Goal: Task Accomplishment & Management: Use online tool/utility

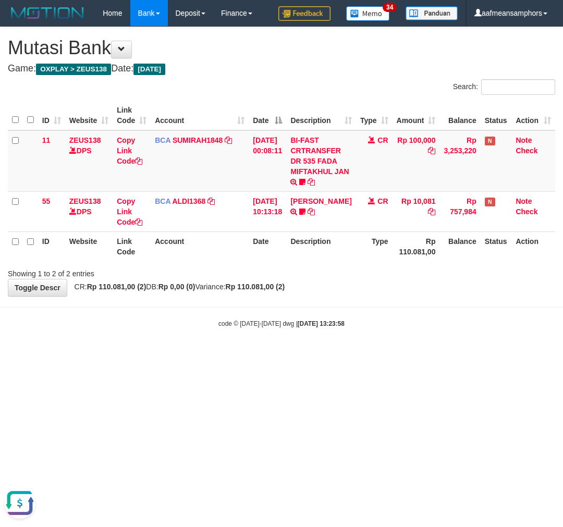
click at [410, 348] on body "Toggle navigation Home Bank Account List Load By Website Group [OXPLAY] ZEUS138…" at bounding box center [281, 177] width 563 height 354
click at [424, 354] on html "Toggle navigation Home Bank Account List Load By Website Group [OXPLAY] ZEUS138…" at bounding box center [281, 177] width 563 height 354
click at [423, 354] on html "Toggle navigation Home Bank Account List Load By Website Group [OXPLAY] ZEUS138…" at bounding box center [281, 177] width 563 height 354
click at [399, 349] on body "Toggle navigation Home Bank Account List Load By Website Group [OXPLAY] ZEUS138…" at bounding box center [281, 177] width 563 height 354
click at [401, 342] on body "Toggle navigation Home Bank Account List Load By Website Group [OXPLAY] ZEUS138…" at bounding box center [281, 177] width 563 height 354
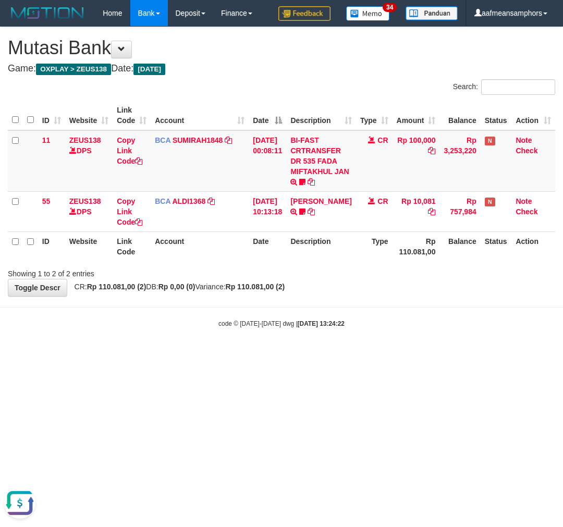
click at [351, 339] on body "Toggle navigation Home Bank Account List Load By Website Group [OXPLAY] ZEUS138…" at bounding box center [281, 177] width 563 height 354
click at [340, 335] on body "Toggle navigation Home Bank Account List Load By Website Group [OXPLAY] ZEUS138…" at bounding box center [281, 177] width 563 height 354
click at [340, 313] on body "Toggle navigation Home Bank Account List Load By Website Group [OXPLAY] ZEUS138…" at bounding box center [281, 177] width 563 height 354
click at [339, 313] on body "Toggle navigation Home Bank Account List Load By Website Group [OXPLAY] ZEUS138…" at bounding box center [281, 177] width 563 height 354
click at [332, 313] on body "Toggle navigation Home Bank Account List Load By Website Group [OXPLAY] ZEUS138…" at bounding box center [281, 177] width 563 height 354
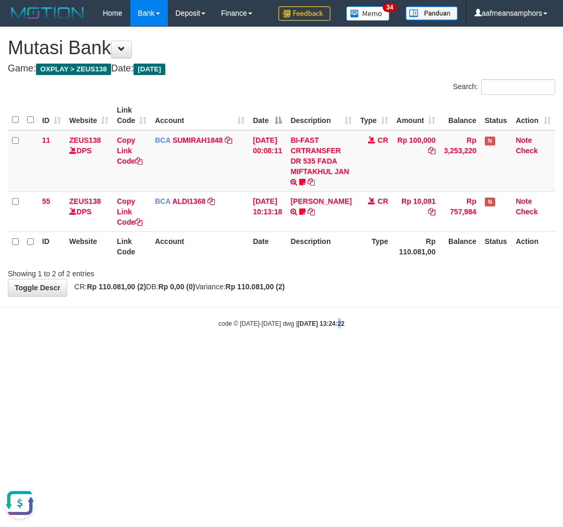
click at [326, 310] on body "Toggle navigation Home Bank Account List Load By Website Group [OXPLAY] ZEUS138…" at bounding box center [281, 177] width 563 height 354
click at [395, 320] on div "code © 2012-2018 dwg | 2025/08/31 13:24:43" at bounding box center [281, 323] width 563 height 10
click at [404, 323] on div "code © 2012-2018 dwg | 2025/08/31 13:24:43" at bounding box center [281, 323] width 563 height 10
click at [408, 326] on div "code © 2012-2018 dwg | 2025/08/31 13:24:43" at bounding box center [281, 323] width 563 height 10
drag, startPoint x: 420, startPoint y: 328, endPoint x: 410, endPoint y: 322, distance: 12.0
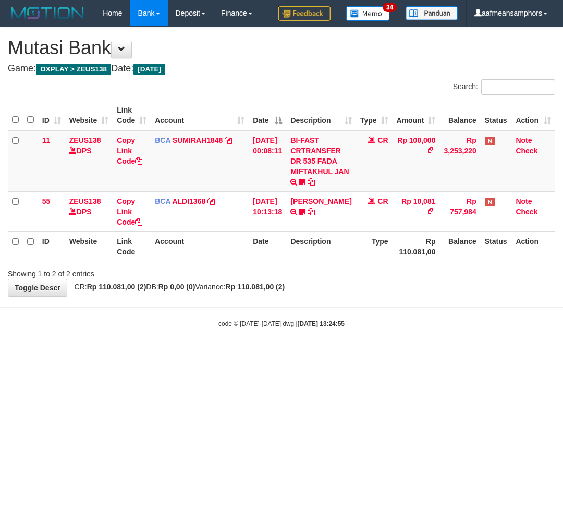
click at [413, 327] on body "Toggle navigation Home Bank Account List Load By Website Group [OXPLAY] ZEUS138…" at bounding box center [281, 177] width 563 height 354
click at [398, 314] on body "Toggle navigation Home Bank Account List Load By Website Group [OXPLAY] ZEUS138…" at bounding box center [281, 177] width 563 height 354
click at [397, 314] on body "Toggle navigation Home Bank Account List Load By Website Group [OXPLAY] ZEUS138…" at bounding box center [281, 177] width 563 height 354
click at [378, 316] on body "Toggle navigation Home Bank Account List Load By Website Group [OXPLAY] ZEUS138…" at bounding box center [281, 177] width 563 height 354
drag, startPoint x: 378, startPoint y: 317, endPoint x: 383, endPoint y: 321, distance: 6.3
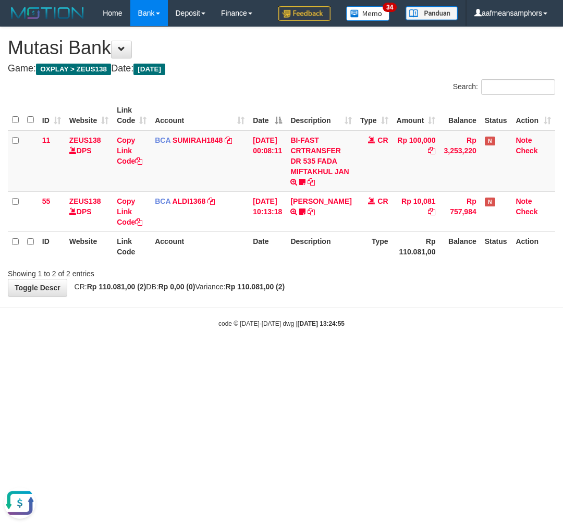
click at [377, 318] on div "code © 2012-2018 dwg | 2025/08/31 13:24:55" at bounding box center [281, 323] width 563 height 10
click at [372, 322] on div "code © 2012-2018 dwg | 2025/08/31 13:24:55" at bounding box center [281, 323] width 563 height 10
click at [376, 321] on div "code © 2012-2018 dwg | 2025/08/31 13:25:00" at bounding box center [281, 323] width 563 height 10
click at [364, 326] on div "code © 2012-2018 dwg | 2025/08/31 13:25:00" at bounding box center [281, 323] width 563 height 10
drag, startPoint x: 470, startPoint y: 301, endPoint x: 459, endPoint y: 300, distance: 11.0
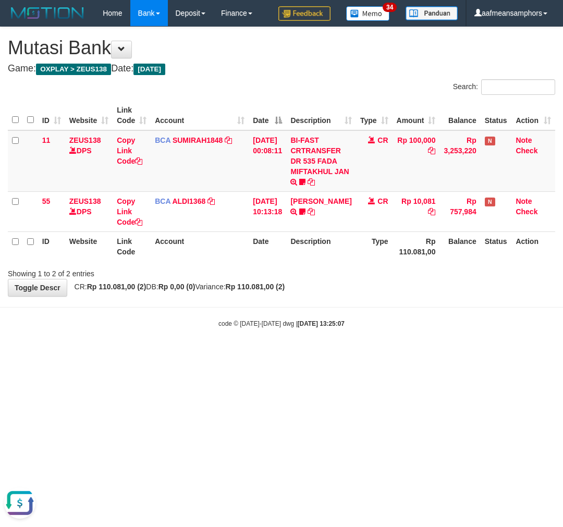
click at [460, 301] on body "Toggle navigation Home Bank Account List Load By Website Group [OXPLAY] ZEUS138…" at bounding box center [281, 177] width 563 height 354
click at [454, 300] on body "Toggle navigation Home Bank Account List Load By Website Group [OXPLAY] ZEUS138…" at bounding box center [281, 177] width 563 height 354
click at [453, 301] on body "Toggle navigation Home Bank Account List Load By Website Group [OXPLAY] ZEUS138…" at bounding box center [281, 177] width 563 height 354
click at [450, 298] on body "Toggle navigation Home Bank Account List Load By Website Group [OXPLAY] ZEUS138…" at bounding box center [281, 177] width 563 height 354
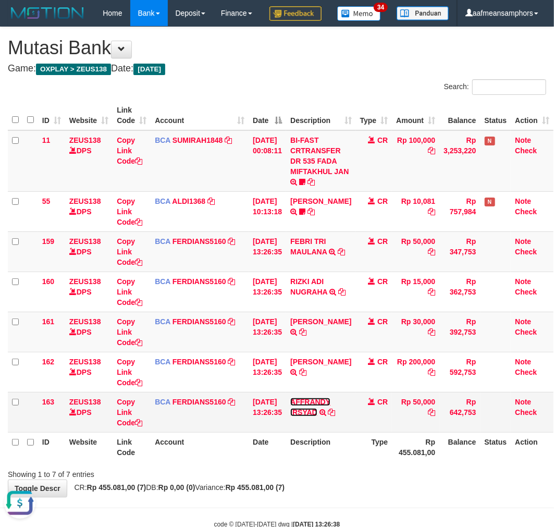
click at [316, 416] on link "AFFRANDY IRSYAD" at bounding box center [310, 407] width 40 height 19
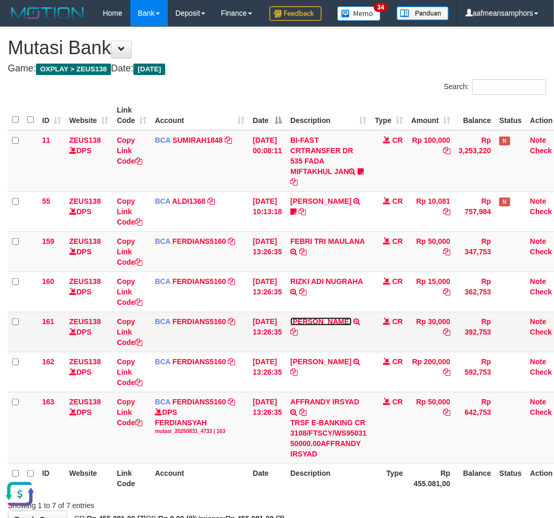
click at [319, 326] on link "ADI SUPRIATNA" at bounding box center [320, 321] width 61 height 8
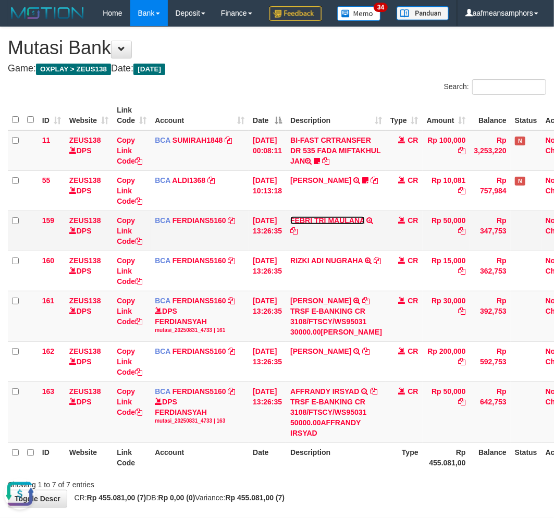
click at [320, 225] on link "FEBRI TRI MAULANA" at bounding box center [327, 220] width 75 height 8
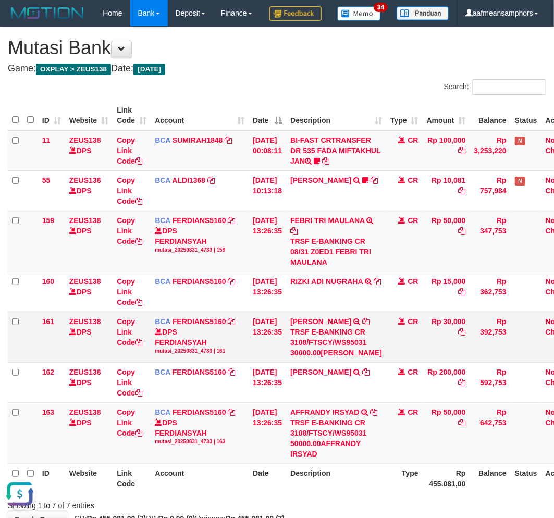
drag, startPoint x: 358, startPoint y: 374, endPoint x: 348, endPoint y: 374, distance: 9.9
click at [351, 358] on div "TRSF E-BANKING CR 3108/FTSCY/WS95031 30000.00ADI SUPRIATNA" at bounding box center [336, 342] width 92 height 31
click at [339, 326] on link "ADI SUPRIATNA" at bounding box center [320, 321] width 61 height 8
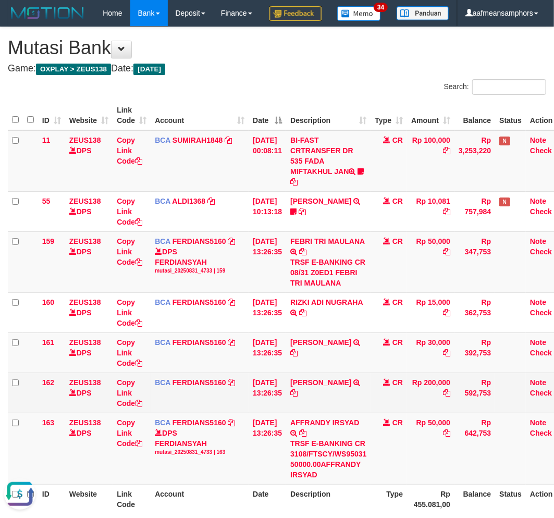
click at [286, 402] on td "31/08/2025 13:26:35" at bounding box center [268, 393] width 38 height 40
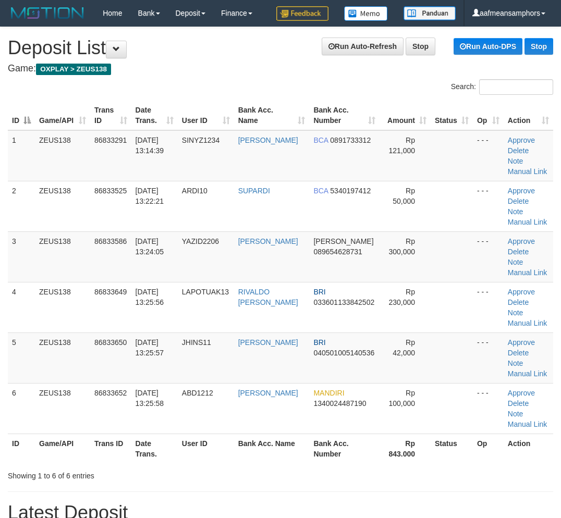
scroll to position [0, 2]
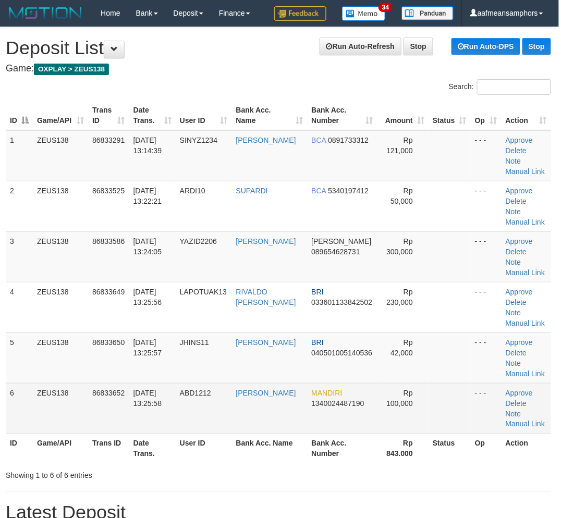
click at [207, 412] on td "ABD1212" at bounding box center [204, 408] width 56 height 51
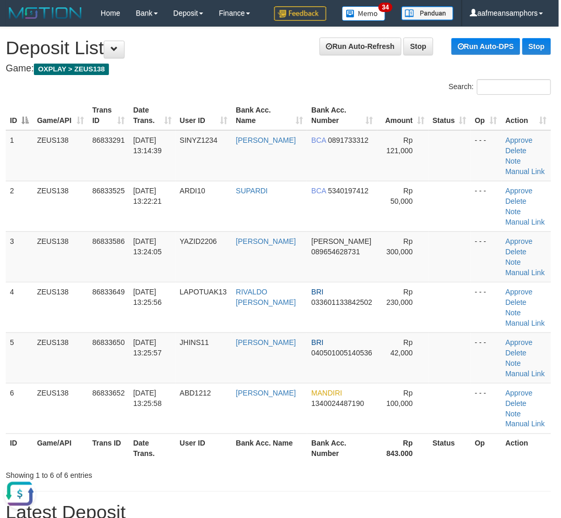
scroll to position [0, 0]
drag, startPoint x: 449, startPoint y: 455, endPoint x: 416, endPoint y: 450, distance: 33.3
click at [446, 457] on th "Status" at bounding box center [449, 449] width 42 height 30
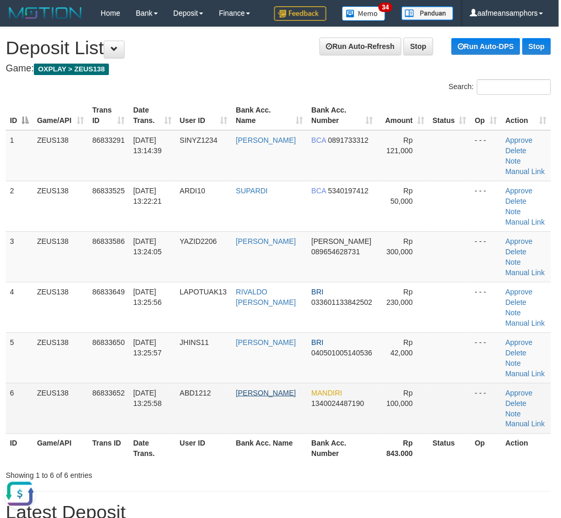
drag, startPoint x: 415, startPoint y: 450, endPoint x: 258, endPoint y: 405, distance: 163.1
click at [412, 451] on th "Rp 843.000" at bounding box center [402, 449] width 51 height 30
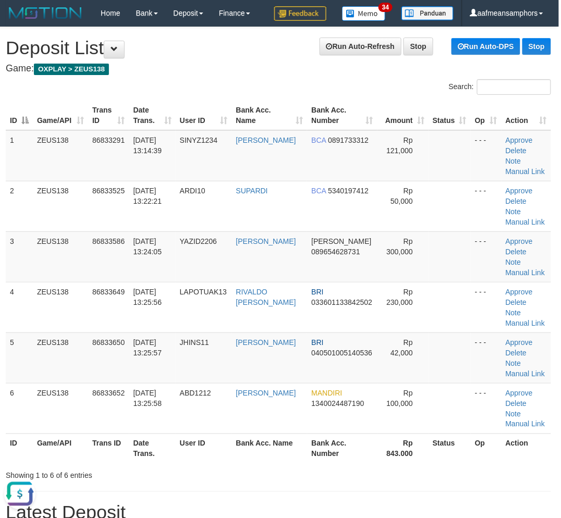
click at [225, 438] on table "ID Game/API Trans ID Date Trans. User ID Bank Acc. Name Bank Acc. Number Amount…" at bounding box center [278, 282] width 545 height 363
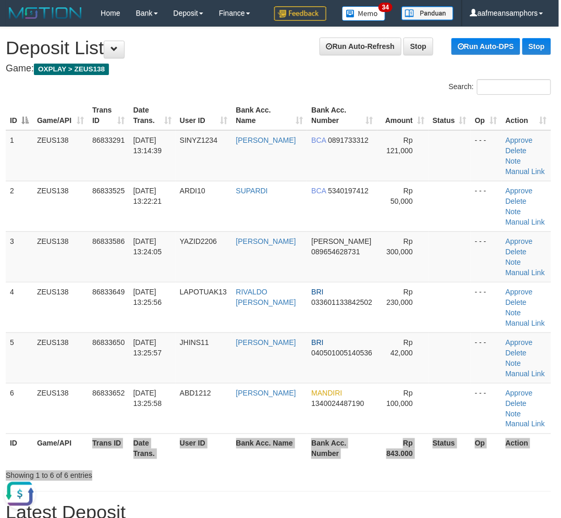
drag, startPoint x: 147, startPoint y: 459, endPoint x: 199, endPoint y: 469, distance: 52.6
click at [199, 472] on div "Search: ID Game/API Trans ID Date Trans. User ID Bank Acc. Name Bank Acc. Numbe…" at bounding box center [278, 280] width 545 height 402
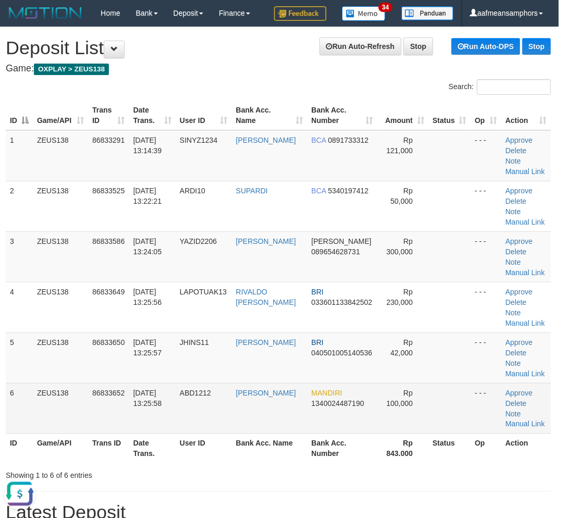
click at [159, 404] on span "31/08/2025 13:25:58" at bounding box center [147, 398] width 29 height 19
drag, startPoint x: 171, startPoint y: 397, endPoint x: 116, endPoint y: 397, distance: 54.7
click at [168, 397] on td "31/08/2025 13:25:58" at bounding box center [152, 408] width 46 height 51
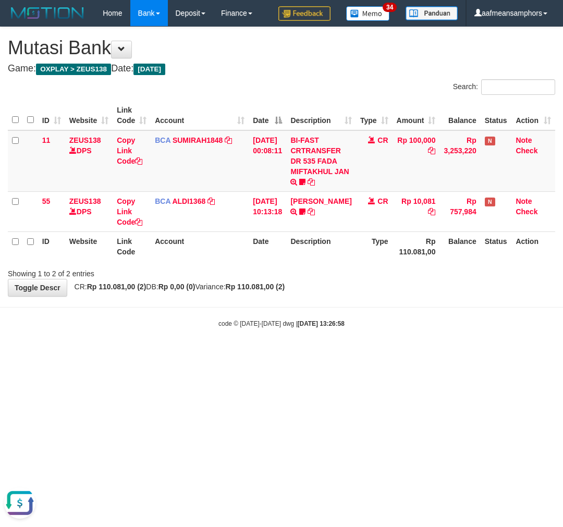
click at [392, 354] on html "Toggle navigation Home Bank Account List Load By Website Group [OXPLAY] ZEUS138…" at bounding box center [281, 177] width 563 height 354
drag, startPoint x: 373, startPoint y: 384, endPoint x: 379, endPoint y: 389, distance: 8.1
click at [376, 354] on html "Toggle navigation Home Bank Account List Load By Website Group [OXPLAY] ZEUS138…" at bounding box center [281, 177] width 563 height 354
click at [379, 354] on html "Toggle navigation Home Bank Account List Load By Website Group [OXPLAY] ZEUS138…" at bounding box center [281, 177] width 563 height 354
click at [386, 354] on html "Toggle navigation Home Bank Account List Load By Website Group [OXPLAY] ZEUS138…" at bounding box center [281, 177] width 563 height 354
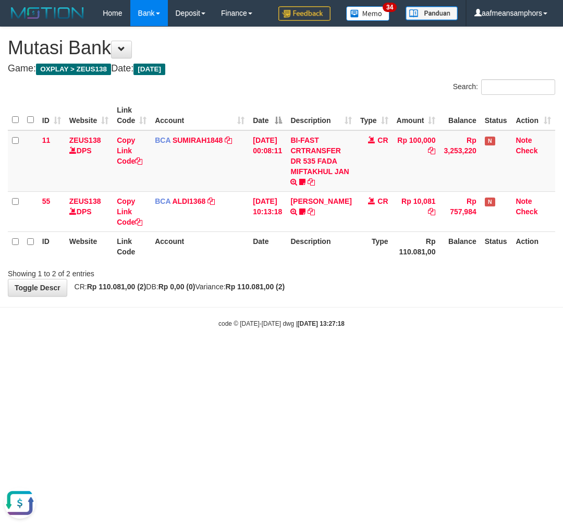
click at [383, 354] on html "Toggle navigation Home Bank Account List Load By Website Group [OXPLAY] ZEUS138…" at bounding box center [281, 177] width 563 height 354
click at [385, 354] on html "Toggle navigation Home Bank Account List Load By Website Group [OXPLAY] ZEUS138…" at bounding box center [281, 177] width 563 height 354
click at [386, 354] on html "Toggle navigation Home Bank Account List Load By Website Group [OXPLAY] ZEUS138…" at bounding box center [281, 177] width 563 height 354
click at [383, 354] on html "Toggle navigation Home Bank Account List Load By Website Group [OXPLAY] ZEUS138…" at bounding box center [281, 177] width 563 height 354
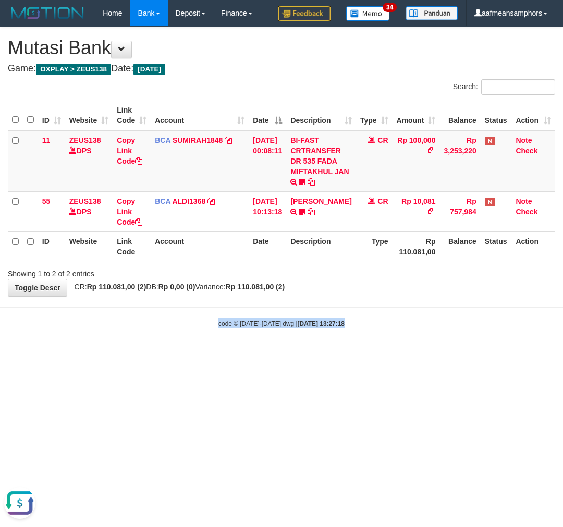
click at [400, 354] on html "Toggle navigation Home Bank Account List Load By Website Group [OXPLAY] ZEUS138…" at bounding box center [281, 177] width 563 height 354
click at [412, 354] on html "Toggle navigation Home Bank Account List Load By Website Group [OXPLAY] ZEUS138…" at bounding box center [281, 177] width 563 height 354
click at [397, 354] on html "Toggle navigation Home Bank Account List Load By Website Group [OXPLAY] ZEUS138…" at bounding box center [281, 177] width 563 height 354
click at [284, 354] on html "Toggle navigation Home Bank Account List Load By Website Group [OXPLAY] ZEUS138…" at bounding box center [281, 177] width 563 height 354
click at [295, 354] on html "Toggle navigation Home Bank Account List Load By Website Group [OXPLAY] ZEUS138…" at bounding box center [281, 177] width 563 height 354
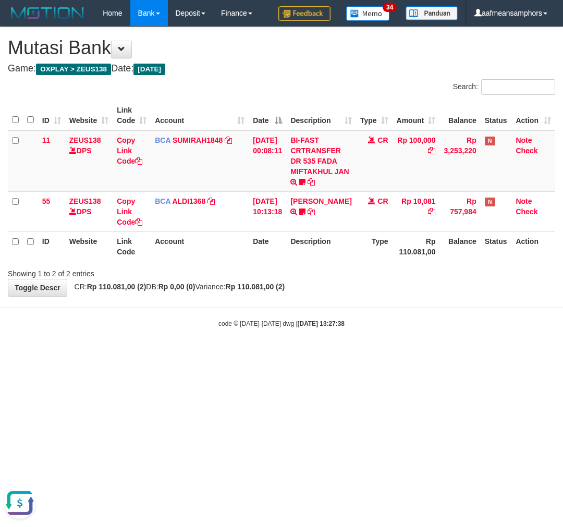
click at [264, 347] on body "Toggle navigation Home Bank Account List Load By Website Group [OXPLAY] ZEUS138…" at bounding box center [281, 177] width 563 height 354
click at [262, 346] on body "Toggle navigation Home Bank Account List Load By Website Group [OXPLAY] ZEUS138…" at bounding box center [281, 177] width 563 height 354
click at [289, 340] on body "Toggle navigation Home Bank Account List Load By Website Group [OXPLAY] ZEUS138…" at bounding box center [281, 177] width 563 height 354
click at [294, 339] on body "Toggle navigation Home Bank Account List Load By Website Group [OXPLAY] ZEUS138…" at bounding box center [281, 177] width 563 height 354
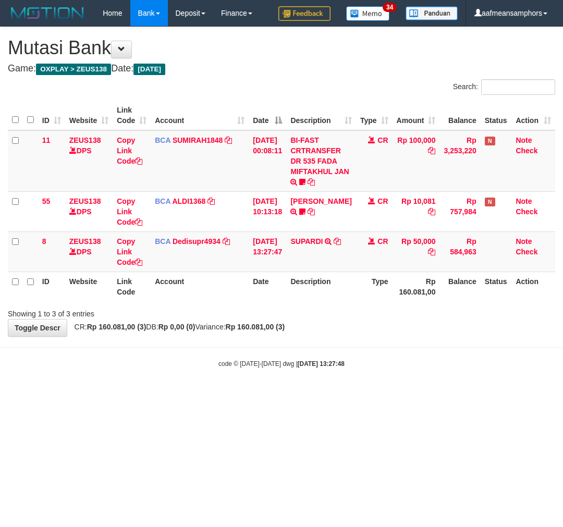
click at [374, 333] on div "**********" at bounding box center [281, 181] width 563 height 309
click at [373, 333] on div "**********" at bounding box center [281, 181] width 563 height 309
click at [353, 373] on body "Toggle navigation Home Bank Account List Load By Website Group [OXPLAY] ZEUS138…" at bounding box center [281, 197] width 563 height 395
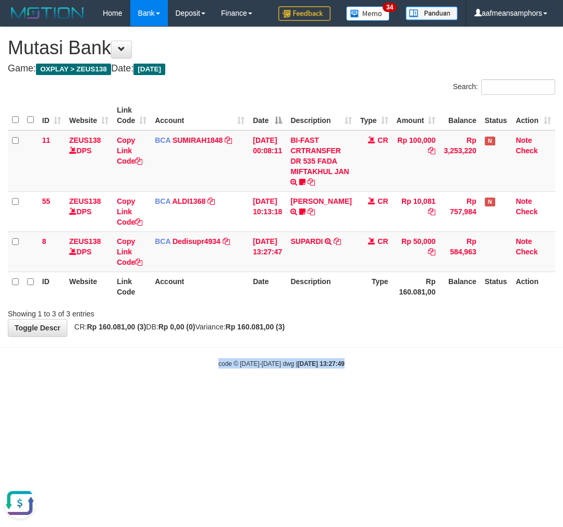
click at [363, 366] on div "code © 2012-2018 dwg | 2025/08/31 13:27:49" at bounding box center [281, 363] width 563 height 10
click at [364, 366] on div "code © 2012-2018 dwg | 2025/08/31 13:27:49" at bounding box center [281, 363] width 563 height 10
click at [367, 368] on body "Toggle navigation Home Bank Account List Load By Website Group [OXPLAY] ZEUS138…" at bounding box center [281, 197] width 563 height 395
drag, startPoint x: 373, startPoint y: 366, endPoint x: 360, endPoint y: 389, distance: 26.4
click at [372, 366] on div "code © 2012-2018 dwg | 2025/08/31 13:27:49" at bounding box center [281, 363] width 563 height 10
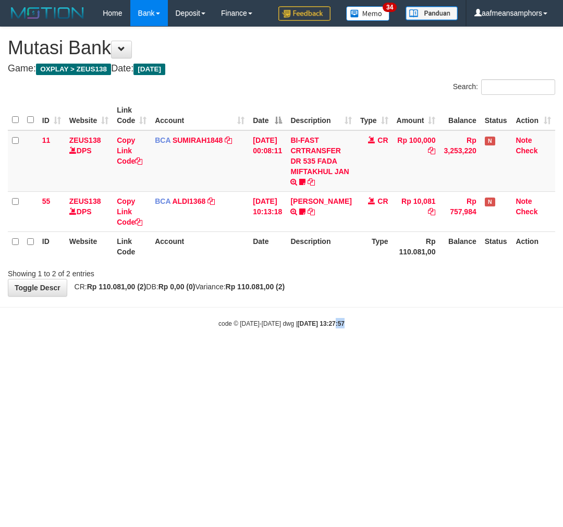
click at [322, 334] on body "Toggle navigation Home Bank Account List Load By Website Group [OXPLAY] ZEUS138…" at bounding box center [281, 177] width 563 height 354
click at [341, 332] on body "Toggle navigation Home Bank Account List Load By Website Group [OXPLAY] ZEUS138…" at bounding box center [281, 177] width 563 height 354
drag, startPoint x: 341, startPoint y: 332, endPoint x: 349, endPoint y: 335, distance: 8.2
click at [341, 332] on body "Toggle navigation Home Bank Account List Load By Website Group [OXPLAY] ZEUS138…" at bounding box center [281, 177] width 563 height 354
click at [348, 335] on body "Toggle navigation Home Bank Account List Load By Website Group [OXPLAY] ZEUS138…" at bounding box center [281, 177] width 563 height 354
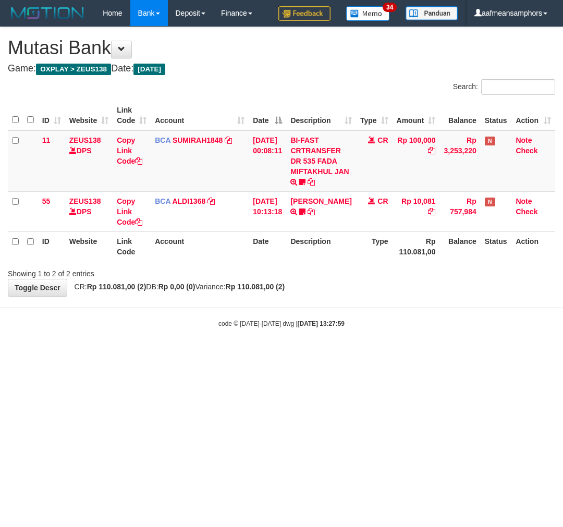
click at [350, 336] on body "Toggle navigation Home Bank Account List Load By Website Group [OXPLAY] ZEUS138…" at bounding box center [281, 177] width 563 height 354
click at [348, 337] on body "Toggle navigation Home Bank Account List Load By Website Group [OXPLAY] ZEUS138…" at bounding box center [281, 177] width 563 height 354
drag, startPoint x: 354, startPoint y: 339, endPoint x: 360, endPoint y: 341, distance: 5.4
click at [353, 340] on body "Toggle navigation Home Bank Account List Load By Website Group [OXPLAY] ZEUS138…" at bounding box center [281, 177] width 563 height 354
click at [357, 341] on body "Toggle navigation Home Bank Account List Load By Website Group [OXPLAY] ZEUS138…" at bounding box center [281, 177] width 563 height 354
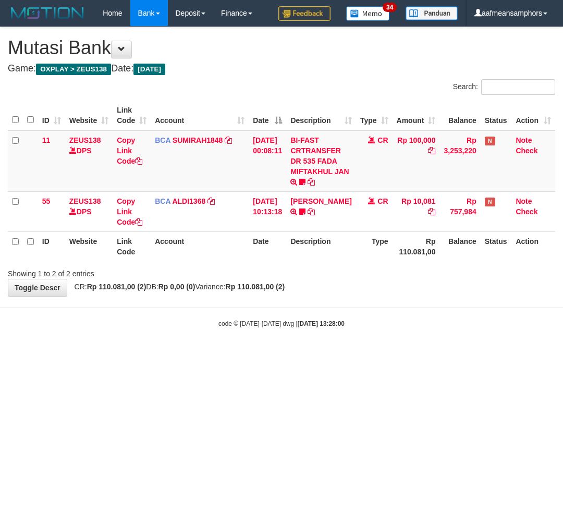
click at [362, 341] on body "Toggle navigation Home Bank Account List Load By Website Group [OXPLAY] ZEUS138…" at bounding box center [281, 177] width 563 height 354
click at [361, 341] on body "Toggle navigation Home Bank Account List Load By Website Group [OXPLAY] ZEUS138…" at bounding box center [281, 177] width 563 height 354
click at [343, 354] on html "Toggle navigation Home Bank Account List Load By Website Group [OXPLAY] ZEUS138…" at bounding box center [281, 177] width 563 height 354
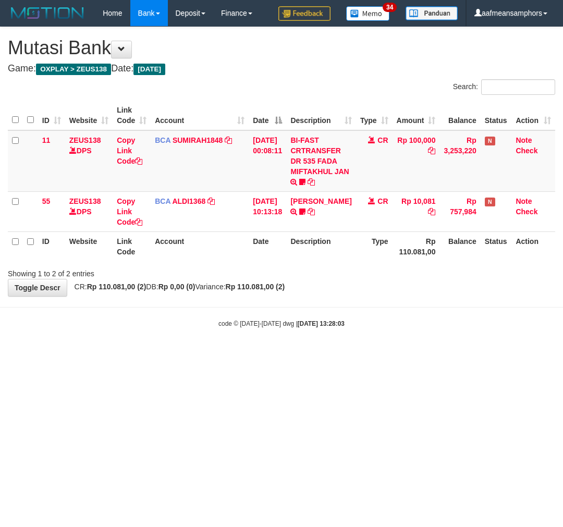
click at [342, 354] on html "Toggle navigation Home Bank Account List Load By Website Group [OXPLAY] ZEUS138…" at bounding box center [281, 177] width 563 height 354
click at [267, 346] on body "Toggle navigation Home Bank Account List Load By Website Group [OXPLAY] ZEUS138…" at bounding box center [281, 177] width 563 height 354
click at [494, 354] on html "Toggle navigation Home Bank Account List Load By Website Group [OXPLAY] ZEUS138…" at bounding box center [281, 177] width 563 height 354
click at [288, 353] on body "Toggle navigation Home Bank Account List Load By Website Group [OXPLAY] ZEUS138…" at bounding box center [281, 177] width 563 height 354
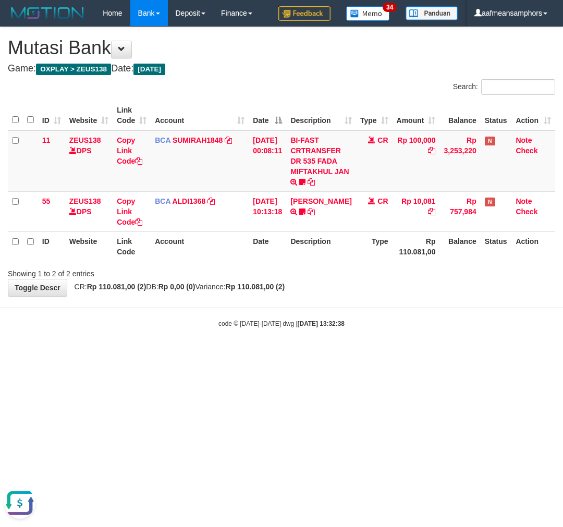
drag, startPoint x: 283, startPoint y: 348, endPoint x: 287, endPoint y: 342, distance: 6.8
click at [284, 348] on body "Toggle navigation Home Bank Account List Load By Website Group [OXPLAY] ZEUS138…" at bounding box center [281, 177] width 563 height 354
drag, startPoint x: 433, startPoint y: 321, endPoint x: 427, endPoint y: 323, distance: 6.3
click at [427, 323] on div "code © 2012-2018 dwg | 2025/08/31 13:34:42" at bounding box center [281, 323] width 563 height 10
click at [422, 321] on div "code © 2012-2018 dwg | 2025/08/31 13:34:42" at bounding box center [281, 323] width 563 height 10
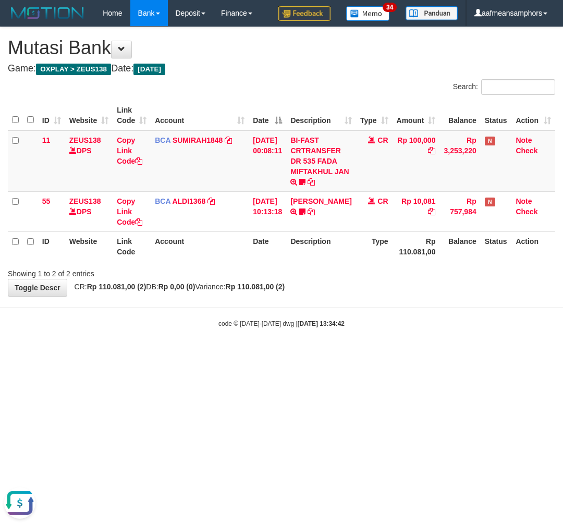
drag, startPoint x: 349, startPoint y: 323, endPoint x: 343, endPoint y: 324, distance: 6.3
click at [343, 324] on div "code © 2012-2018 dwg | 2025/08/31 13:34:42" at bounding box center [281, 323] width 563 height 10
click at [397, 354] on html "Toggle navigation Home Bank Account List Load By Website Group [OXPLAY] ZEUS138…" at bounding box center [281, 177] width 563 height 354
click at [393, 354] on html "Toggle navigation Home Bank Account List Load By Website Group [OXPLAY] ZEUS138…" at bounding box center [281, 177] width 563 height 354
click at [381, 354] on html "Toggle navigation Home Bank Account List Load By Website Group [OXPLAY] ZEUS138…" at bounding box center [281, 177] width 563 height 354
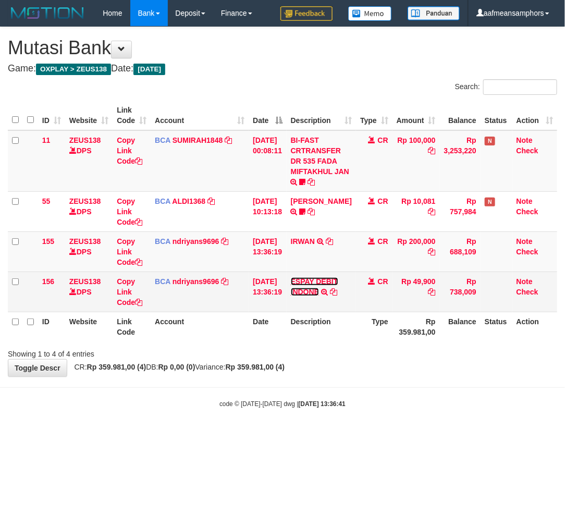
click at [303, 289] on link "ESPAY DEBIT INDONE" at bounding box center [314, 286] width 47 height 19
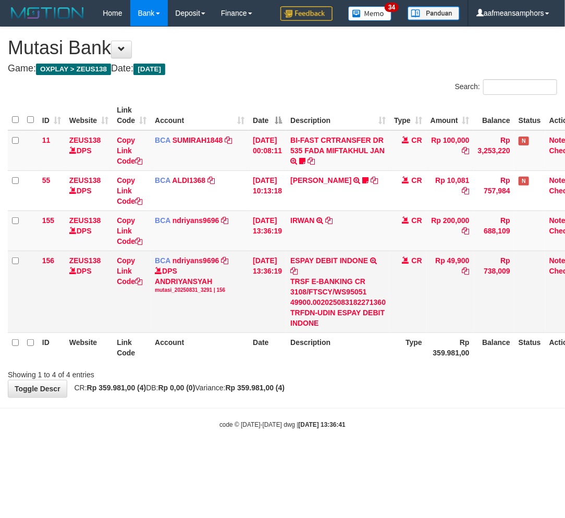
click at [331, 313] on div "TRSF E-BANKING CR 3108/FTSCY/WS95051 49900.002025083182271360 TRFDN-UDIN ESPAY …" at bounding box center [337, 302] width 95 height 52
copy div "UDIN"
click at [330, 308] on div "TRSF E-BANKING CR 3108/FTSCY/WS95051 49900.002025083182271360 TRFDN-UDIN ESPAY …" at bounding box center [337, 302] width 95 height 52
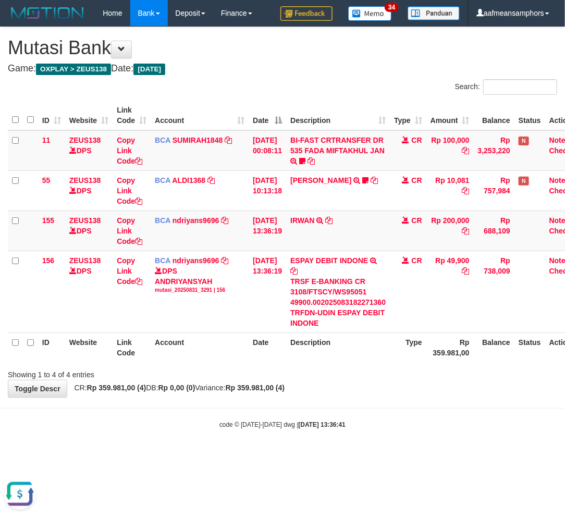
click at [361, 403] on body "Toggle navigation Home Bank Account List Load By Website Group [OXPLAY] ZEUS138…" at bounding box center [282, 227] width 565 height 455
drag, startPoint x: 366, startPoint y: 395, endPoint x: 564, endPoint y: 394, distance: 197.5
click at [366, 395] on div "**********" at bounding box center [282, 212] width 565 height 370
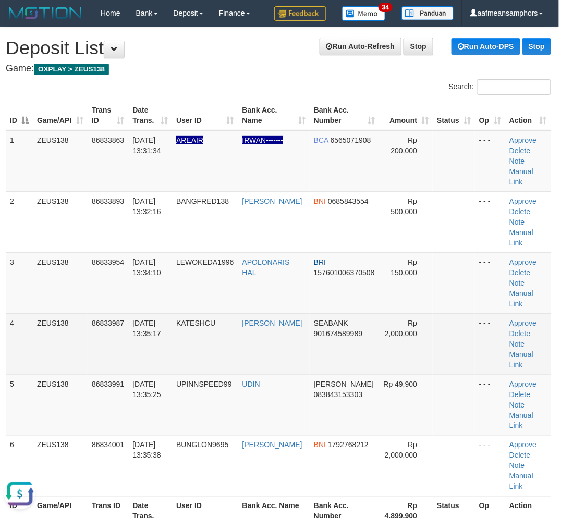
drag, startPoint x: 436, startPoint y: 442, endPoint x: 189, endPoint y: 331, distance: 270.8
click at [434, 436] on td at bounding box center [454, 465] width 42 height 61
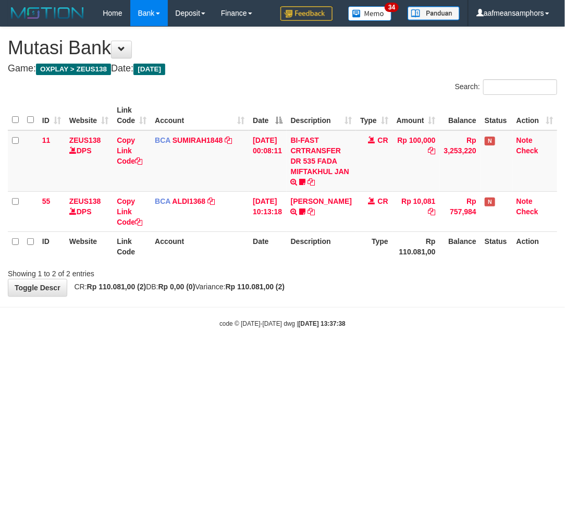
click at [344, 354] on html "Toggle navigation Home Bank Account List Load By Website Group [OXPLAY] ZEUS138…" at bounding box center [282, 177] width 565 height 354
click at [405, 315] on body "Toggle navigation Home Bank Account List Load By Website Group [OXPLAY] ZEUS138…" at bounding box center [282, 177] width 565 height 354
click at [419, 307] on hr at bounding box center [282, 307] width 565 height 1
click at [414, 305] on body "Toggle navigation Home Bank Account List Load By Website Group [OXPLAY] ZEUS138…" at bounding box center [282, 177] width 565 height 354
click at [410, 297] on body "Toggle navigation Home Bank Account List Load By Website Group [OXPLAY] ZEUS138…" at bounding box center [282, 177] width 565 height 354
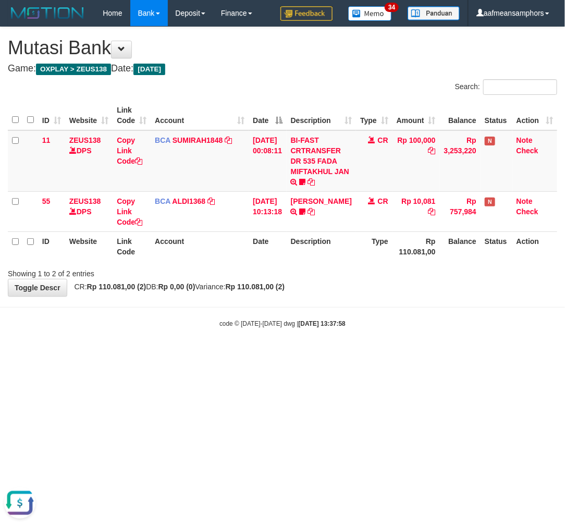
click at [415, 292] on div "**********" at bounding box center [282, 161] width 565 height 269
click at [237, 354] on html "Toggle navigation Home Bank Account List Load By Website Group [OXPLAY] ZEUS138…" at bounding box center [282, 177] width 565 height 354
click at [236, 354] on html "Toggle navigation Home Bank Account List Load By Website Group [OXPLAY] ZEUS138…" at bounding box center [282, 177] width 565 height 354
click at [205, 354] on html "Toggle navigation Home Bank Account List Load By Website Group [OXPLAY] ZEUS138…" at bounding box center [282, 177] width 565 height 354
click at [231, 354] on html "Toggle navigation Home Bank Account List Load By Website Group [OXPLAY] ZEUS138…" at bounding box center [282, 177] width 565 height 354
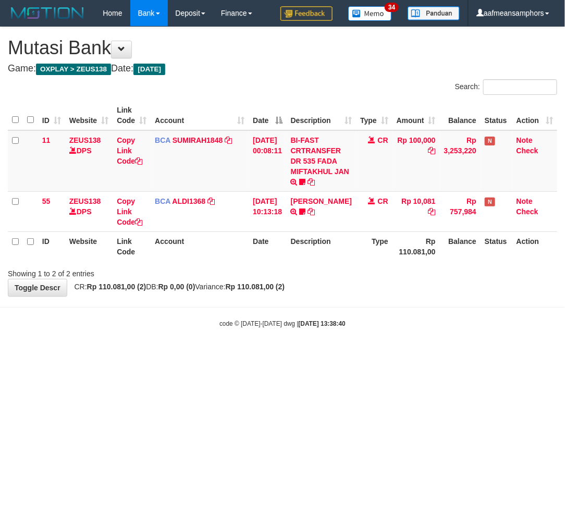
click at [270, 354] on html "Toggle navigation Home Bank Account List Load By Website Group [OXPLAY] ZEUS138…" at bounding box center [282, 177] width 565 height 354
click at [255, 354] on html "Toggle navigation Home Bank Account List Load By Website Group [OXPLAY] ZEUS138…" at bounding box center [282, 177] width 565 height 354
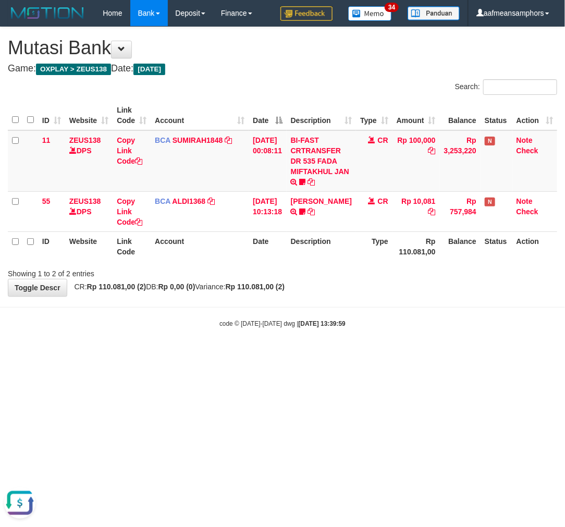
click at [423, 321] on div "code © 2012-2018 dwg | 2025/08/31 13:39:59" at bounding box center [282, 323] width 565 height 10
click at [387, 327] on div "code © 2012-2018 dwg | 2025/08/31 13:40:19" at bounding box center [282, 323] width 565 height 10
click at [386, 327] on div "code © 2012-2018 dwg | 2025/08/31 13:40:19" at bounding box center [282, 323] width 565 height 10
click at [381, 326] on div "code © 2012-2018 dwg | 2025/08/31 13:40:27" at bounding box center [282, 323] width 565 height 10
click at [368, 336] on body "Toggle navigation Home Bank Account List Load By Website Group [OXPLAY] ZEUS138…" at bounding box center [282, 177] width 565 height 354
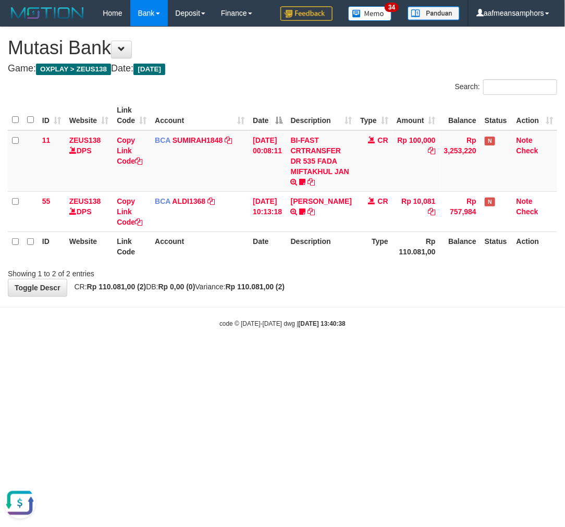
click at [363, 336] on body "Toggle navigation Home Bank Account List Load By Website Group [OXPLAY] ZEUS138…" at bounding box center [282, 177] width 565 height 354
click at [362, 336] on body "Toggle navigation Home Bank Account List Load By Website Group [OXPLAY] ZEUS138…" at bounding box center [282, 177] width 565 height 354
click at [363, 327] on div "code © 2012-2018 dwg | 2025/08/31 13:40:38" at bounding box center [282, 323] width 565 height 10
click at [381, 314] on body "Toggle navigation Home Bank Account List Load By Website Group [OXPLAY] ZEUS138…" at bounding box center [282, 177] width 565 height 354
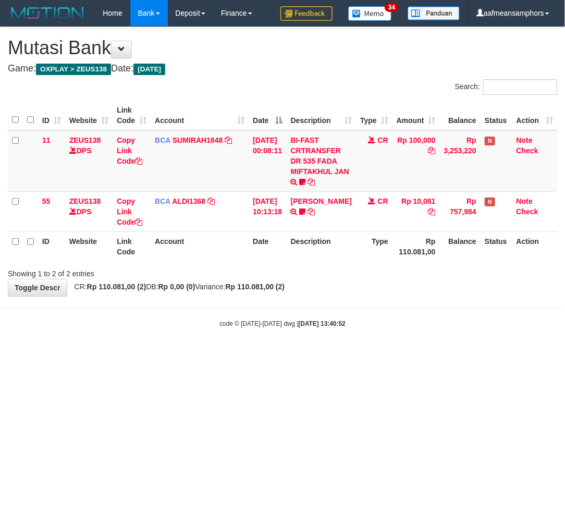
click at [379, 301] on body "Toggle navigation Home Bank Account List Load By Website Group [OXPLAY] ZEUS138…" at bounding box center [282, 177] width 565 height 354
click at [355, 329] on body "Toggle navigation Home Bank Account List Load By Website Group [OXPLAY] ZEUS138…" at bounding box center [282, 177] width 565 height 354
click at [358, 333] on body "Toggle navigation Home Bank Account List Load By Website Group [OXPLAY] ZEUS138…" at bounding box center [282, 177] width 565 height 354
click at [360, 333] on body "Toggle navigation Home Bank Account List Load By Website Group [OXPLAY] ZEUS138…" at bounding box center [282, 177] width 565 height 354
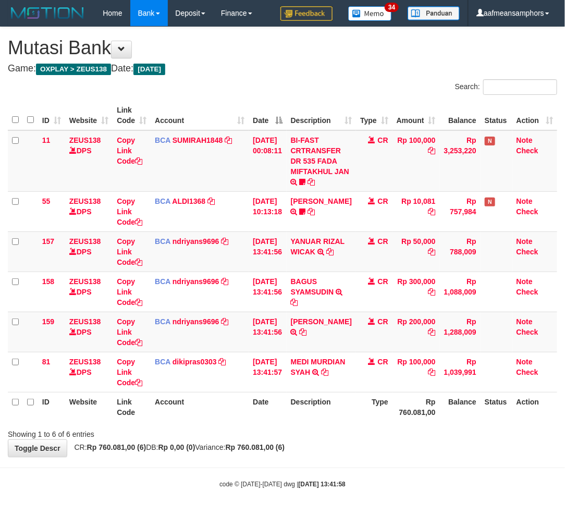
drag, startPoint x: 412, startPoint y: 449, endPoint x: 399, endPoint y: 453, distance: 14.2
click at [399, 453] on div "**********" at bounding box center [282, 241] width 565 height 429
drag, startPoint x: 388, startPoint y: 446, endPoint x: 379, endPoint y: 447, distance: 9.0
click at [380, 447] on div "**********" at bounding box center [282, 241] width 565 height 429
click at [379, 447] on div "**********" at bounding box center [282, 241] width 565 height 429
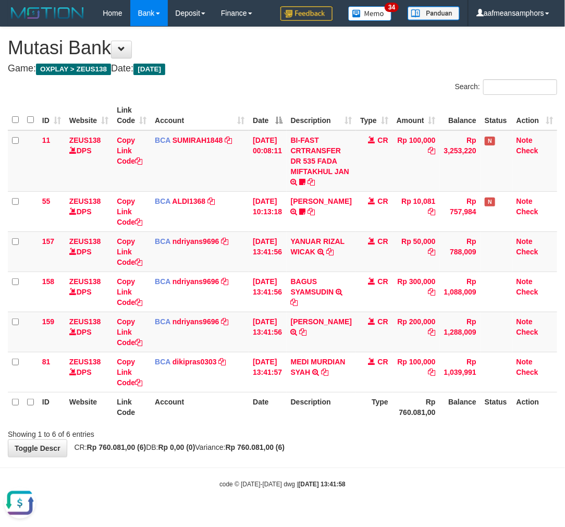
click at [381, 448] on div "**********" at bounding box center [282, 241] width 565 height 429
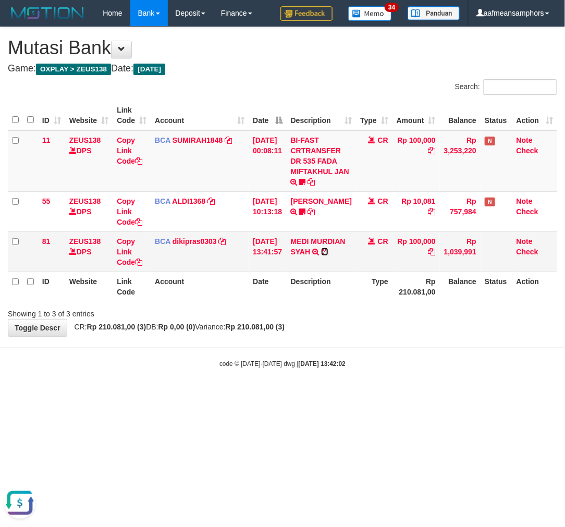
click at [328, 255] on icon at bounding box center [324, 251] width 7 height 7
click at [378, 342] on body "Toggle navigation Home Bank Account List Load By Website Group [OXPLAY] ZEUS138…" at bounding box center [282, 197] width 565 height 395
click at [374, 335] on div "**********" at bounding box center [282, 181] width 565 height 309
click at [375, 331] on div "**********" at bounding box center [282, 181] width 565 height 309
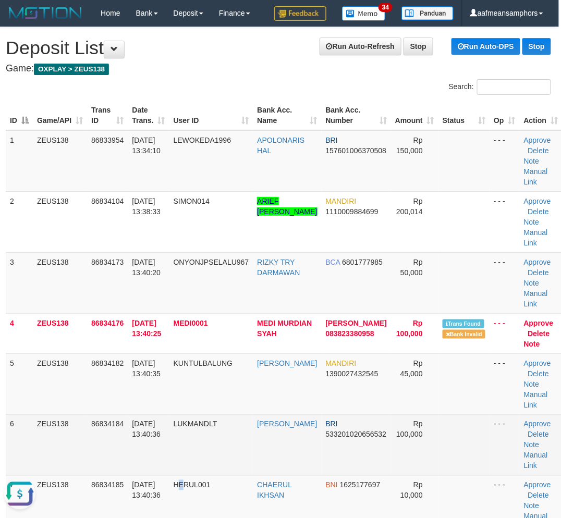
drag, startPoint x: 184, startPoint y: 503, endPoint x: 180, endPoint y: 462, distance: 40.9
click at [183, 472] on tbody "1 ZEUS138 86833954 [DATE] 13:34:10 LEWOKEDA1996 APOLONARIS HAL BRI 157601006370…" at bounding box center [284, 363] width 556 height 467
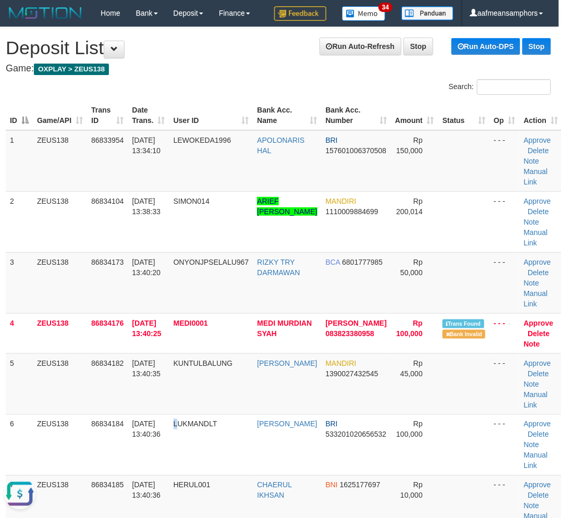
drag, startPoint x: 180, startPoint y: 462, endPoint x: 2, endPoint y: 366, distance: 202.6
click at [158, 450] on tr "6 ZEUS138 86834184 31/08/2025 13:40:36 LUKMANDLT LUKMAN HAKIM D BRI 53320102065…" at bounding box center [284, 444] width 556 height 61
click at [159, 477] on td "31/08/2025 13:40:36" at bounding box center [148, 505] width 41 height 61
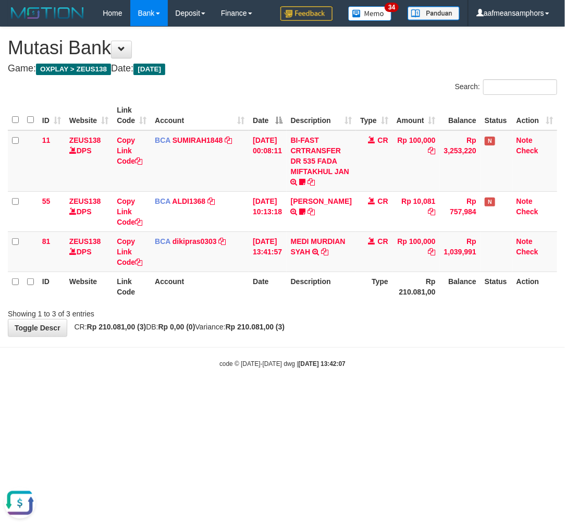
click at [376, 363] on div "code © [DATE]-[DATE] dwg | [DATE] 13:42:07" at bounding box center [282, 363] width 565 height 10
click at [368, 363] on div "code © [DATE]-[DATE] dwg | [DATE] 13:42:07" at bounding box center [282, 363] width 565 height 10
click at [373, 371] on body "Toggle navigation Home Bank Account List Load By Website Group [OXPLAY] ZEUS138…" at bounding box center [282, 197] width 565 height 395
click at [368, 374] on body "Toggle navigation Home Bank Account List Load By Website Group [OXPLAY] ZEUS138…" at bounding box center [282, 197] width 565 height 395
click at [372, 374] on body "Toggle navigation Home Bank Account List Load By Website Group [OXPLAY] ZEUS138…" at bounding box center [282, 197] width 565 height 395
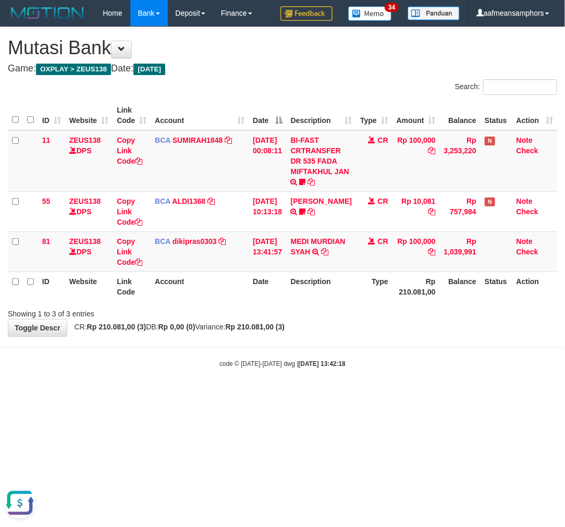
drag, startPoint x: 286, startPoint y: 376, endPoint x: 278, endPoint y: 372, distance: 8.4
click at [279, 372] on body "Toggle navigation Home Bank Account List Load By Website Group [OXPLAY] ZEUS138…" at bounding box center [282, 197] width 565 height 395
click at [303, 368] on body "Toggle navigation Home Bank Account List Load By Website Group [OXPLAY] ZEUS138…" at bounding box center [282, 197] width 565 height 395
click at [344, 361] on div "code © 2012-2018 dwg | 2025/08/31 13:42:18" at bounding box center [282, 363] width 565 height 10
click at [342, 361] on strong "2025/08/31 13:42:18" at bounding box center [322, 363] width 47 height 7
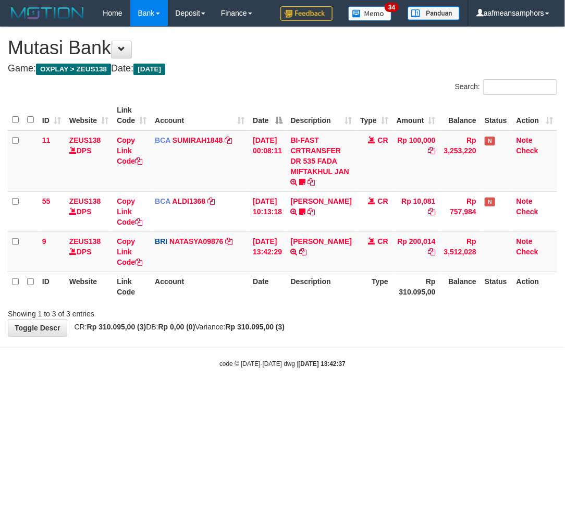
click at [339, 361] on strong "2025/08/31 13:42:37" at bounding box center [322, 363] width 47 height 7
click at [372, 360] on div "code © 2012-2018 dwg | 2025/08/31 13:42:38" at bounding box center [282, 363] width 565 height 10
click at [371, 359] on div "code © 2012-2018 dwg | 2025/08/31 13:42:38" at bounding box center [282, 363] width 565 height 10
click at [393, 351] on body "Toggle navigation Home Bank Account List Load By Website Group [OXPLAY] ZEUS138…" at bounding box center [282, 197] width 565 height 395
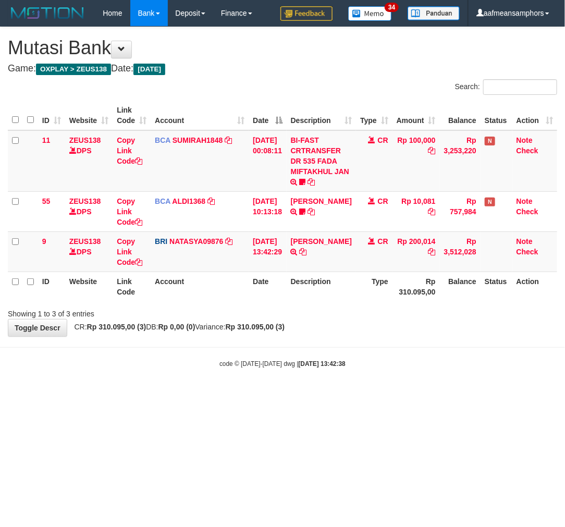
click at [397, 353] on body "Toggle navigation Home Bank Account List Load By Website Group [OXPLAY] ZEUS138…" at bounding box center [282, 197] width 565 height 395
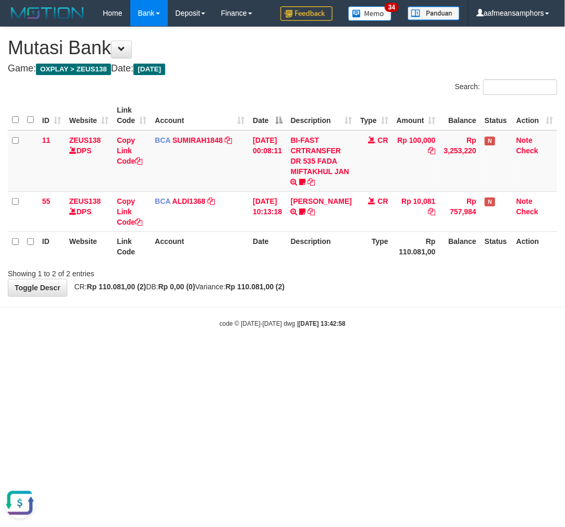
click at [402, 339] on body "Toggle navigation Home Bank Account List Load By Website Group [OXPLAY] ZEUS138…" at bounding box center [282, 177] width 565 height 354
click at [395, 339] on body "Toggle navigation Home Bank Account List Load By Website Group [OXPLAY] ZEUS138…" at bounding box center [282, 177] width 565 height 354
click at [407, 341] on body "Toggle navigation Home Bank Account List Load By Website Group [OXPLAY] ZEUS138…" at bounding box center [282, 177] width 565 height 354
click at [402, 290] on div "**********" at bounding box center [282, 161] width 565 height 269
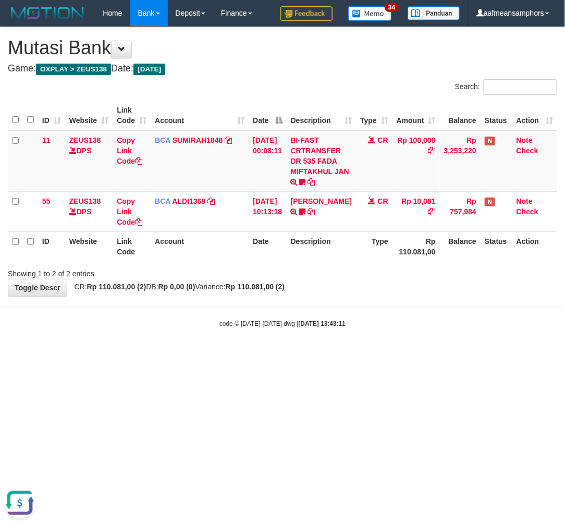
click at [400, 291] on div "**********" at bounding box center [282, 161] width 565 height 269
click at [415, 292] on div "**********" at bounding box center [282, 161] width 565 height 269
click at [429, 291] on div "**********" at bounding box center [282, 161] width 565 height 269
drag, startPoint x: 429, startPoint y: 291, endPoint x: 434, endPoint y: 289, distance: 5.4
click at [428, 291] on div "**********" at bounding box center [282, 161] width 565 height 269
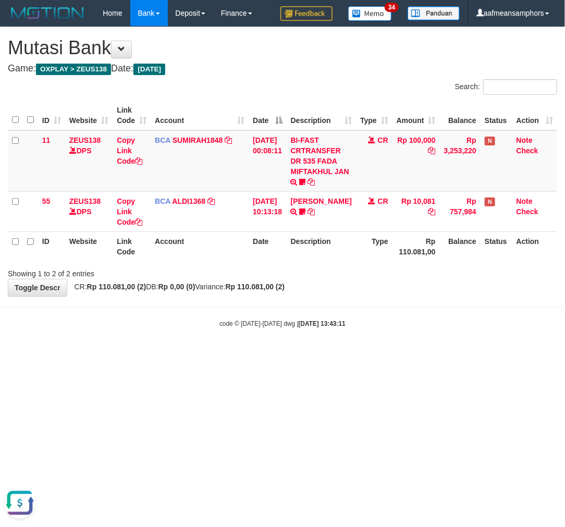
click at [436, 287] on div "**********" at bounding box center [282, 161] width 565 height 269
click at [440, 285] on div "**********" at bounding box center [282, 161] width 565 height 269
click at [434, 285] on div "**********" at bounding box center [282, 161] width 565 height 269
click at [429, 282] on div "**********" at bounding box center [282, 161] width 565 height 269
click at [449, 289] on div "**********" at bounding box center [282, 161] width 565 height 269
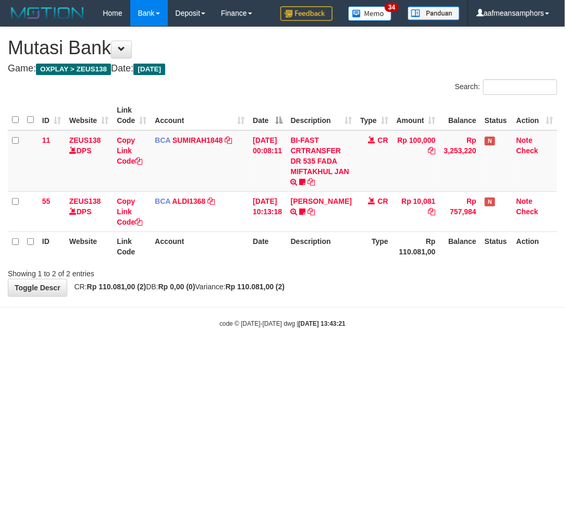
click at [447, 289] on div "**********" at bounding box center [282, 161] width 565 height 269
click at [447, 286] on div "**********" at bounding box center [282, 161] width 565 height 269
click at [370, 354] on html "Toggle navigation Home Bank Account List Load By Website Group [OXPLAY] ZEUS138…" at bounding box center [282, 177] width 565 height 354
drag, startPoint x: 362, startPoint y: 389, endPoint x: 349, endPoint y: 392, distance: 13.5
click at [348, 354] on html "Toggle navigation Home Bank Account List Load By Website Group [OXPLAY] ZEUS138…" at bounding box center [282, 177] width 565 height 354
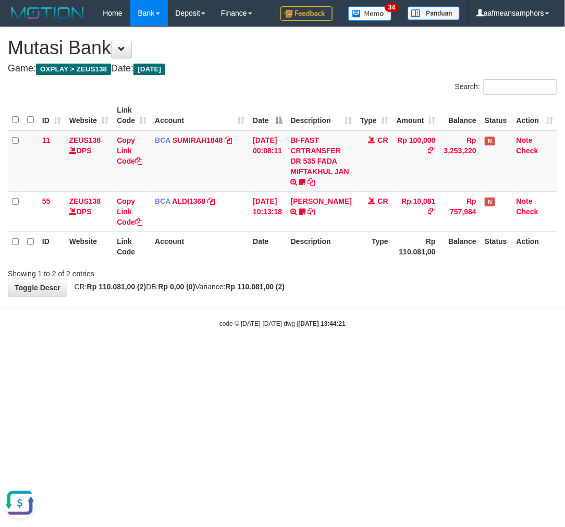
click at [356, 354] on html "Toggle navigation Home Bank Account List Load By Website Group [OXPLAY] ZEUS138…" at bounding box center [282, 177] width 565 height 354
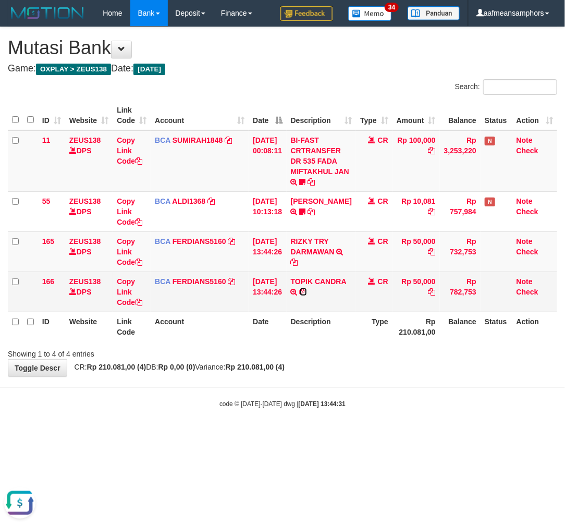
drag, startPoint x: 343, startPoint y: 289, endPoint x: 347, endPoint y: 294, distance: 6.7
click at [307, 289] on icon at bounding box center [303, 291] width 7 height 7
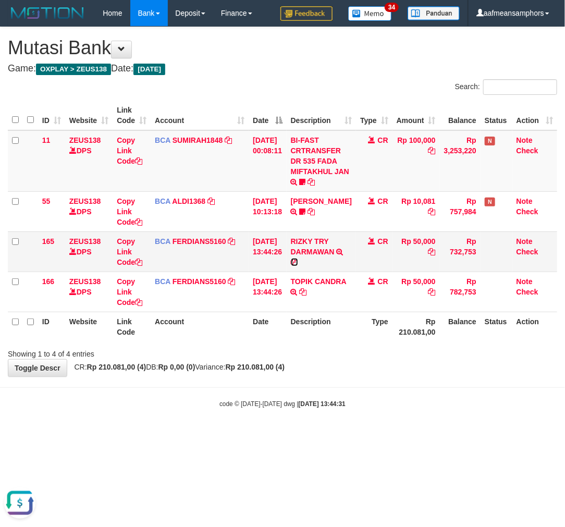
click at [298, 261] on icon at bounding box center [294, 261] width 7 height 7
click at [378, 398] on div "code © 2012-2018 dwg | 2025/08/31 13:44:31" at bounding box center [282, 403] width 565 height 10
click at [387, 396] on body "Toggle navigation Home Bank Account List Load By Website Group [OXPLAY] ZEUS138…" at bounding box center [282, 217] width 565 height 435
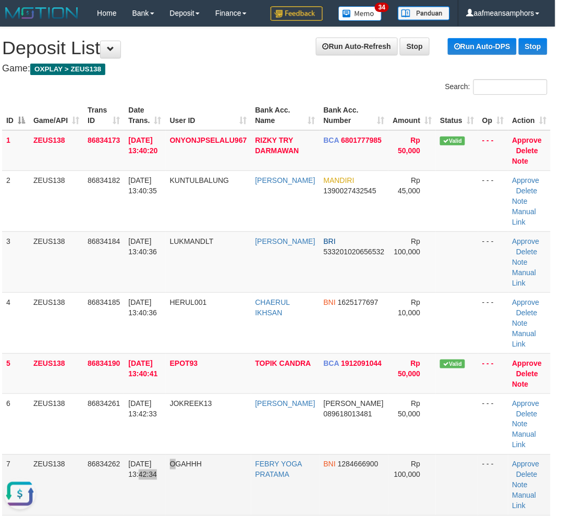
click at [179, 464] on tr "7 ZEUS138 86834262 31/08/2025 13:42:34 OGAHHH FEBRY YOGA PRATAMA BNI 1284666900…" at bounding box center [276, 484] width 548 height 61
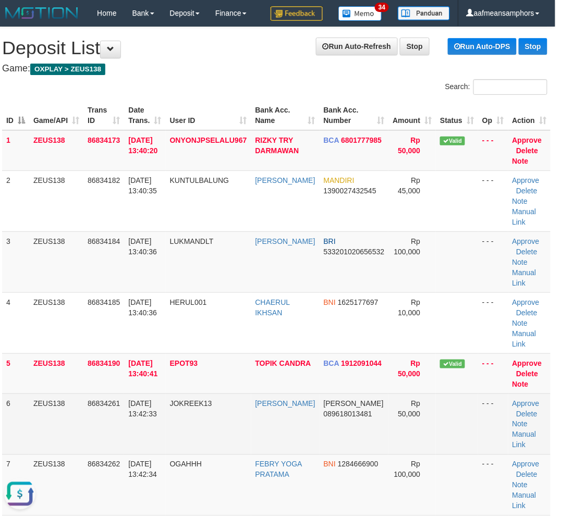
click at [116, 435] on td "86834261" at bounding box center [103, 423] width 41 height 61
drag, startPoint x: 116, startPoint y: 435, endPoint x: 86, endPoint y: 430, distance: 30.6
click at [118, 438] on td "86834261" at bounding box center [103, 423] width 41 height 61
click at [165, 450] on td "[DATE] 13:42:33" at bounding box center [144, 423] width 41 height 61
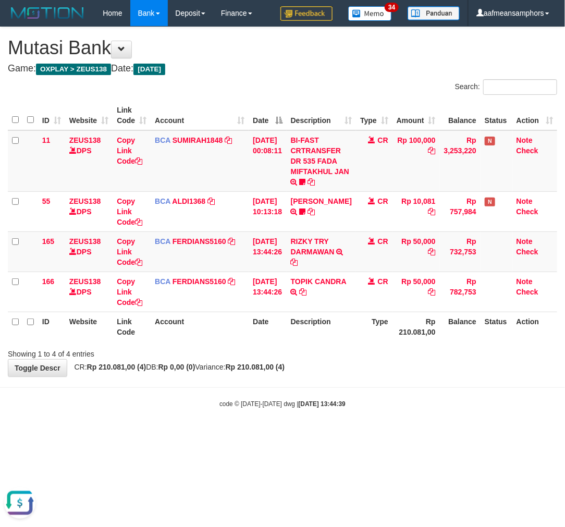
drag, startPoint x: 343, startPoint y: 394, endPoint x: 374, endPoint y: 379, distance: 34.5
click at [336, 394] on body "Toggle navigation Home Bank Account List Load By Website Group [OXPLAY] ZEUS138…" at bounding box center [282, 217] width 565 height 435
click at [372, 377] on body "Toggle navigation Home Bank Account List Load By Website Group [OXPLAY] ZEUS138…" at bounding box center [282, 217] width 565 height 435
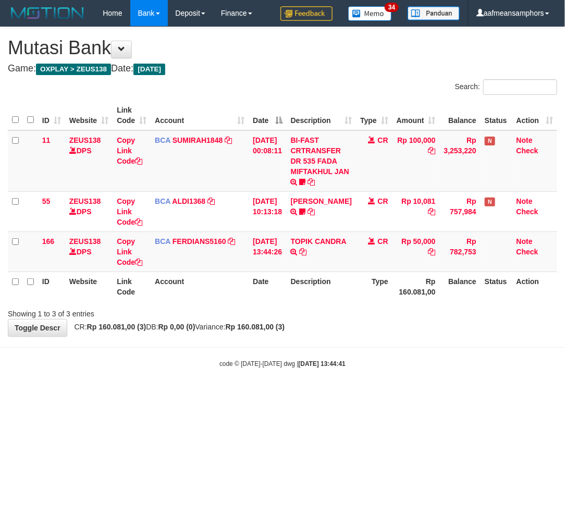
click at [393, 387] on body "Toggle navigation Home Bank Account List Load By Website Group [OXPLAY] ZEUS138…" at bounding box center [282, 197] width 565 height 395
click at [315, 245] on link "TOPIK CANDRA" at bounding box center [319, 241] width 56 height 8
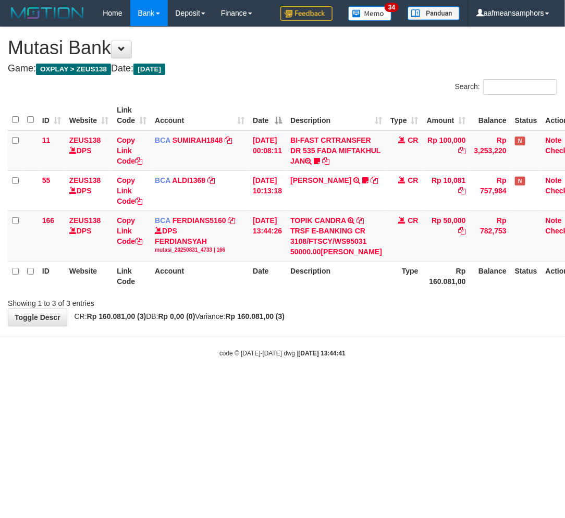
click at [396, 384] on html "Toggle navigation Home Bank Account List Load By Website Group [OXPLAY] ZEUS138…" at bounding box center [282, 192] width 565 height 384
click at [420, 384] on body "Toggle navigation Home Bank Account List Load By Website Group [OXPLAY] ZEUS138…" at bounding box center [282, 192] width 565 height 384
drag, startPoint x: 426, startPoint y: 398, endPoint x: 259, endPoint y: 384, distance: 167.4
click at [419, 384] on body "Toggle navigation Home Bank Account List Load By Website Group [OXPLAY] ZEUS138…" at bounding box center [282, 192] width 565 height 384
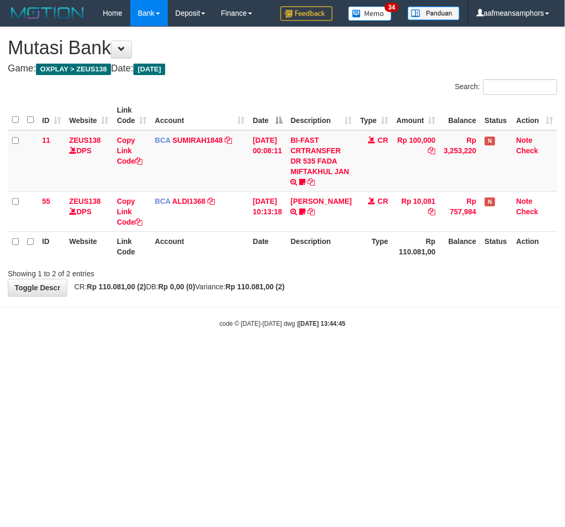
click at [316, 354] on html "Toggle navigation Home Bank Account List Load By Website Group [OXPLAY] ZEUS138…" at bounding box center [282, 177] width 565 height 354
click at [353, 354] on html "Toggle navigation Home Bank Account List Load By Website Group [OXPLAY] ZEUS138…" at bounding box center [282, 177] width 565 height 354
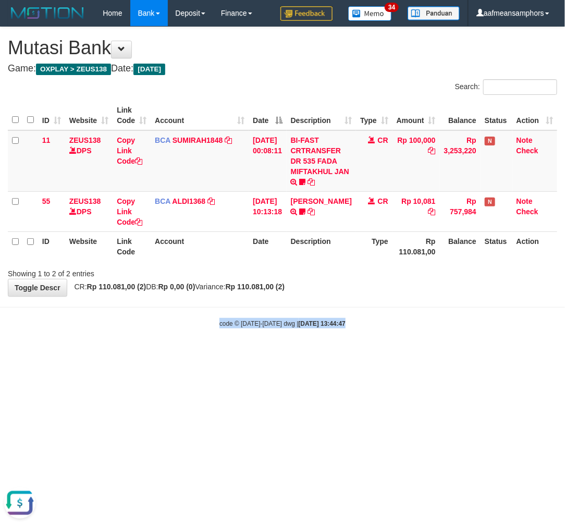
click at [353, 354] on html "Toggle navigation Home Bank Account List Load By Website Group [OXPLAY] ZEUS138…" at bounding box center [282, 177] width 565 height 354
drag, startPoint x: 353, startPoint y: 419, endPoint x: 358, endPoint y: 416, distance: 5.6
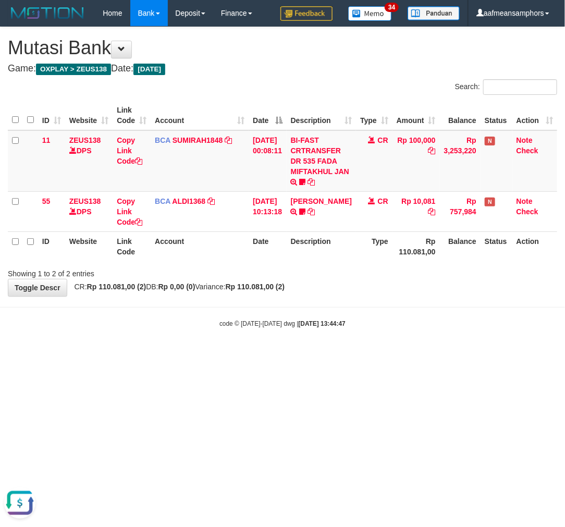
click at [356, 354] on html "Toggle navigation Home Bank Account List Load By Website Group [OXPLAY] ZEUS138…" at bounding box center [282, 177] width 565 height 354
click at [358, 354] on html "Toggle navigation Home Bank Account List Load By Website Group [OXPLAY] ZEUS138…" at bounding box center [282, 177] width 565 height 354
click at [357, 354] on html "Toggle navigation Home Bank Account List Load By Website Group [OXPLAY] ZEUS138…" at bounding box center [282, 177] width 565 height 354
click at [363, 354] on html "Toggle navigation Home Bank Account List Load By Website Group [OXPLAY] ZEUS138…" at bounding box center [282, 177] width 565 height 354
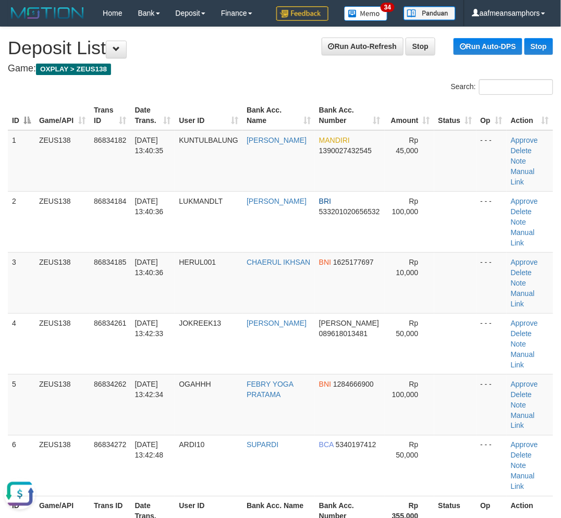
click at [194, 496] on th "User ID" at bounding box center [209, 511] width 68 height 30
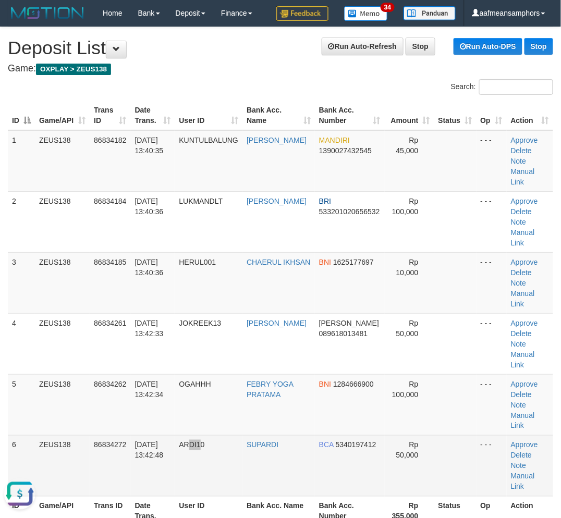
click at [206, 435] on td "ARDI10" at bounding box center [209, 465] width 68 height 61
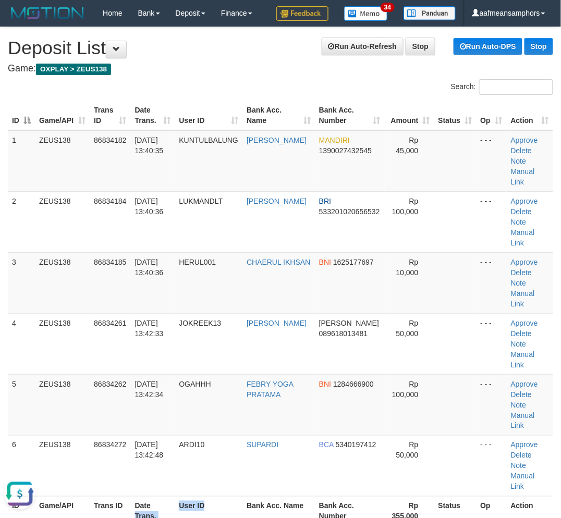
drag, startPoint x: 153, startPoint y: 445, endPoint x: 174, endPoint y: 447, distance: 21.0
click at [210, 496] on tr "ID Game/API Trans ID Date Trans. User ID Bank Acc. Name Bank Acc. Number Rp 355…" at bounding box center [280, 511] width 545 height 30
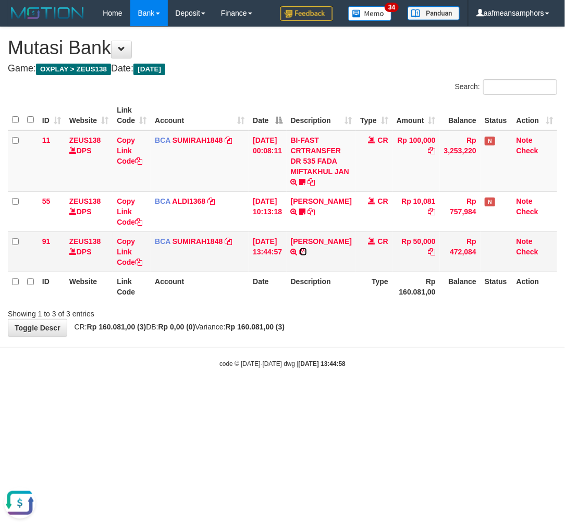
click at [307, 251] on icon at bounding box center [303, 251] width 7 height 7
click at [334, 395] on html "Toggle navigation Home Bank Account List Load By Website Group [OXPLAY] ZEUS138…" at bounding box center [282, 197] width 565 height 395
click at [338, 389] on body "Toggle navigation Home Bank Account List Load By Website Group [OXPLAY] ZEUS138…" at bounding box center [282, 197] width 565 height 395
click at [376, 393] on body "Toggle navigation Home Bank Account List Load By Website Group [OXPLAY] ZEUS138…" at bounding box center [282, 197] width 565 height 395
click at [304, 235] on td "NUR RAHMAN TRSF E-BANKING CR 3108/FTSCY/WS95051 50000.002025083159742890 TRFDN-…" at bounding box center [321, 251] width 69 height 40
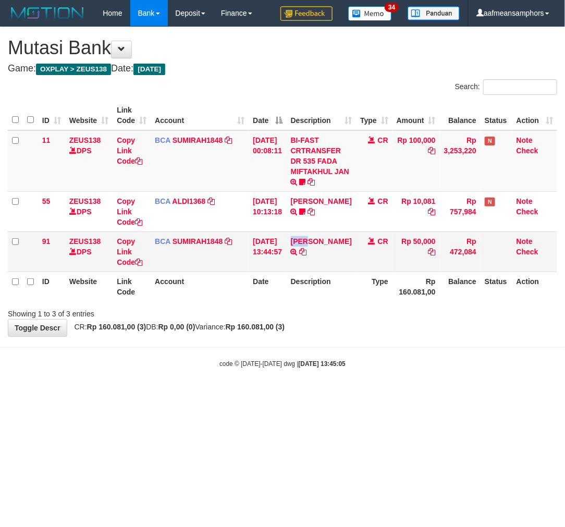
click at [304, 235] on td "NUR RAHMAN TRSF E-BANKING CR 3108/FTSCY/WS95051 50000.002025083159742890 TRFDN-…" at bounding box center [321, 251] width 69 height 40
copy link "NUR"
click at [359, 395] on html "Toggle navigation Home Bank Account List Load By Website Group [OXPLAY] ZEUS138…" at bounding box center [282, 197] width 565 height 395
click at [375, 395] on html "Toggle navigation Home Bank Account List Load By Website Group [OXPLAY] ZEUS138…" at bounding box center [282, 197] width 565 height 395
click at [373, 395] on html "Toggle navigation Home Bank Account List Load By Website Group [OXPLAY] ZEUS138…" at bounding box center [282, 197] width 565 height 395
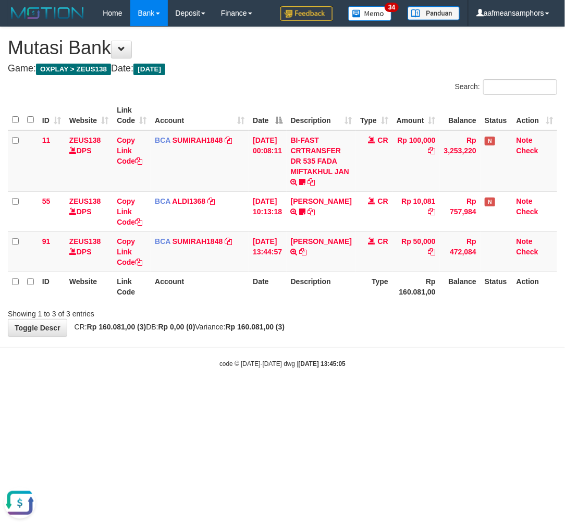
drag, startPoint x: 447, startPoint y: 414, endPoint x: 423, endPoint y: 412, distance: 23.5
click at [423, 395] on html "Toggle navigation Home Bank Account List Load By Website Group [OXPLAY] ZEUS138…" at bounding box center [282, 197] width 565 height 395
click at [424, 395] on html "Toggle navigation Home Bank Account List Load By Website Group [OXPLAY] ZEUS138…" at bounding box center [282, 197] width 565 height 395
drag, startPoint x: 424, startPoint y: 416, endPoint x: 431, endPoint y: 417, distance: 6.9
click at [428, 395] on html "Toggle navigation Home Bank Account List Load By Website Group [OXPLAY] ZEUS138…" at bounding box center [282, 197] width 565 height 395
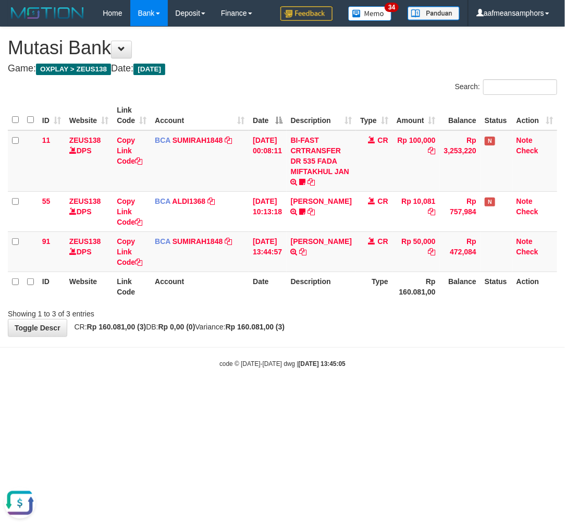
click at [436, 395] on html "Toggle navigation Home Bank Account List Load By Website Group [OXPLAY] ZEUS138…" at bounding box center [282, 197] width 565 height 395
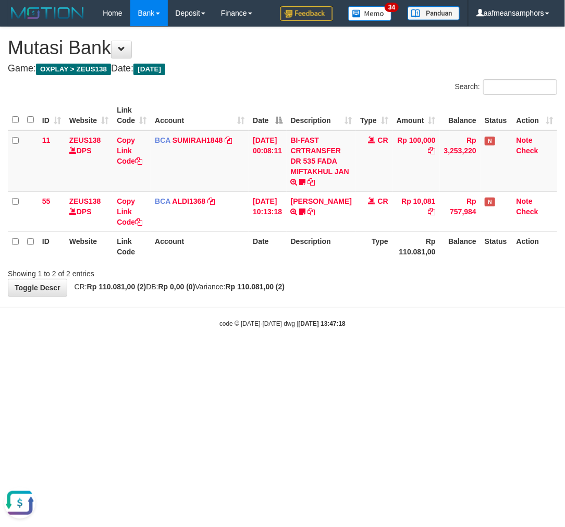
click at [466, 354] on html "Toggle navigation Home Bank Account List Load By Website Group [OXPLAY] ZEUS138…" at bounding box center [282, 177] width 565 height 354
click at [386, 354] on html "Toggle navigation Home Bank Account List Load By Website Group [OXPLAY] ZEUS138…" at bounding box center [282, 177] width 565 height 354
click at [390, 342] on body "Toggle navigation Home Bank Account List Load By Website Group [OXPLAY] ZEUS138…" at bounding box center [282, 177] width 565 height 354
click at [380, 354] on html "Toggle navigation Home Bank Account List Load By Website Group [OXPLAY] ZEUS138…" at bounding box center [282, 177] width 565 height 354
click at [387, 354] on html "Toggle navigation Home Bank Account List Load By Website Group [OXPLAY] ZEUS138…" at bounding box center [282, 177] width 565 height 354
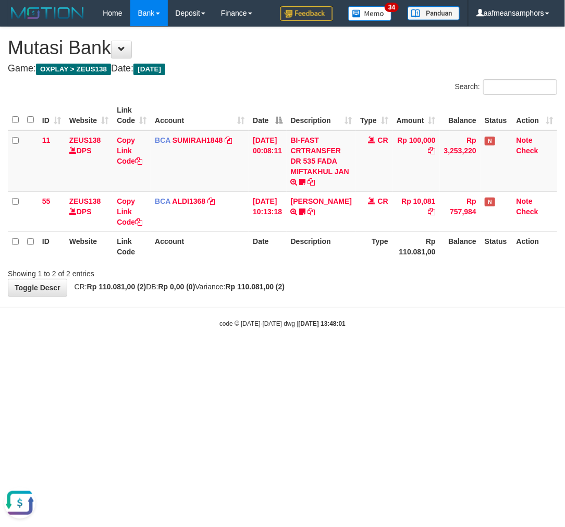
drag, startPoint x: 393, startPoint y: 351, endPoint x: 388, endPoint y: 351, distance: 5.7
click at [389, 350] on body "Toggle navigation Home Bank Account List Load By Website Group [OXPLAY] ZEUS138…" at bounding box center [282, 177] width 565 height 354
click at [387, 351] on body "Toggle navigation Home Bank Account List Load By Website Group [OXPLAY] ZEUS138…" at bounding box center [282, 177] width 565 height 354
click at [387, 342] on body "Toggle navigation Home Bank Account List Load By Website Group [OXPLAY] ZEUS138…" at bounding box center [282, 177] width 565 height 354
drag, startPoint x: 0, startPoint y: 0, endPoint x: 383, endPoint y: 341, distance: 513.1
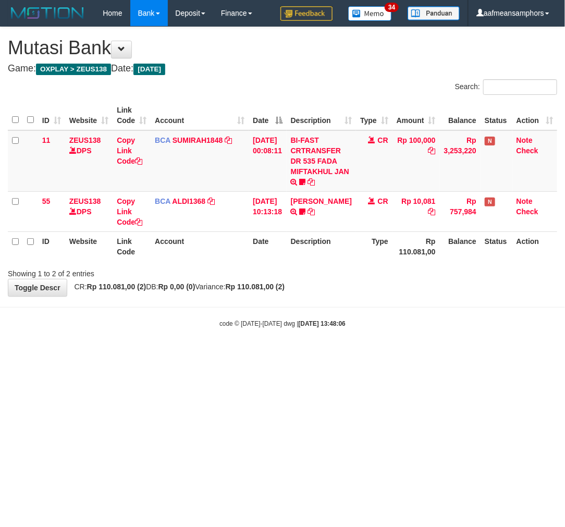
click at [383, 343] on body "Toggle navigation Home Bank Account List Load By Website Group [OXPLAY] ZEUS138…" at bounding box center [282, 177] width 565 height 354
click at [395, 339] on body "Toggle navigation Home Bank Account List Load By Website Group [OXPLAY] ZEUS138…" at bounding box center [282, 177] width 565 height 354
click at [392, 341] on body "Toggle navigation Home Bank Account List Load By Website Group [OXPLAY] ZEUS138…" at bounding box center [282, 177] width 565 height 354
click at [403, 340] on body "Toggle navigation Home Bank Account List Load By Website Group [OXPLAY] ZEUS138…" at bounding box center [282, 177] width 565 height 354
click at [426, 330] on body "Toggle navigation Home Bank Account List Load By Website Group [OXPLAY] ZEUS138…" at bounding box center [282, 177] width 565 height 354
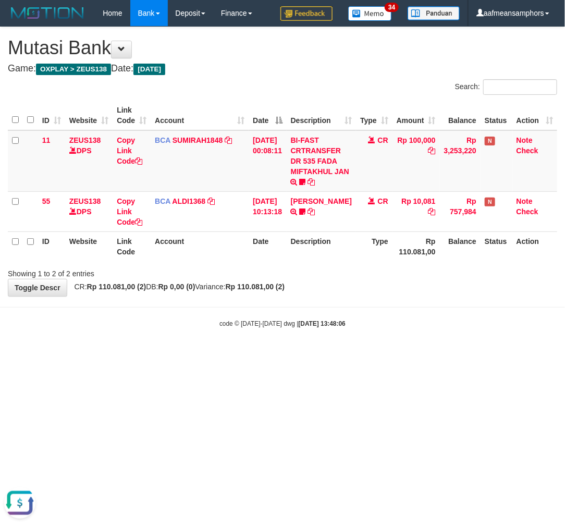
drag, startPoint x: 426, startPoint y: 330, endPoint x: 438, endPoint y: 329, distance: 12.6
click at [430, 330] on body "Toggle navigation Home Bank Account List Load By Website Group [OXPLAY] ZEUS138…" at bounding box center [282, 177] width 565 height 354
click at [439, 331] on body "Toggle navigation Home Bank Account List Load By Website Group [OXPLAY] ZEUS138…" at bounding box center [282, 177] width 565 height 354
click at [437, 331] on body "Toggle navigation Home Bank Account List Load By Website Group [OXPLAY] ZEUS138…" at bounding box center [282, 177] width 565 height 354
click at [441, 321] on div "code © 2012-2018 dwg | 2025/08/31 13:48:06" at bounding box center [282, 323] width 565 height 10
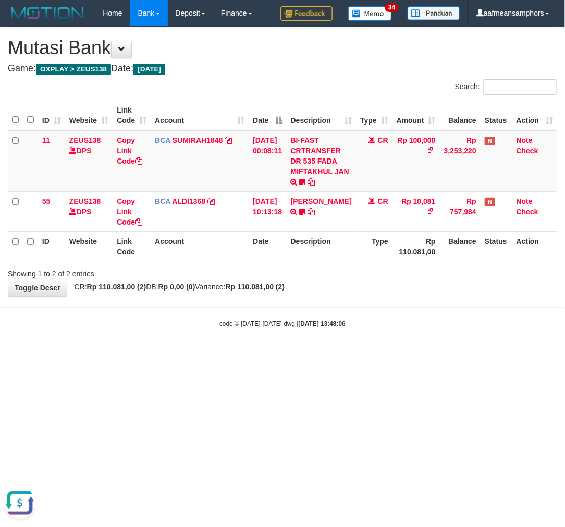
click at [440, 322] on div "code © 2012-2018 dwg | 2025/08/31 13:48:06" at bounding box center [282, 323] width 565 height 10
click at [451, 318] on div "code © 2012-2018 dwg | 2025/08/31 13:48:06" at bounding box center [282, 323] width 565 height 10
click at [454, 318] on div "code © 2012-2018 dwg | 2025/08/31 13:48:06" at bounding box center [282, 323] width 565 height 10
drag, startPoint x: 0, startPoint y: 0, endPoint x: 466, endPoint y: 316, distance: 562.9
click at [466, 315] on body "Toggle navigation Home Bank Account List Load By Website Group [OXPLAY] ZEUS138…" at bounding box center [282, 177] width 565 height 354
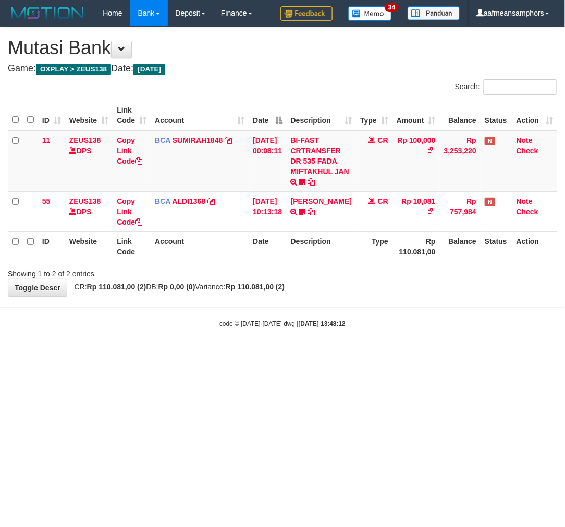
drag, startPoint x: 452, startPoint y: 324, endPoint x: 446, endPoint y: 325, distance: 5.9
click at [446, 325] on div "code © 2012-2018 dwg | 2025/08/31 13:48:12" at bounding box center [282, 323] width 565 height 10
click at [433, 328] on body "Toggle navigation Home Bank Account List Load By Website Group [OXPLAY] ZEUS138…" at bounding box center [282, 177] width 565 height 354
drag, startPoint x: 429, startPoint y: 326, endPoint x: 438, endPoint y: 325, distance: 8.9
click at [434, 326] on div "code © 2012-2018 dwg | 2025/08/31 13:48:13" at bounding box center [282, 323] width 565 height 10
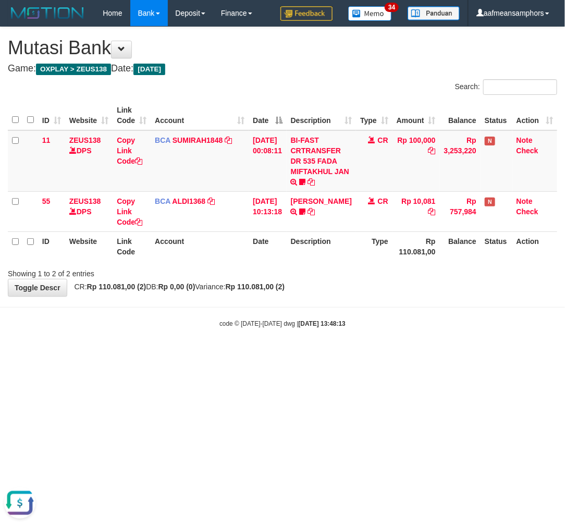
click at [444, 326] on div "code © 2012-2018 dwg | 2025/08/31 13:48:13" at bounding box center [282, 323] width 565 height 10
click at [417, 354] on html "Toggle navigation Home Bank Account List Load By Website Group [OXPLAY] ZEUS138…" at bounding box center [282, 177] width 565 height 354
click at [388, 354] on html "Toggle navigation Home Bank Account List Load By Website Group [OXPLAY] ZEUS138…" at bounding box center [282, 177] width 565 height 354
click at [353, 352] on body "Toggle navigation Home Bank Account List Load By Website Group [OXPLAY] ZEUS138…" at bounding box center [282, 177] width 565 height 354
click at [339, 346] on body "Toggle navigation Home Bank Account List Load By Website Group [OXPLAY] ZEUS138…" at bounding box center [282, 177] width 565 height 354
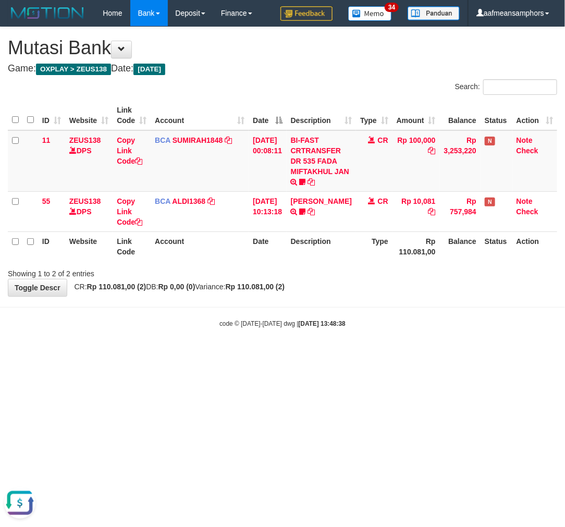
drag, startPoint x: 360, startPoint y: 399, endPoint x: 373, endPoint y: 371, distance: 31.3
click at [359, 354] on html "Toggle navigation Home Bank Account List Load By Website Group [OXPLAY] ZEUS138…" at bounding box center [282, 177] width 565 height 354
drag, startPoint x: 363, startPoint y: 371, endPoint x: 527, endPoint y: 341, distance: 167.3
click at [356, 354] on html "Toggle navigation Home Bank Account List Load By Website Group [OXPLAY] ZEUS138…" at bounding box center [282, 177] width 565 height 354
drag, startPoint x: 439, startPoint y: 328, endPoint x: 436, endPoint y: 334, distance: 5.8
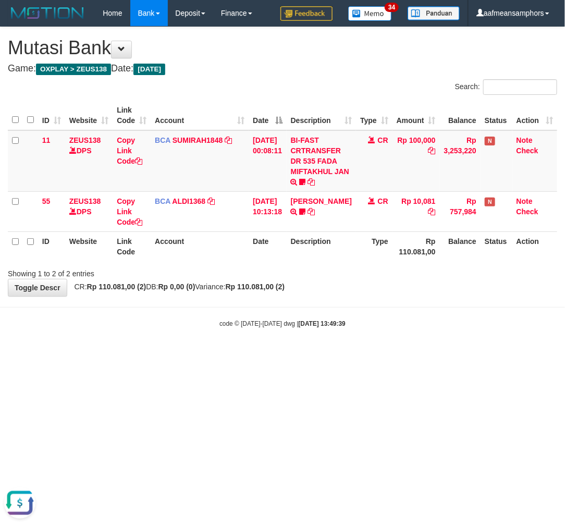
click at [438, 329] on body "Toggle navigation Home Bank Account List Load By Website Group [OXPLAY] ZEUS138…" at bounding box center [282, 177] width 565 height 354
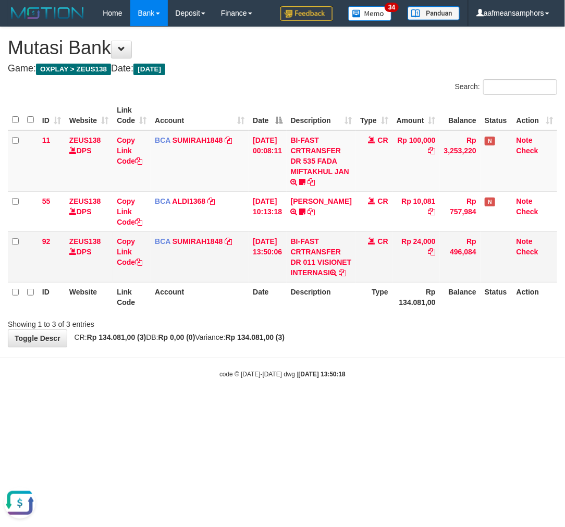
click at [414, 240] on td "Rp 24,000" at bounding box center [415, 256] width 47 height 51
copy td "24,000"
click at [316, 247] on td "BI-FAST CRTRANSFER DR 011 VISIONET INTERNASI" at bounding box center [321, 256] width 69 height 51
click at [200, 239] on link "SUMIRAH1848" at bounding box center [198, 241] width 50 height 8
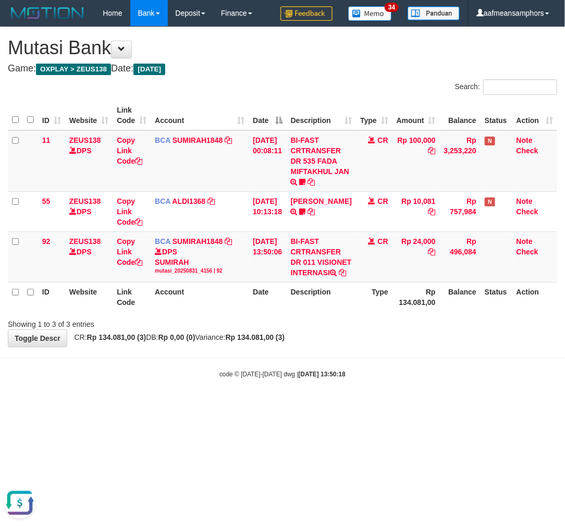
click at [378, 377] on body "Toggle navigation Home Bank Account List Load By Website Group [OXPLAY] ZEUS138…" at bounding box center [282, 202] width 565 height 405
click at [383, 347] on div "**********" at bounding box center [282, 186] width 565 height 319
click at [379, 347] on div "**********" at bounding box center [282, 186] width 565 height 319
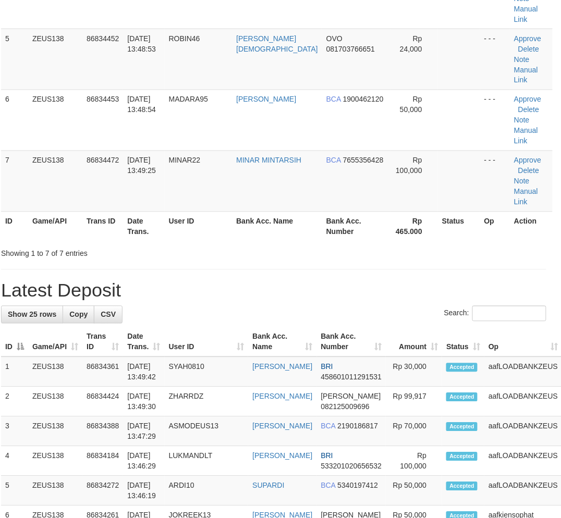
scroll to position [10, 0]
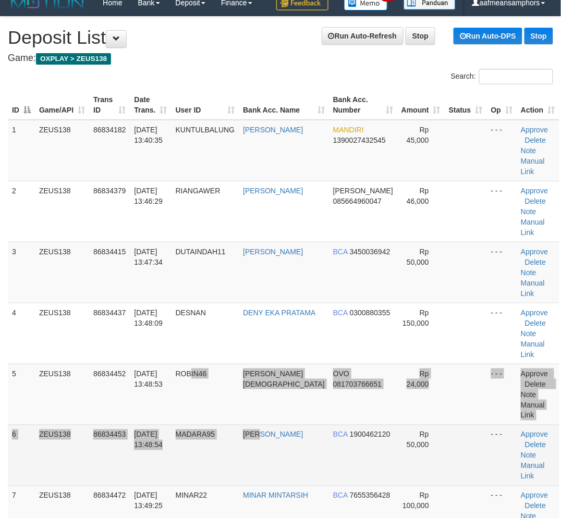
drag, startPoint x: 200, startPoint y: 358, endPoint x: 280, endPoint y: 384, distance: 84.2
click at [280, 384] on tbody "1 ZEUS138 86834182 31/08/2025 13:40:35 KUNTULBALUNG DANDI ALFITO MANDIRI 139002…" at bounding box center [283, 333] width 551 height 427
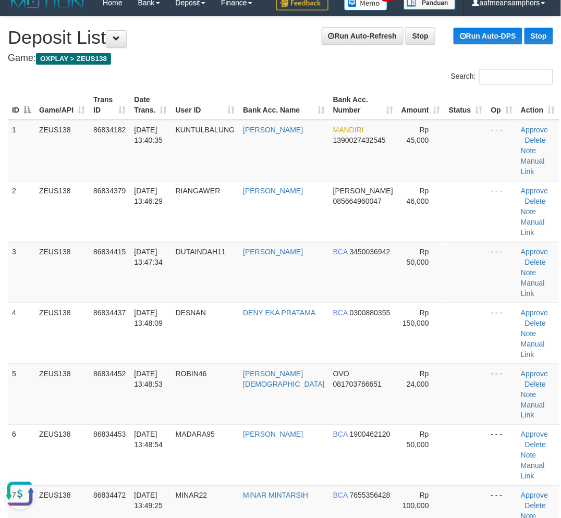
scroll to position [0, 0]
click at [164, 367] on td "31/08/2025 13:48:53" at bounding box center [150, 394] width 41 height 61
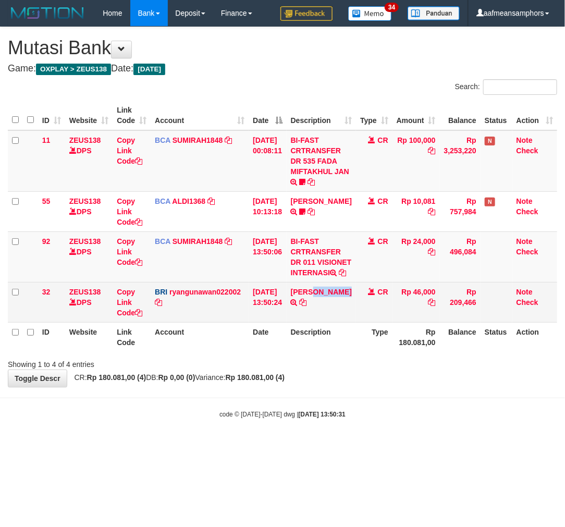
drag, startPoint x: 313, startPoint y: 322, endPoint x: 335, endPoint y: 326, distance: 21.9
click at [335, 322] on td "DANA WAYANRIANTO TRANSFER NBMB DANA WAYANRIANTO TO RYAN GUNAWAN" at bounding box center [321, 302] width 69 height 40
click at [126, 317] on link "Copy Link Code" at bounding box center [130, 302] width 26 height 29
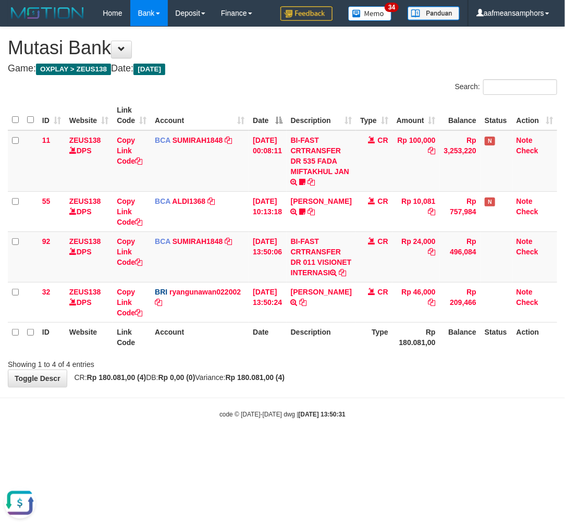
scroll to position [143, 0]
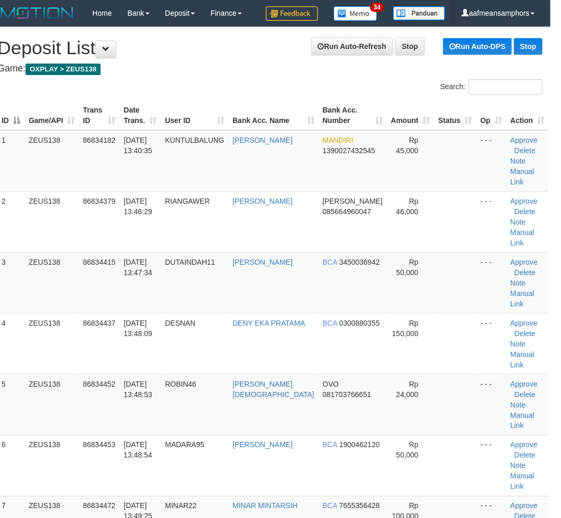
scroll to position [10, 0]
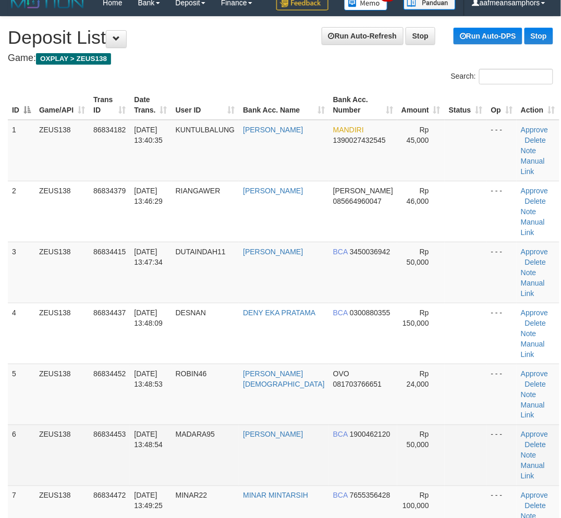
drag, startPoint x: 263, startPoint y: 375, endPoint x: 284, endPoint y: 99, distance: 277.0
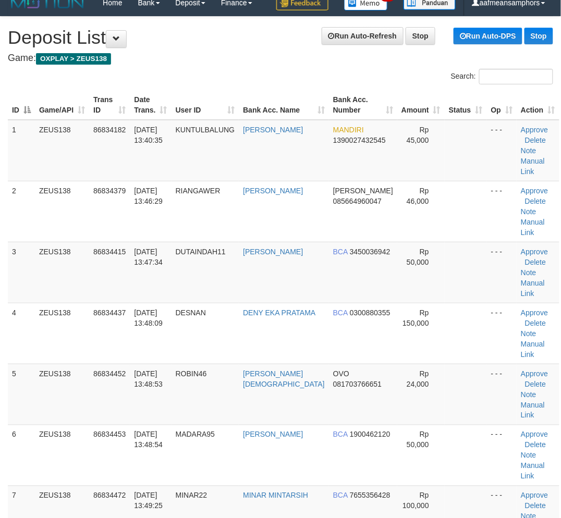
click at [264, 366] on tbody "1 ZEUS138 86834182 31/08/2025 13:40:35 KUNTULBALUNG DANDI ALFITO MANDIRI 139002…" at bounding box center [283, 333] width 551 height 427
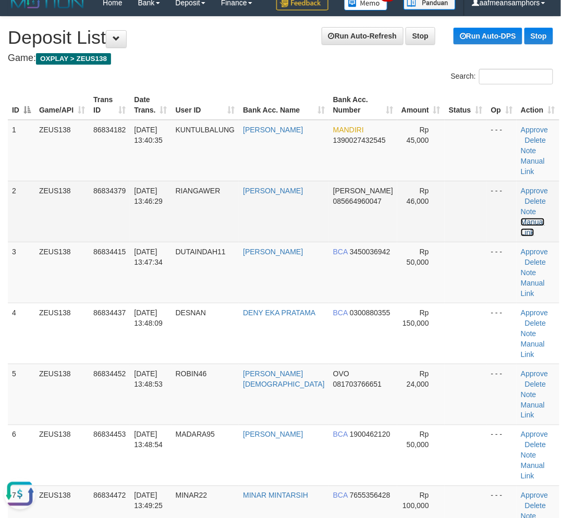
click at [534, 218] on link "Manual Link" at bounding box center [533, 227] width 24 height 19
drag, startPoint x: 535, startPoint y: 198, endPoint x: 417, endPoint y: 211, distance: 118.4
click at [535, 218] on link "Manual Link" at bounding box center [533, 227] width 24 height 19
click at [161, 210] on td "[DATE] 13:46:29" at bounding box center [150, 211] width 41 height 61
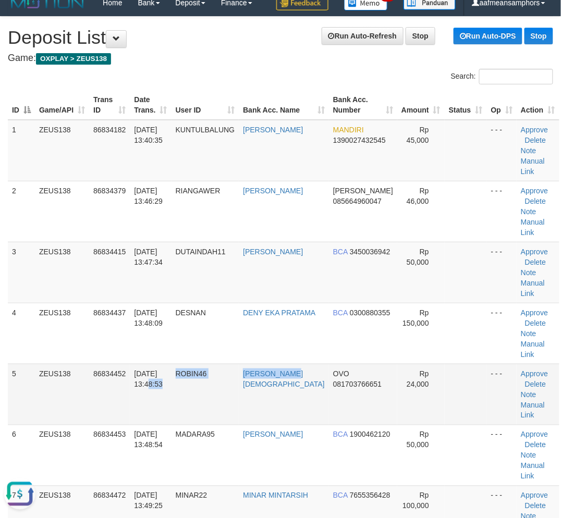
drag, startPoint x: 269, startPoint y: 355, endPoint x: 279, endPoint y: 352, distance: 9.9
click at [285, 364] on tr "5 ZEUS138 86834452 31/08/2025 13:48:53 ROBIN46 ARIE AGUSTIAN OVO 081703766651 R…" at bounding box center [283, 394] width 551 height 61
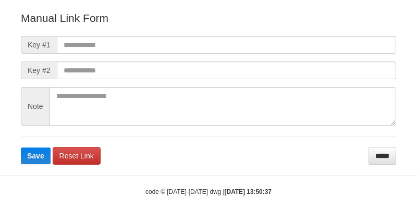
scroll to position [116, 0]
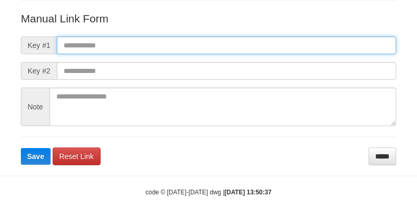
paste input "**********"
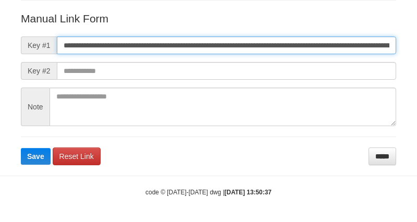
click at [283, 47] on input "**********" at bounding box center [226, 45] width 339 height 18
type input "**********"
click at [21, 148] on button "Save" at bounding box center [36, 156] width 30 height 17
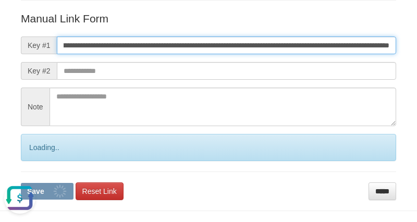
click at [21, 183] on button "Save" at bounding box center [47, 191] width 53 height 17
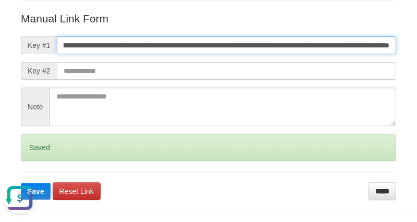
click at [21, 183] on button "Save" at bounding box center [36, 191] width 30 height 17
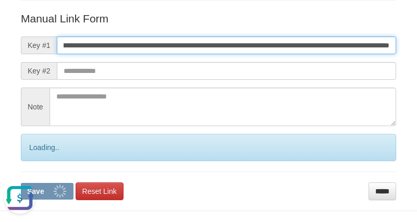
click at [21, 183] on button "Save" at bounding box center [47, 191] width 53 height 17
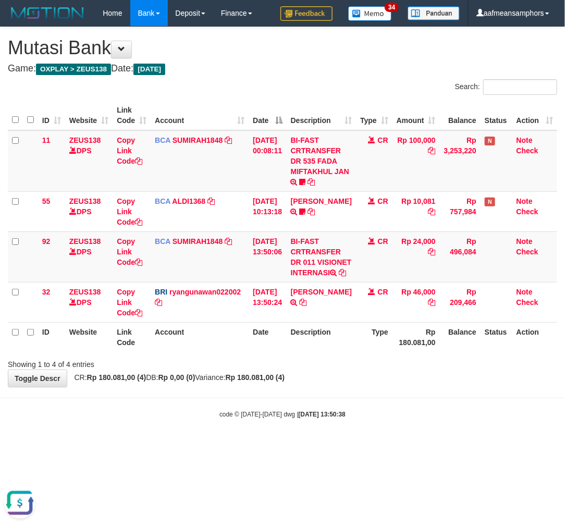
click at [392, 422] on body "Toggle navigation Home Bank Account List Load By Website Group [OXPLAY] ZEUS138…" at bounding box center [282, 222] width 565 height 445
click at [402, 408] on body "Toggle navigation Home Bank Account List Load By Website Group [OXPLAY] ZEUS138…" at bounding box center [282, 222] width 565 height 445
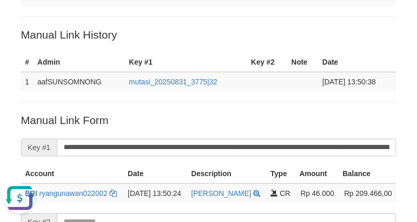
scroll to position [95, 0]
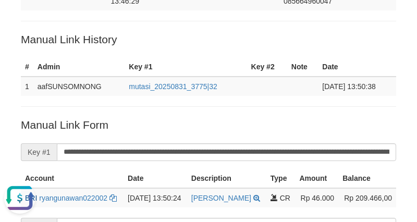
click at [318, 120] on p "Manual Link Form" at bounding box center [208, 124] width 375 height 15
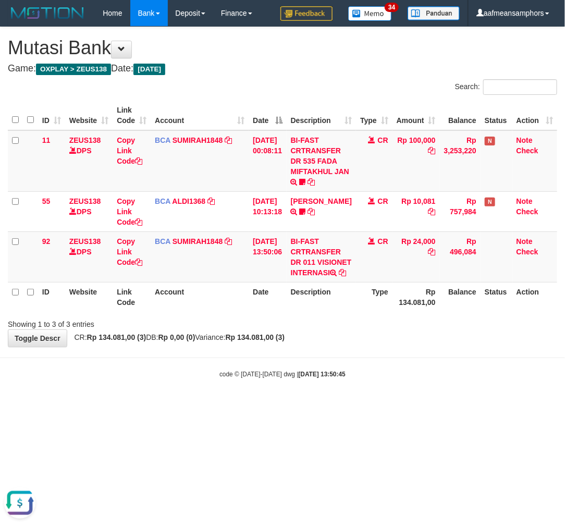
click at [291, 405] on body "Toggle navigation Home Bank Account List Load By Website Group [OXPLAY] ZEUS138…" at bounding box center [282, 202] width 565 height 405
click at [282, 405] on body "Toggle navigation Home Bank Account List Load By Website Group [OXPLAY] ZEUS138…" at bounding box center [282, 202] width 565 height 405
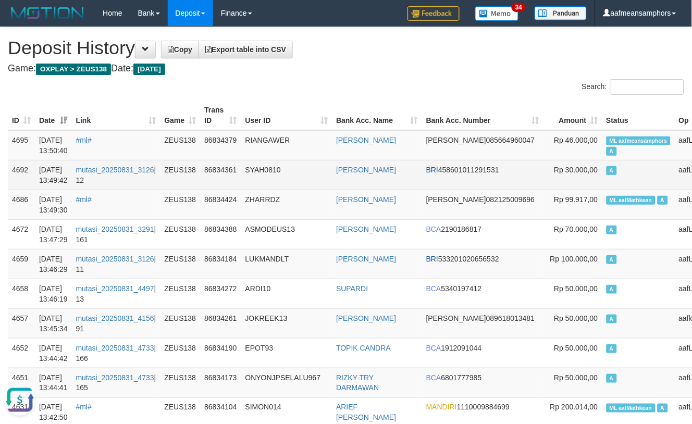
click at [303, 170] on td "SYAH0810" at bounding box center [286, 175] width 91 height 30
click at [302, 165] on td "SYAH0810" at bounding box center [286, 175] width 91 height 30
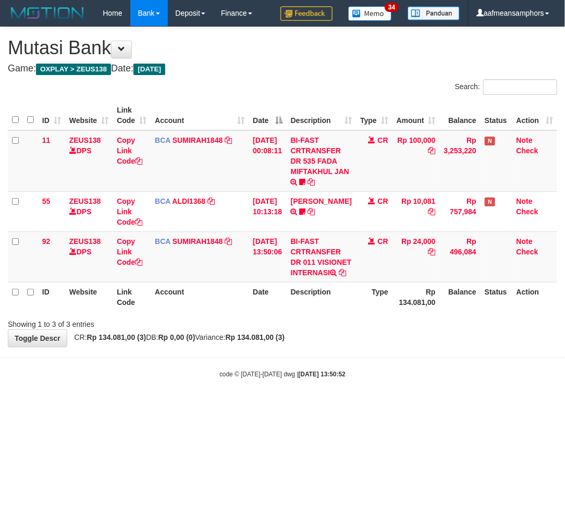
drag, startPoint x: 440, startPoint y: 373, endPoint x: 435, endPoint y: 374, distance: 5.8
click at [440, 373] on body "Toggle navigation Home Bank Account List Load By Website Group [OXPLAY] ZEUS138…" at bounding box center [282, 202] width 565 height 405
click at [417, 347] on div "**********" at bounding box center [282, 186] width 565 height 319
click at [319, 312] on th "Description" at bounding box center [321, 297] width 69 height 30
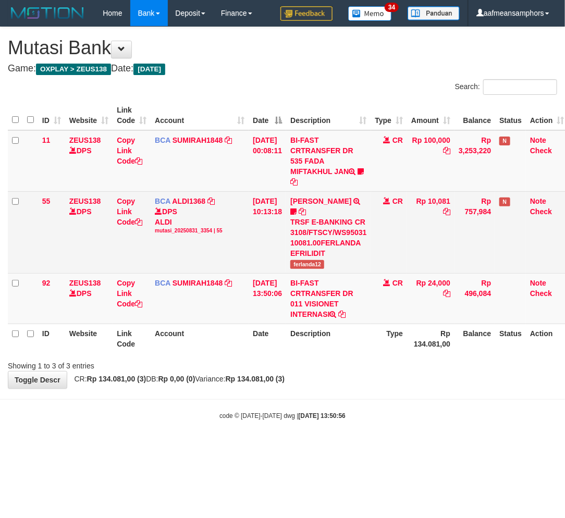
click at [317, 262] on span "ferlanda12" at bounding box center [307, 264] width 34 height 9
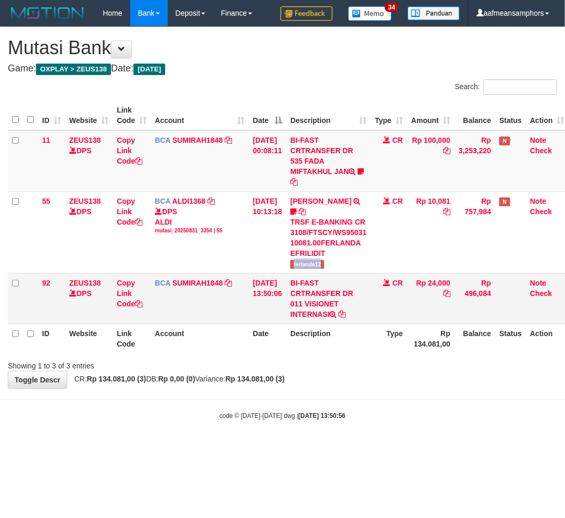
copy span "ferlanda12"
click at [329, 169] on td "BI-FAST CRTRANSFER DR 535 FADA MIFTAKHUL JAN Adlian11" at bounding box center [328, 160] width 84 height 61
click at [364, 171] on icon at bounding box center [361, 171] width 6 height 7
click at [322, 186] on td "BI-FAST CRTRANSFER DR 535 FADA MIFTAKHUL JAN Adlian11" at bounding box center [328, 160] width 84 height 61
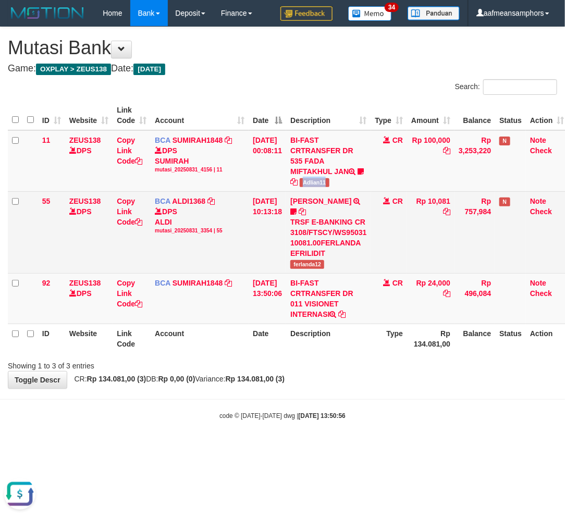
copy span "Adlian11"
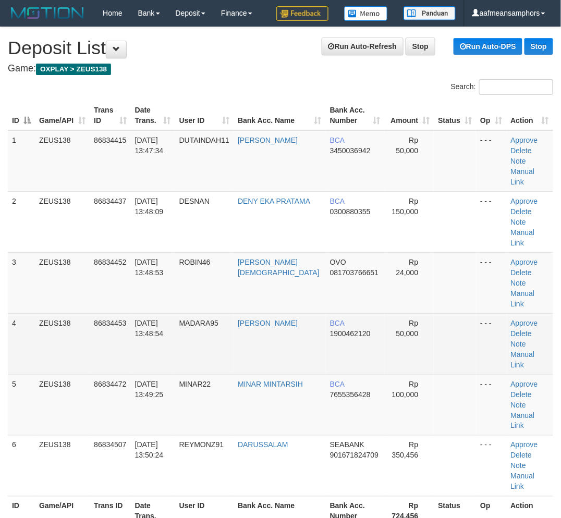
click at [201, 313] on tr "4 ZEUS138 86834453 [DATE] 13:48:54 [GEOGRAPHIC_DATA] [PERSON_NAME] BCA 19004621…" at bounding box center [280, 343] width 545 height 61
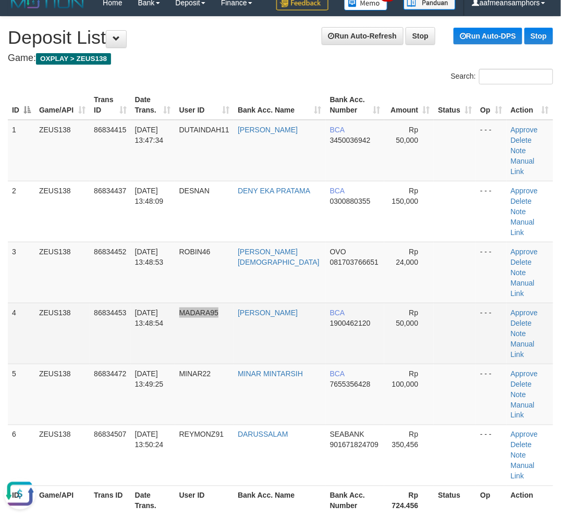
click at [233, 310] on tr "4 ZEUS138 86834453 [DATE] 13:48:54 [GEOGRAPHIC_DATA] [PERSON_NAME] BCA 19004621…" at bounding box center [280, 333] width 545 height 61
drag, startPoint x: 155, startPoint y: 287, endPoint x: 133, endPoint y: 288, distance: 21.9
click at [156, 309] on span "31/08/2025 13:48:54" at bounding box center [149, 318] width 29 height 19
click at [225, 306] on td "MADARA95" at bounding box center [204, 333] width 59 height 61
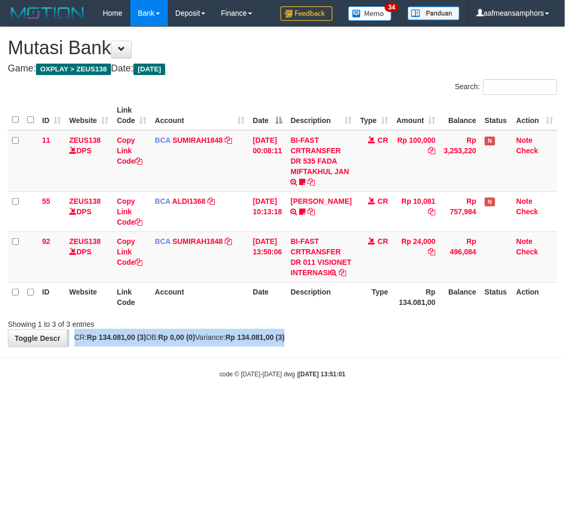
drag, startPoint x: 387, startPoint y: 344, endPoint x: 381, endPoint y: 343, distance: 6.4
click at [376, 347] on div "**********" at bounding box center [282, 186] width 565 height 319
click at [375, 329] on div "Showing 1 to 3 of 3 entries" at bounding box center [282, 322] width 565 height 15
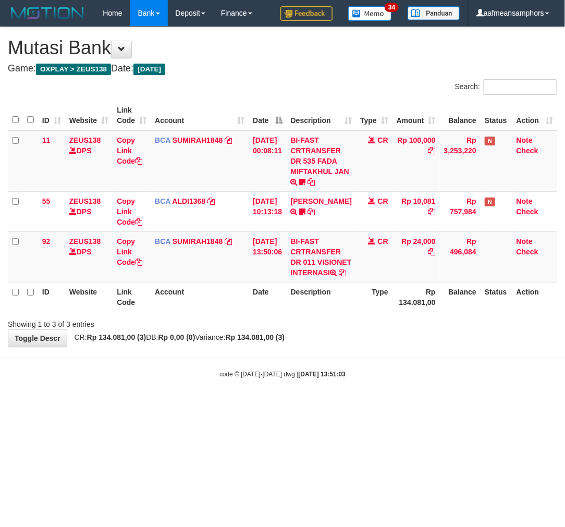
drag, startPoint x: 420, startPoint y: 350, endPoint x: 415, endPoint y: 355, distance: 6.6
click at [417, 347] on div "**********" at bounding box center [282, 186] width 565 height 319
click at [415, 347] on div "**********" at bounding box center [282, 186] width 565 height 319
click at [320, 329] on div "Showing 1 to 3 of 3 entries" at bounding box center [282, 322] width 565 height 15
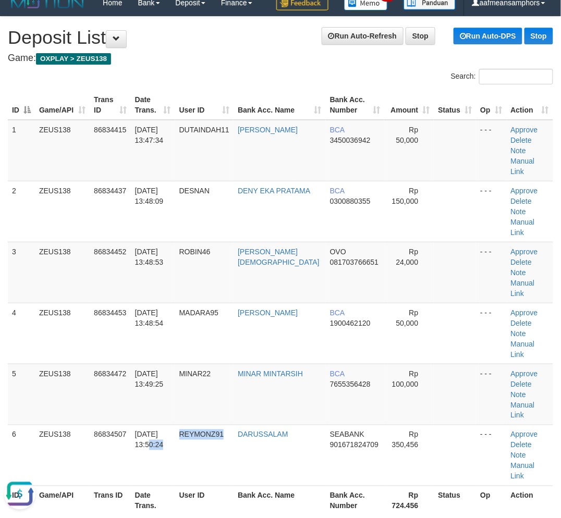
drag, startPoint x: 170, startPoint y: 394, endPoint x: 131, endPoint y: 484, distance: 97.8
click at [223, 425] on tr "6 ZEUS138 86834507 31/08/2025 13:50:24 REYMONZ91 DARUSSALAM SEABANK 90167182470…" at bounding box center [280, 455] width 545 height 61
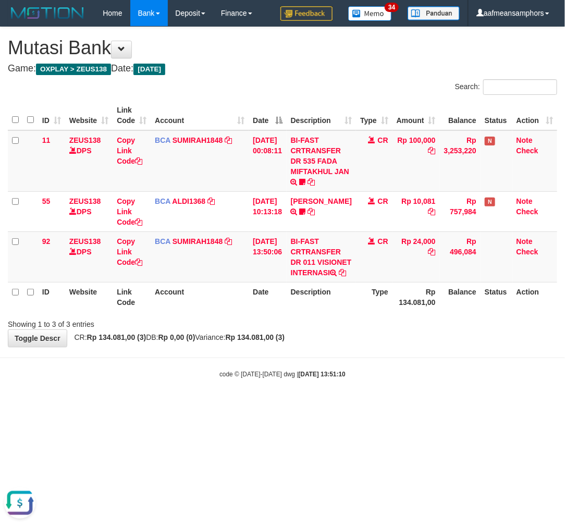
drag, startPoint x: 370, startPoint y: 389, endPoint x: 560, endPoint y: 373, distance: 190.4
click at [370, 379] on div "code © [DATE]-[DATE] dwg | [DATE] 13:51:10" at bounding box center [282, 373] width 565 height 10
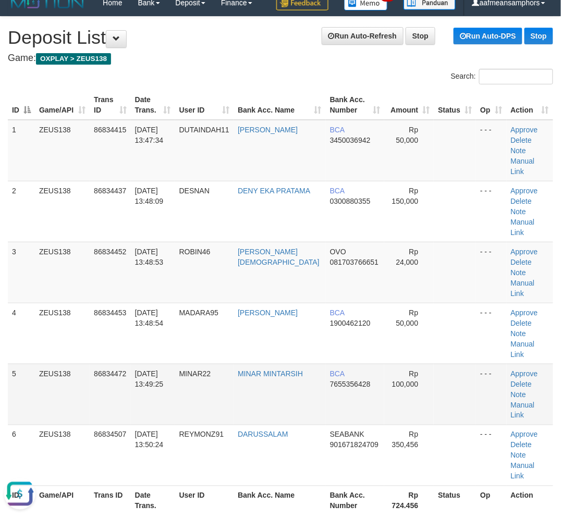
drag, startPoint x: 58, startPoint y: 362, endPoint x: 32, endPoint y: 369, distance: 26.6
click at [58, 364] on td "ZEUS138" at bounding box center [62, 394] width 55 height 61
drag, startPoint x: 144, startPoint y: 462, endPoint x: 150, endPoint y: 470, distance: 10.4
click at [147, 518] on div "Showing 1 to 6 of 6 entries" at bounding box center [117, 526] width 218 height 15
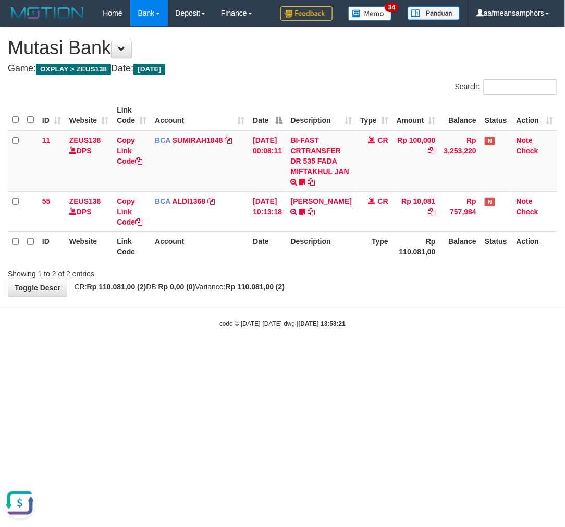
click at [434, 354] on html "Toggle navigation Home Bank Account List Load By Website Group [OXPLAY] ZEUS138…" at bounding box center [282, 177] width 565 height 354
click at [429, 354] on html "Toggle navigation Home Bank Account List Load By Website Group [OXPLAY] ZEUS138…" at bounding box center [282, 177] width 565 height 354
click at [345, 354] on html "Toggle navigation Home Bank Account List Load By Website Group [OXPLAY] ZEUS138…" at bounding box center [282, 177] width 565 height 354
click at [375, 354] on html "Toggle navigation Home Bank Account List Load By Website Group [OXPLAY] ZEUS138…" at bounding box center [282, 177] width 565 height 354
click at [360, 354] on html "Toggle navigation Home Bank Account List Load By Website Group [OXPLAY] ZEUS138…" at bounding box center [282, 177] width 565 height 354
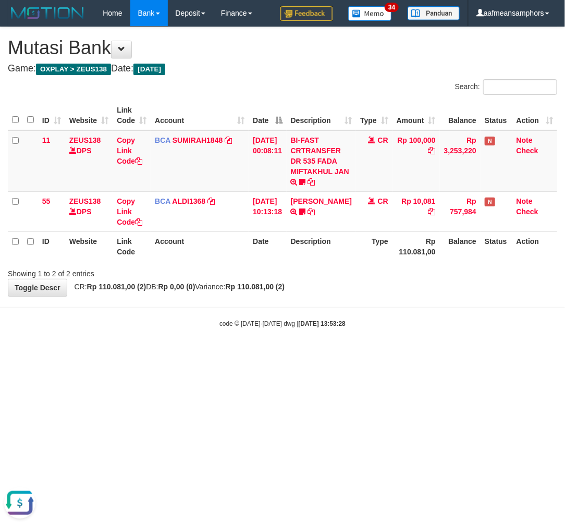
click at [369, 354] on html "Toggle navigation Home Bank Account List Load By Website Group [OXPLAY] ZEUS138…" at bounding box center [282, 177] width 565 height 354
click at [368, 354] on html "Toggle navigation Home Bank Account List Load By Website Group [OXPLAY] ZEUS138…" at bounding box center [282, 177] width 565 height 354
drag, startPoint x: 376, startPoint y: 373, endPoint x: 383, endPoint y: 374, distance: 7.0
click at [369, 354] on html "Toggle navigation Home Bank Account List Load By Website Group [OXPLAY] ZEUS138…" at bounding box center [282, 177] width 565 height 354
click at [384, 354] on html "Toggle navigation Home Bank Account List Load By Website Group [OXPLAY] ZEUS138…" at bounding box center [282, 177] width 565 height 354
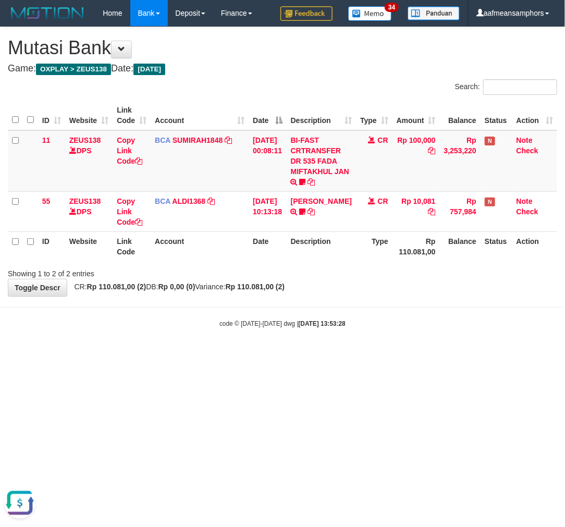
click at [385, 354] on html "Toggle navigation Home Bank Account List Load By Website Group [OXPLAY] ZEUS138…" at bounding box center [282, 177] width 565 height 354
click at [401, 354] on html "Toggle navigation Home Bank Account List Load By Website Group [OXPLAY] ZEUS138…" at bounding box center [282, 177] width 565 height 354
click at [409, 354] on html "Toggle navigation Home Bank Account List Load By Website Group [OXPLAY] ZEUS138…" at bounding box center [282, 177] width 565 height 354
click at [420, 354] on html "Toggle navigation Home Bank Account List Load By Website Group [OXPLAY] ZEUS138…" at bounding box center [282, 177] width 565 height 354
click at [425, 354] on html "Toggle navigation Home Bank Account List Load By Website Group [OXPLAY] ZEUS138…" at bounding box center [282, 177] width 565 height 354
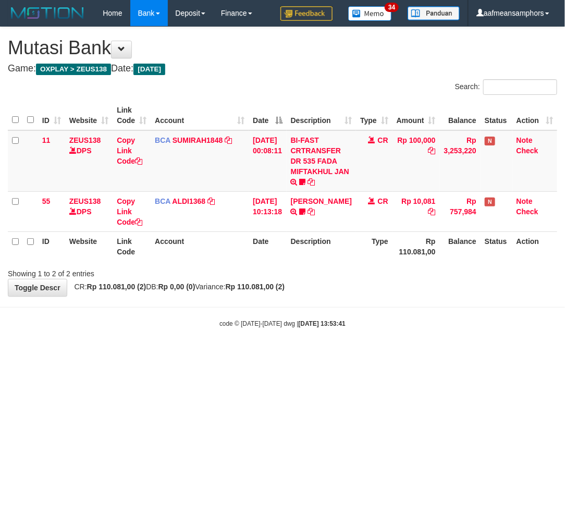
click at [421, 354] on html "Toggle navigation Home Bank Account List Load By Website Group [OXPLAY] ZEUS138…" at bounding box center [282, 177] width 565 height 354
click at [407, 354] on html "Toggle navigation Home Bank Account List Load By Website Group [OXPLAY] ZEUS138…" at bounding box center [282, 177] width 565 height 354
click at [420, 354] on html "Toggle navigation Home Bank Account List Load By Website Group [OXPLAY] ZEUS138…" at bounding box center [282, 177] width 565 height 354
click at [358, 354] on html "Toggle navigation Home Bank Account List Load By Website Group [OXPLAY] ZEUS138…" at bounding box center [282, 177] width 565 height 354
click at [374, 354] on html "Toggle navigation Home Bank Account List Load By Website Group [OXPLAY] ZEUS138…" at bounding box center [282, 177] width 565 height 354
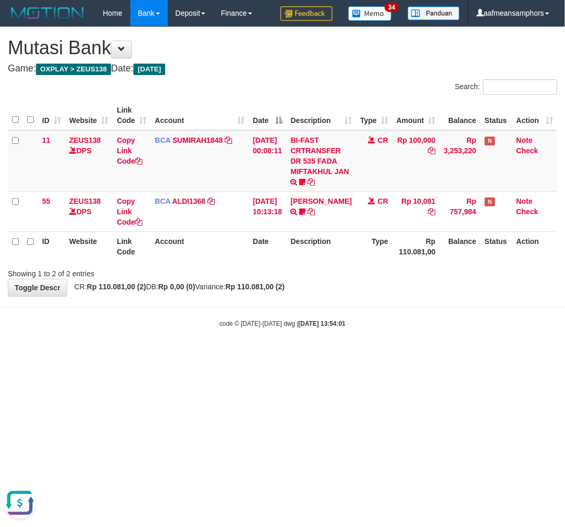
drag, startPoint x: 356, startPoint y: 408, endPoint x: 352, endPoint y: 402, distance: 6.4
click at [349, 354] on html "Toggle navigation Home Bank Account List Load By Website Group [OXPLAY] ZEUS138…" at bounding box center [282, 177] width 565 height 354
click at [352, 354] on html "Toggle navigation Home Bank Account List Load By Website Group [OXPLAY] ZEUS138…" at bounding box center [282, 177] width 565 height 354
click at [383, 354] on html "Toggle navigation Home Bank Account List Load By Website Group [OXPLAY] ZEUS138…" at bounding box center [282, 177] width 565 height 354
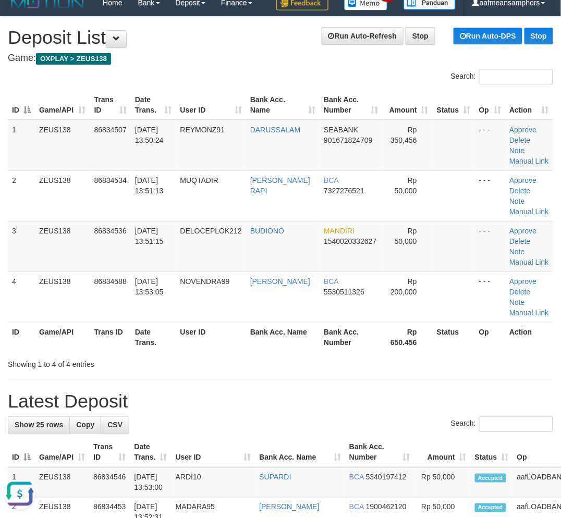
drag, startPoint x: 216, startPoint y: 338, endPoint x: 6, endPoint y: 345, distance: 210.2
click at [217, 338] on th "User ID" at bounding box center [211, 337] width 70 height 30
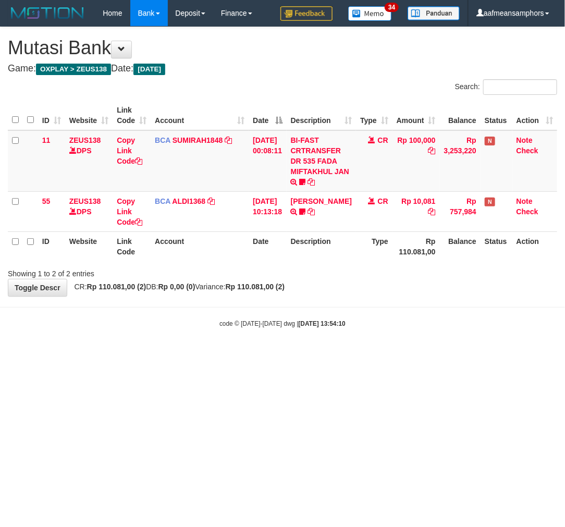
click at [383, 354] on html "Toggle navigation Home Bank Account List Load By Website Group [OXPLAY] ZEUS138…" at bounding box center [282, 177] width 565 height 354
click at [393, 354] on html "Toggle navigation Home Bank Account List Load By Website Group [OXPLAY] ZEUS138…" at bounding box center [282, 177] width 565 height 354
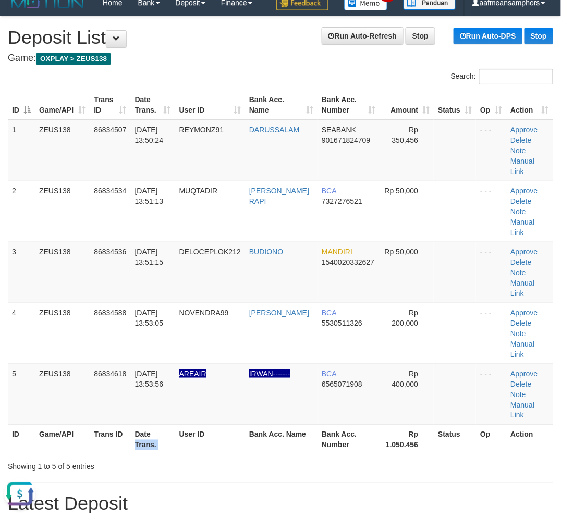
drag, startPoint x: 180, startPoint y: 395, endPoint x: 0, endPoint y: 367, distance: 181.9
click at [172, 425] on th "Date Trans." at bounding box center [153, 440] width 44 height 30
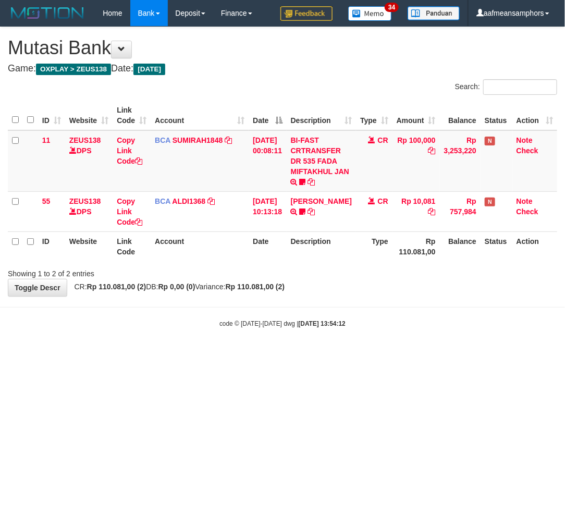
click at [378, 354] on html "Toggle navigation Home Bank Account List Load By Website Group [OXPLAY] ZEUS138…" at bounding box center [282, 177] width 565 height 354
click at [377, 354] on html "Toggle navigation Home Bank Account List Load By Website Group [OXPLAY] ZEUS138…" at bounding box center [282, 177] width 565 height 354
click at [359, 354] on html "Toggle navigation Home Bank Account List Load By Website Group [OXPLAY] ZEUS138…" at bounding box center [282, 177] width 565 height 354
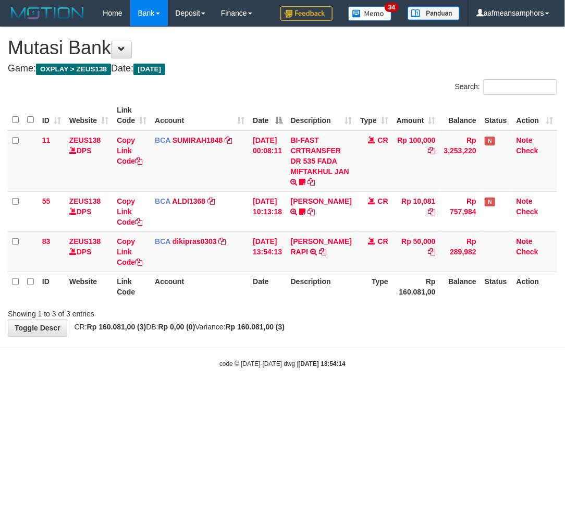
click at [381, 340] on body "Toggle navigation Home Bank Account List Load By Website Group [OXPLAY] ZEUS138…" at bounding box center [282, 197] width 565 height 395
click at [378, 341] on body "Toggle navigation Home Bank Account List Load By Website Group [OXPLAY] ZEUS138…" at bounding box center [282, 197] width 565 height 395
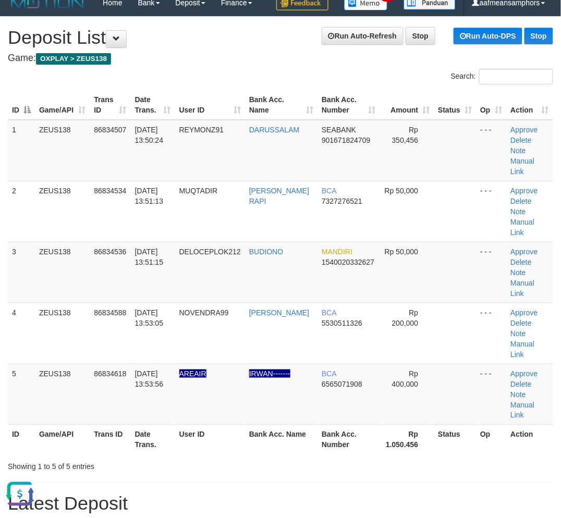
drag, startPoint x: 205, startPoint y: 426, endPoint x: 27, endPoint y: 393, distance: 181.3
click at [278, 458] on div "Showing 1 to 5 of 5 entries" at bounding box center [280, 465] width 561 height 15
click at [279, 458] on div "Showing 1 to 5 of 5 entries" at bounding box center [280, 465] width 561 height 15
drag, startPoint x: 276, startPoint y: 454, endPoint x: 165, endPoint y: 439, distance: 112.0
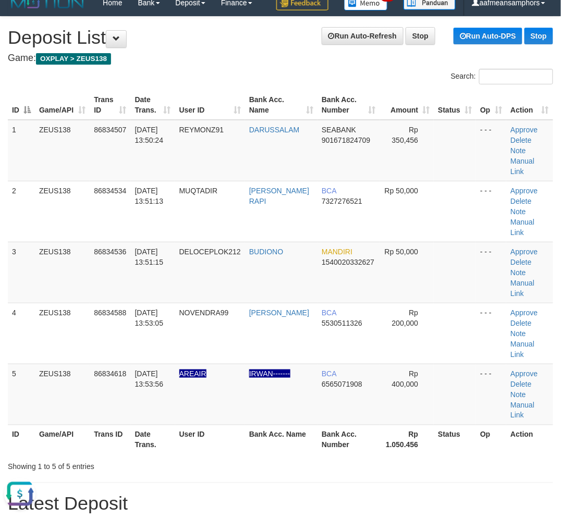
click at [268, 494] on h1 "Latest Deposit" at bounding box center [280, 504] width 545 height 21
drag, startPoint x: 319, startPoint y: 441, endPoint x: 2, endPoint y: 420, distance: 318.1
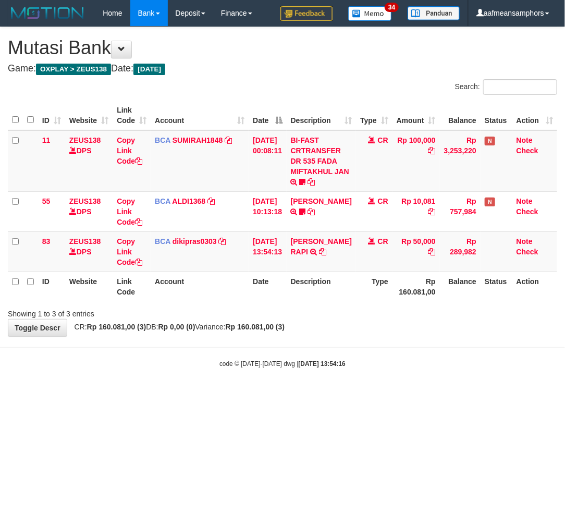
click at [378, 341] on body "Toggle navigation Home Bank Account List Load By Website Group [OXPLAY] ZEUS138…" at bounding box center [282, 197] width 565 height 395
click at [373, 341] on body "Toggle navigation Home Bank Account List Load By Website Group [OXPLAY] ZEUS138…" at bounding box center [282, 197] width 565 height 395
click at [370, 342] on body "Toggle navigation Home Bank Account List Load By Website Group [OXPLAY] ZEUS138…" at bounding box center [282, 197] width 565 height 395
click at [371, 342] on body "Toggle navigation Home Bank Account List Load By Website Group [OXPLAY] ZEUS138…" at bounding box center [282, 197] width 565 height 395
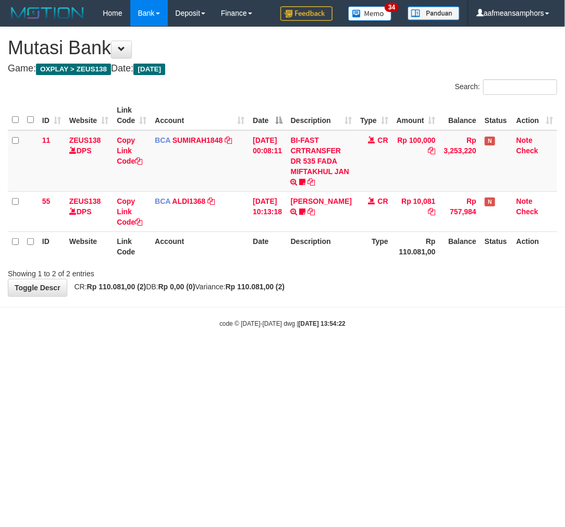
drag, startPoint x: 440, startPoint y: 428, endPoint x: 514, endPoint y: 418, distance: 74.6
click at [440, 354] on html "Toggle navigation Home Bank Account List Load By Website Group [OXPLAY] ZEUS138…" at bounding box center [282, 177] width 565 height 354
click at [421, 354] on html "Toggle navigation Home Bank Account List Load By Website Group [OXPLAY] ZEUS138…" at bounding box center [282, 177] width 565 height 354
click at [415, 354] on html "Toggle navigation Home Bank Account List Load By Website Group [OXPLAY] ZEUS138…" at bounding box center [282, 177] width 565 height 354
click at [466, 354] on html "Toggle navigation Home Bank Account List Load By Website Group [OXPLAY] ZEUS138…" at bounding box center [282, 177] width 565 height 354
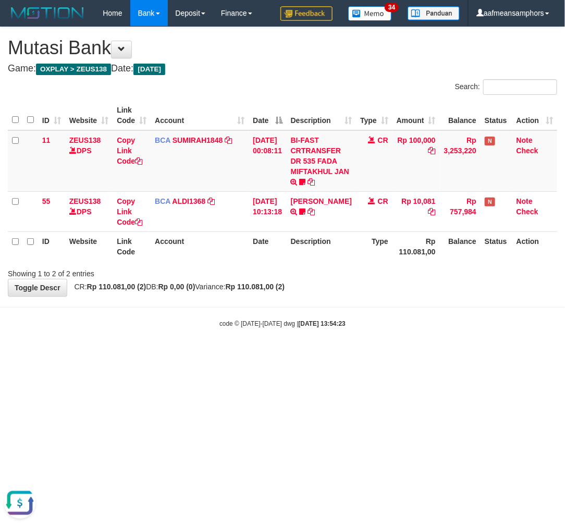
click at [466, 354] on html "Toggle navigation Home Bank Account List Load By Website Group [OXPLAY] ZEUS138…" at bounding box center [282, 177] width 565 height 354
drag, startPoint x: 470, startPoint y: 417, endPoint x: 521, endPoint y: 420, distance: 51.7
click at [467, 354] on html "Toggle navigation Home Bank Account List Load By Website Group [OXPLAY] ZEUS138…" at bounding box center [282, 177] width 565 height 354
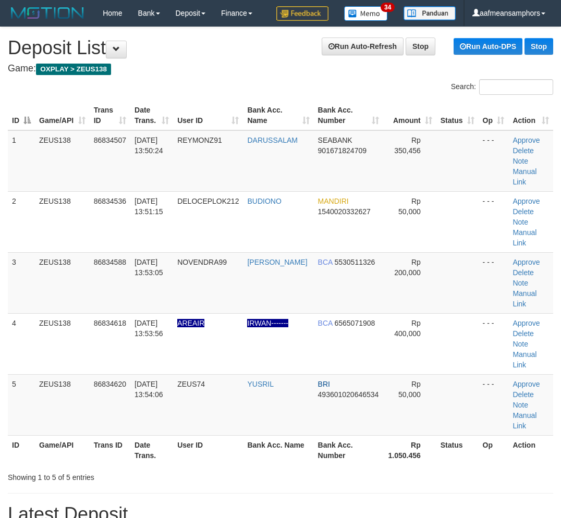
scroll to position [10, 0]
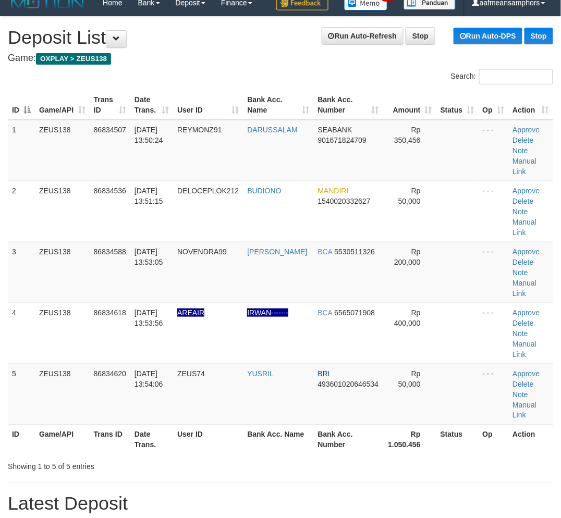
drag, startPoint x: 339, startPoint y: 439, endPoint x: 328, endPoint y: 433, distance: 12.4
click at [339, 438] on th "Bank Acc. Number" at bounding box center [348, 440] width 69 height 30
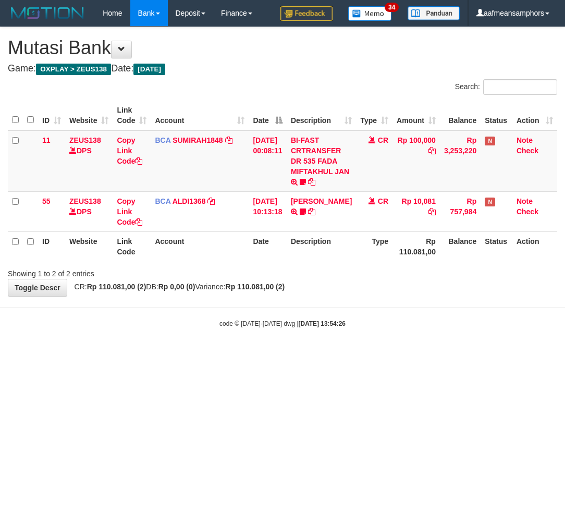
click at [477, 354] on html "Toggle navigation Home Bank Account List Load By Website Group [OXPLAY] ZEUS138…" at bounding box center [282, 177] width 565 height 354
click at [152, 354] on html "Toggle navigation Home Bank Account List Load By Website Group [OXPLAY] ZEUS138…" at bounding box center [282, 177] width 565 height 354
click at [277, 354] on html "Toggle navigation Home Bank Account List Load By Website Group [OXPLAY] ZEUS138…" at bounding box center [282, 177] width 565 height 354
click at [324, 354] on html "Toggle navigation Home Bank Account List Load By Website Group [OXPLAY] ZEUS138…" at bounding box center [282, 177] width 565 height 354
click at [322, 354] on html "Toggle navigation Home Bank Account List Load By Website Group [OXPLAY] ZEUS138…" at bounding box center [282, 177] width 565 height 354
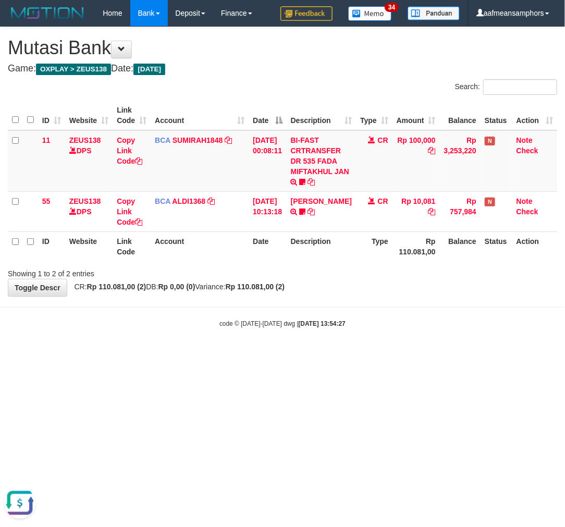
click at [358, 354] on html "Toggle navigation Home Bank Account List Load By Website Group [OXPLAY] ZEUS138…" at bounding box center [282, 177] width 565 height 354
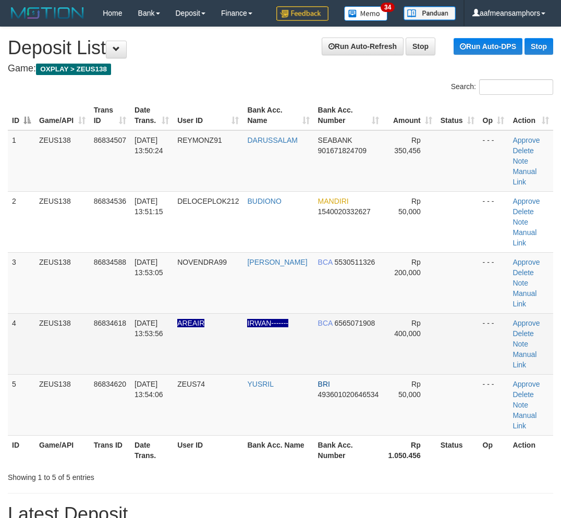
scroll to position [10, 0]
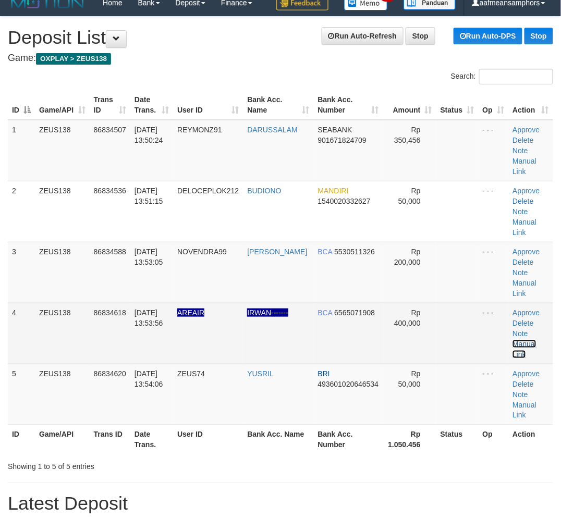
click at [523, 341] on link "Manual Link" at bounding box center [524, 349] width 24 height 19
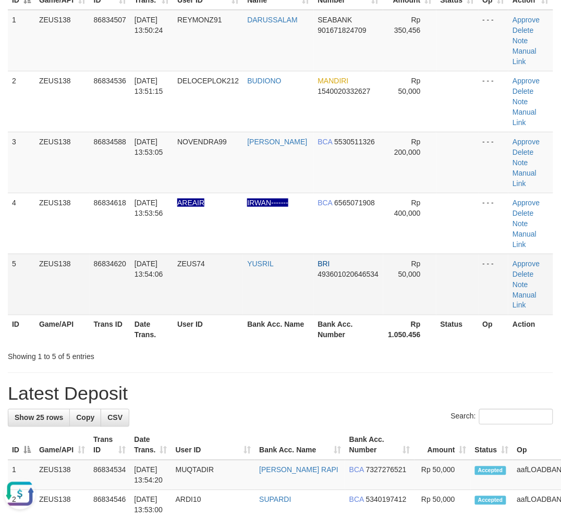
scroll to position [68, 0]
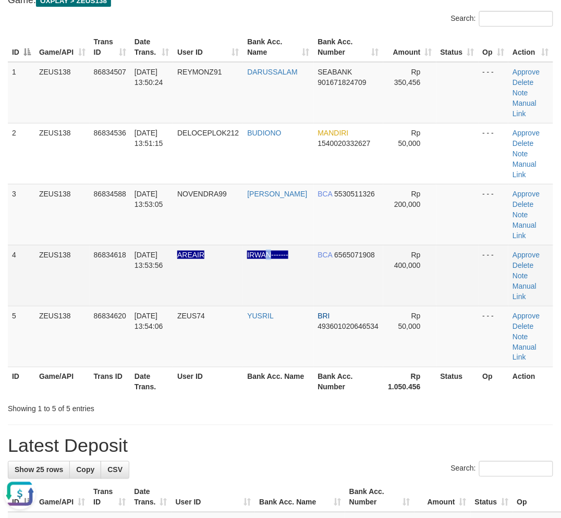
click at [273, 294] on td "IRWAN-------" at bounding box center [278, 275] width 70 height 61
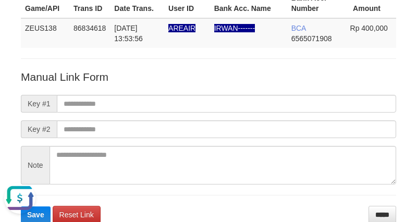
scroll to position [116, 0]
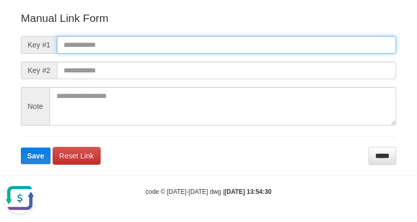
click at [278, 50] on input "text" at bounding box center [226, 45] width 339 height 18
paste input "**********"
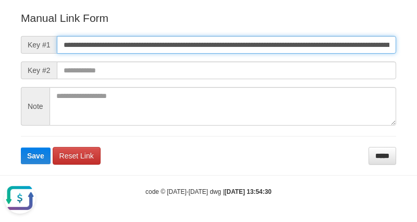
scroll to position [0, 730]
type input "**********"
click at [21, 147] on button "Save" at bounding box center [36, 155] width 30 height 17
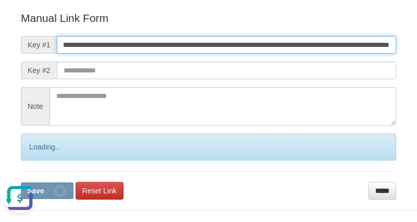
click at [21, 182] on button "Save" at bounding box center [47, 190] width 53 height 17
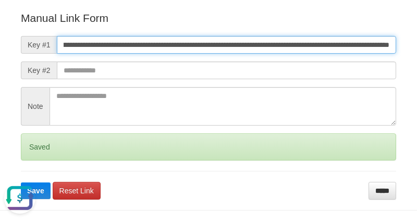
click at [21, 182] on button "Save" at bounding box center [36, 190] width 30 height 17
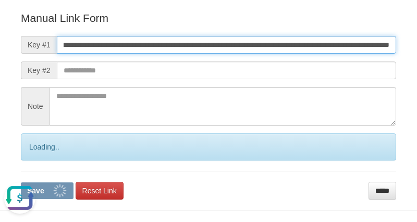
click at [21, 182] on button "Save" at bounding box center [47, 190] width 53 height 17
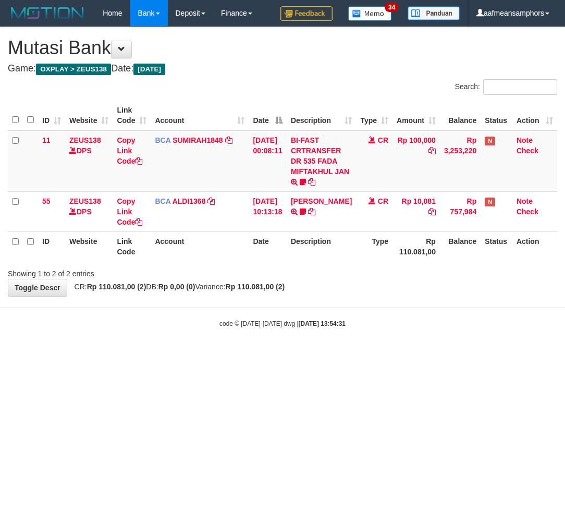
click at [384, 354] on html "Toggle navigation Home Bank Account List Load By Website Group [OXPLAY] ZEUS138…" at bounding box center [282, 177] width 565 height 354
click at [408, 354] on html "Toggle navigation Home Bank Account List Load By Website Group [OXPLAY] ZEUS138…" at bounding box center [282, 177] width 565 height 354
drag, startPoint x: 389, startPoint y: 365, endPoint x: 373, endPoint y: 366, distance: 16.8
click at [374, 354] on html "Toggle navigation Home Bank Account List Load By Website Group [OXPLAY] ZEUS138…" at bounding box center [282, 177] width 565 height 354
click at [378, 354] on html "Toggle navigation Home Bank Account List Load By Website Group [OXPLAY] ZEUS138…" at bounding box center [282, 177] width 565 height 354
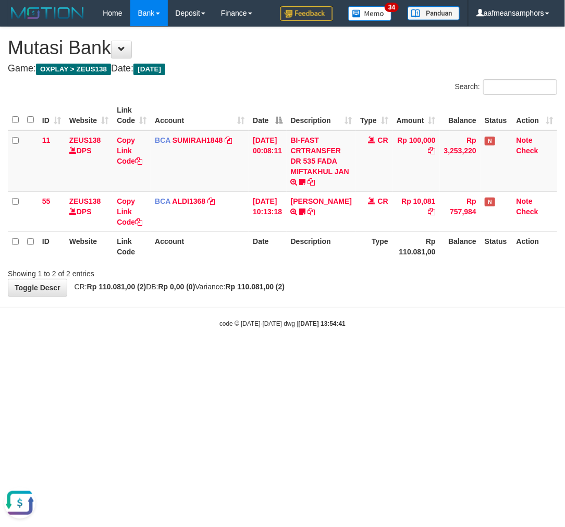
click at [384, 354] on html "Toggle navigation Home Bank Account List Load By Website Group [OXPLAY] ZEUS138…" at bounding box center [282, 177] width 565 height 354
click at [375, 354] on html "Toggle navigation Home Bank Account List Load By Website Group [OXPLAY] ZEUS138…" at bounding box center [282, 177] width 565 height 354
click at [380, 354] on html "Toggle navigation Home Bank Account List Load By Website Group [OXPLAY] ZEUS138…" at bounding box center [282, 177] width 565 height 354
click at [381, 354] on html "Toggle navigation Home Bank Account List Load By Website Group [OXPLAY] ZEUS138…" at bounding box center [282, 177] width 565 height 354
click at [377, 354] on html "Toggle navigation Home Bank Account List Load By Website Group [OXPLAY] ZEUS138…" at bounding box center [282, 177] width 565 height 354
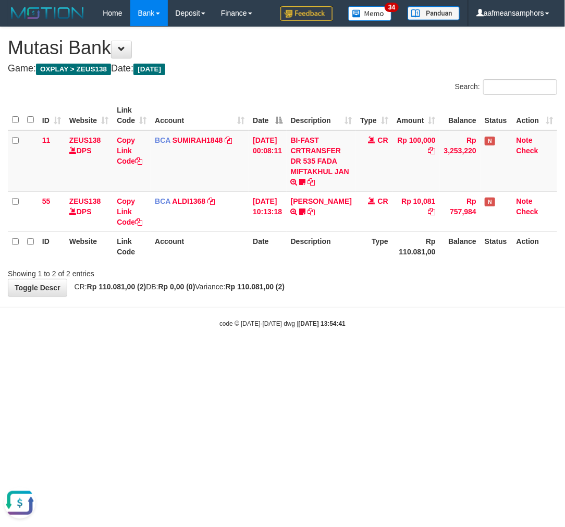
click at [384, 354] on html "Toggle navigation Home Bank Account List Load By Website Group [OXPLAY] ZEUS138…" at bounding box center [282, 177] width 565 height 354
drag, startPoint x: 384, startPoint y: 395, endPoint x: 390, endPoint y: 388, distance: 8.9
click at [384, 354] on html "Toggle navigation Home Bank Account List Load By Website Group [OXPLAY] ZEUS138…" at bounding box center [282, 177] width 565 height 354
click at [388, 354] on html "Toggle navigation Home Bank Account List Load By Website Group [OXPLAY] ZEUS138…" at bounding box center [282, 177] width 565 height 354
drag, startPoint x: 391, startPoint y: 377, endPoint x: 386, endPoint y: 377, distance: 5.2
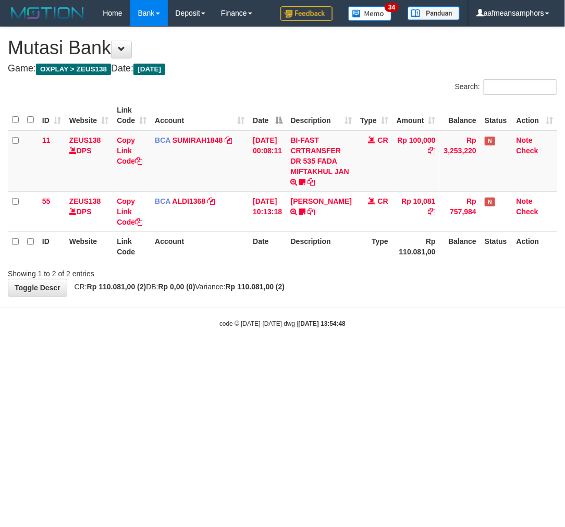
click at [386, 354] on html "Toggle navigation Home Bank Account List Load By Website Group [OXPLAY] ZEUS138…" at bounding box center [282, 177] width 565 height 354
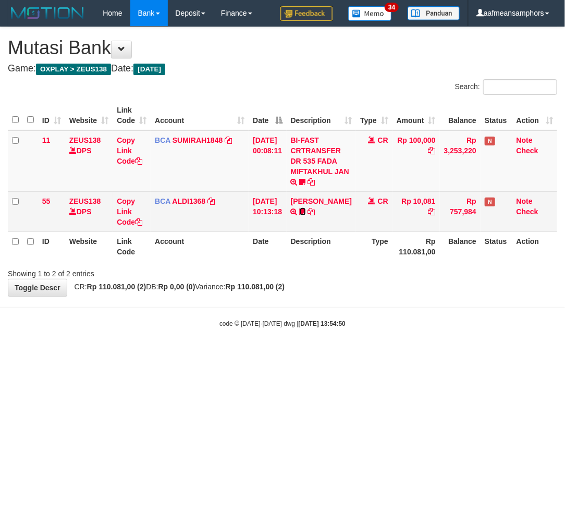
click at [300, 215] on icon at bounding box center [303, 211] width 6 height 7
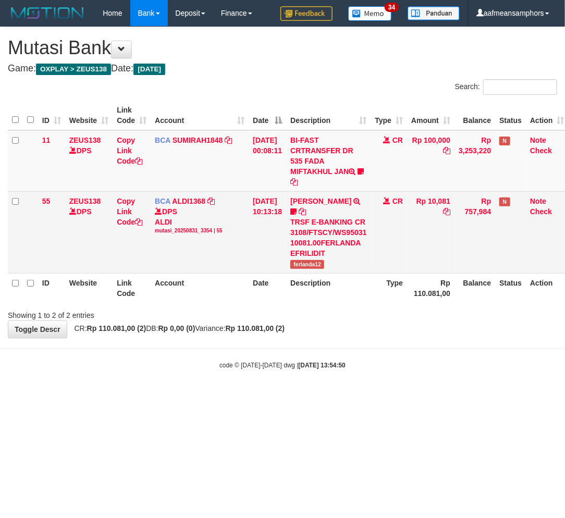
click at [319, 268] on td "FERLANDA EFRILIDIT TRSF E-BANKING CR 3108/FTSCY/WS95031 10081.00FERLANDA EFRILI…" at bounding box center [328, 232] width 84 height 82
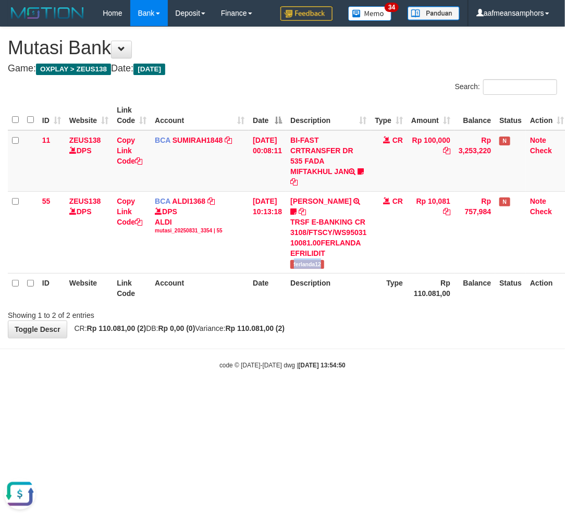
copy span "ferlanda12"
drag, startPoint x: 378, startPoint y: 387, endPoint x: 363, endPoint y: 391, distance: 15.2
click at [365, 388] on body "Toggle navigation Home Bank Account List Load By Website Group [OXPLAY] ZEUS138…" at bounding box center [282, 198] width 565 height 396
click at [378, 388] on body "Toggle navigation Home Bank Account List Load By Website Group [OXPLAY] ZEUS138…" at bounding box center [282, 198] width 565 height 396
click at [379, 388] on body "Toggle navigation Home Bank Account List Load By Website Group [OXPLAY] ZEUS138…" at bounding box center [282, 198] width 565 height 396
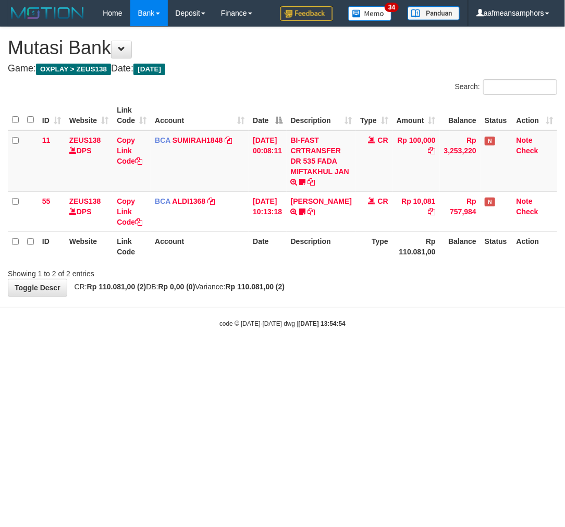
click at [368, 354] on html "Toggle navigation Home Bank Account List Load By Website Group [OXPLAY] ZEUS138…" at bounding box center [282, 177] width 565 height 354
click at [397, 354] on html "Toggle navigation Home Bank Account List Load By Website Group [OXPLAY] ZEUS138…" at bounding box center [282, 177] width 565 height 354
click at [365, 354] on html "Toggle navigation Home Bank Account List Load By Website Group [OXPLAY] ZEUS138…" at bounding box center [282, 177] width 565 height 354
click at [353, 354] on html "Toggle navigation Home Bank Account List Load By Website Group [OXPLAY] ZEUS138…" at bounding box center [282, 177] width 565 height 354
click at [359, 354] on html "Toggle navigation Home Bank Account List Load By Website Group [OXPLAY] ZEUS138…" at bounding box center [282, 177] width 565 height 354
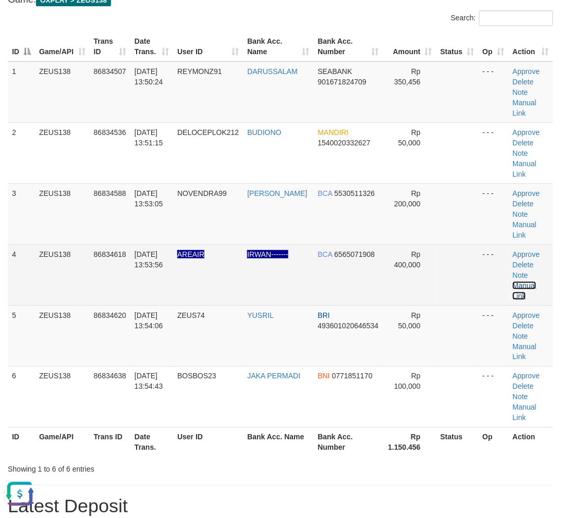
click at [522, 284] on link "Manual Link" at bounding box center [524, 290] width 24 height 19
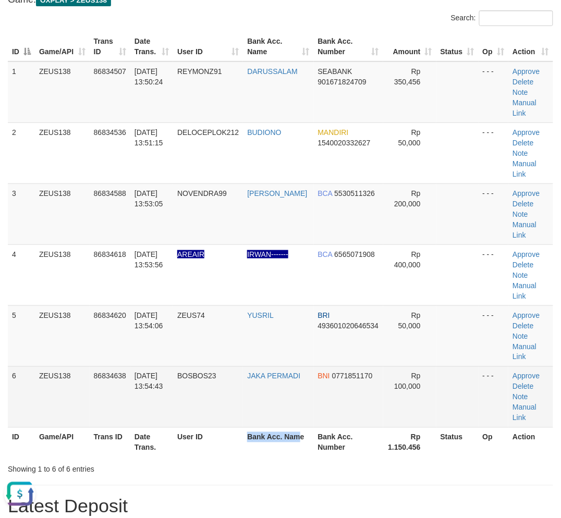
drag, startPoint x: 266, startPoint y: 452, endPoint x: 118, endPoint y: 424, distance: 150.8
click at [258, 450] on tr "ID Game/API Trans ID Date Trans. User ID Bank Acc. Name Bank Acc. Number Rp 1.1…" at bounding box center [280, 442] width 545 height 30
click at [215, 421] on tr "6 ZEUS138 86834638 31/08/2025 13:54:43 BOSBOS23 JAKA PERMADI BNI 0771851170 Rp …" at bounding box center [280, 396] width 545 height 61
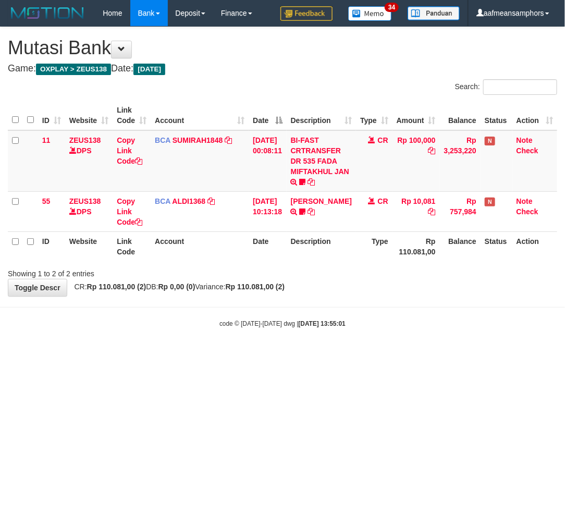
click at [262, 351] on body "Toggle navigation Home Bank Account List Load By Website Group [OXPLAY] ZEUS138…" at bounding box center [282, 177] width 565 height 354
click at [267, 350] on body "Toggle navigation Home Bank Account List Load By Website Group [OXPLAY] ZEUS138…" at bounding box center [282, 177] width 565 height 354
click at [281, 344] on body "Toggle navigation Home Bank Account List Load By Website Group [OXPLAY] ZEUS138…" at bounding box center [282, 177] width 565 height 354
click at [358, 349] on body "Toggle navigation Home Bank Account List Load By Website Group [OXPLAY] ZEUS138…" at bounding box center [282, 177] width 565 height 354
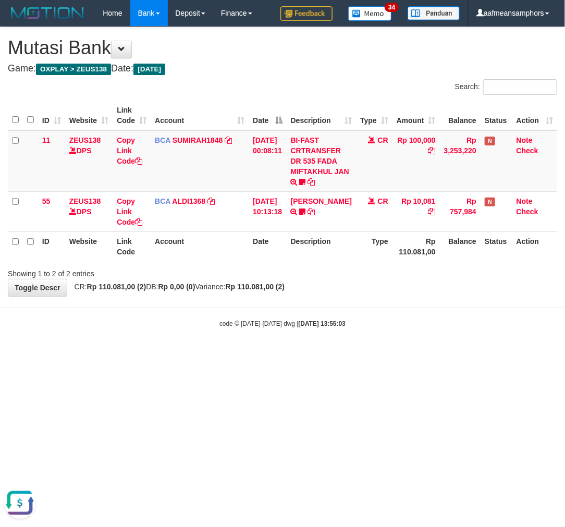
click at [388, 347] on body "Toggle navigation Home Bank Account List Load By Website Group [OXPLAY] ZEUS138…" at bounding box center [282, 177] width 565 height 354
click at [393, 352] on body "Toggle navigation Home Bank Account List Load By Website Group [OXPLAY] ZEUS138…" at bounding box center [282, 177] width 565 height 354
click at [400, 354] on html "Toggle navigation Home Bank Account List Load By Website Group [OXPLAY] ZEUS138…" at bounding box center [282, 177] width 565 height 354
click at [397, 351] on body "Toggle navigation Home Bank Account List Load By Website Group [OXPLAY] ZEUS138…" at bounding box center [282, 177] width 565 height 354
click at [402, 348] on body "Toggle navigation Home Bank Account List Load By Website Group [OXPLAY] ZEUS138…" at bounding box center [282, 177] width 565 height 354
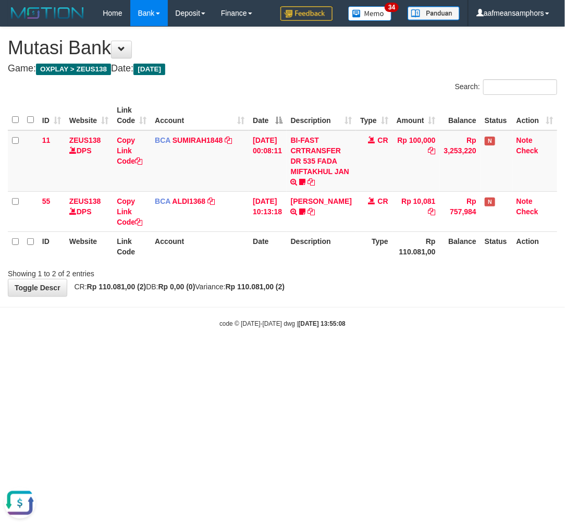
drag, startPoint x: 415, startPoint y: 350, endPoint x: 435, endPoint y: 351, distance: 20.4
click at [416, 351] on body "Toggle navigation Home Bank Account List Load By Website Group [OXPLAY] ZEUS138…" at bounding box center [282, 177] width 565 height 354
click at [435, 342] on body "Toggle navigation Home Bank Account List Load By Website Group [OXPLAY] ZEUS138…" at bounding box center [282, 177] width 565 height 354
drag, startPoint x: 0, startPoint y: 0, endPoint x: 433, endPoint y: 339, distance: 550.2
click at [432, 341] on body "Toggle navigation Home Bank Account List Load By Website Group [OXPLAY] ZEUS138…" at bounding box center [282, 177] width 565 height 354
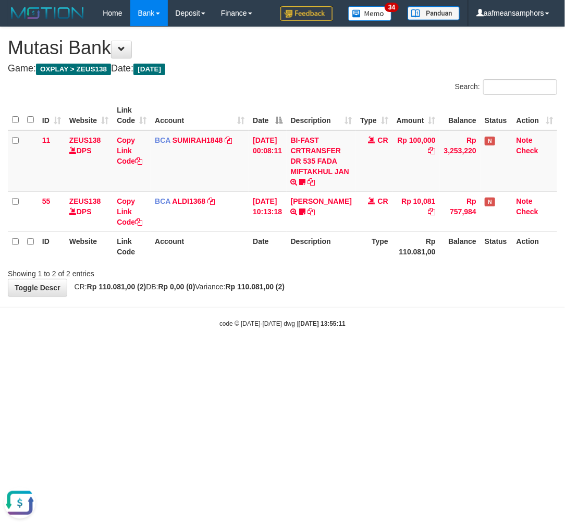
click at [429, 336] on body "Toggle navigation Home Bank Account List Load By Website Group [OXPLAY] ZEUS138…" at bounding box center [282, 177] width 565 height 354
click at [428, 334] on body "Toggle navigation Home Bank Account List Load By Website Group [OXPLAY] ZEUS138…" at bounding box center [282, 177] width 565 height 354
drag, startPoint x: 0, startPoint y: 0, endPoint x: 415, endPoint y: 340, distance: 536.6
click at [417, 339] on body "Toggle navigation Home Bank Account List Load By Website Group [OXPLAY] ZEUS138…" at bounding box center [282, 177] width 565 height 354
click at [404, 338] on body "Toggle navigation Home Bank Account List Load By Website Group [OXPLAY] ZEUS138…" at bounding box center [282, 177] width 565 height 354
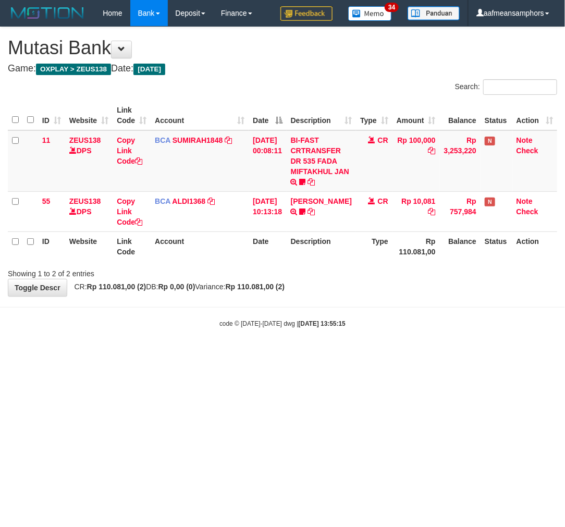
click at [395, 338] on body "Toggle navigation Home Bank Account List Load By Website Group [OXPLAY] ZEUS138…" at bounding box center [282, 177] width 565 height 354
drag, startPoint x: 0, startPoint y: 0, endPoint x: 392, endPoint y: 338, distance: 517.7
click at [392, 338] on body "Toggle navigation Home Bank Account List Load By Website Group [OXPLAY] ZEUS138…" at bounding box center [282, 177] width 565 height 354
click at [383, 334] on body "Toggle navigation Home Bank Account List Load By Website Group [OXPLAY] ZEUS138…" at bounding box center [282, 177] width 565 height 354
drag, startPoint x: 361, startPoint y: 334, endPoint x: 334, endPoint y: 340, distance: 27.3
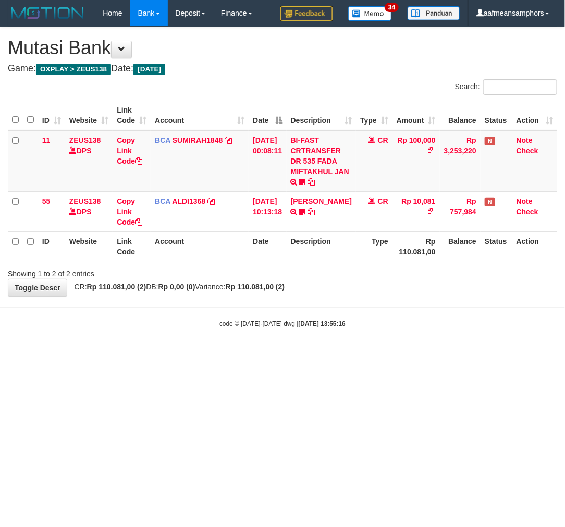
click at [335, 340] on body "Toggle navigation Home Bank Account List Load By Website Group [OXPLAY] ZEUS138…" at bounding box center [282, 177] width 565 height 354
click at [327, 336] on body "Toggle navigation Home Bank Account List Load By Website Group [OXPLAY] ZEUS138…" at bounding box center [282, 177] width 565 height 354
click at [322, 342] on body "Toggle navigation Home Bank Account List Load By Website Group [OXPLAY] ZEUS138…" at bounding box center [282, 177] width 565 height 354
drag, startPoint x: 326, startPoint y: 327, endPoint x: 334, endPoint y: 315, distance: 14.3
click at [326, 326] on div "code © 2012-2018 dwg | 2025/08/31 13:55:18" at bounding box center [282, 323] width 565 height 10
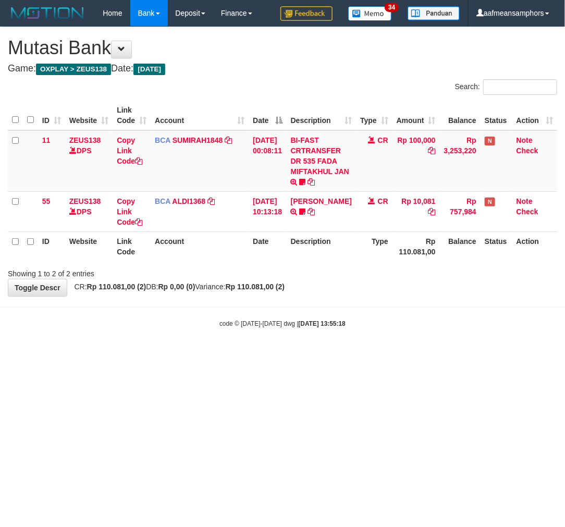
click at [324, 308] on body "Toggle navigation Home Bank Account List Load By Website Group [OXPLAY] ZEUS138…" at bounding box center [282, 177] width 565 height 354
click at [302, 307] on body "Toggle navigation Home Bank Account List Load By Website Group [OXPLAY] ZEUS138…" at bounding box center [282, 177] width 565 height 354
drag, startPoint x: 0, startPoint y: 0, endPoint x: 300, endPoint y: 303, distance: 426.4
click at [300, 304] on body "Toggle navigation Home Bank Account List Load By Website Group [OXPLAY] ZEUS138…" at bounding box center [282, 177] width 565 height 354
click at [295, 304] on body "Toggle navigation Home Bank Account List Load By Website Group [OXPLAY] ZEUS138…" at bounding box center [282, 177] width 565 height 354
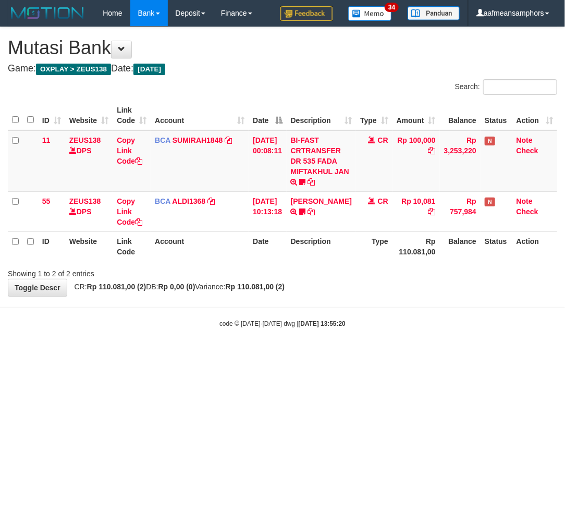
click at [296, 305] on body "Toggle navigation Home Bank Account List Load By Website Group [OXPLAY] ZEUS138…" at bounding box center [282, 177] width 565 height 354
click at [304, 301] on body "Toggle navigation Home Bank Account List Load By Website Group [OXPLAY] ZEUS138…" at bounding box center [282, 177] width 565 height 354
click at [309, 298] on body "Toggle navigation Home Bank Account List Load By Website Group [OXPLAY] ZEUS138…" at bounding box center [282, 177] width 565 height 354
click at [307, 302] on body "Toggle navigation Home Bank Account List Load By Website Group [OXPLAY] ZEUS138…" at bounding box center [282, 177] width 565 height 354
click at [311, 301] on body "Toggle navigation Home Bank Account List Load By Website Group [OXPLAY] ZEUS138…" at bounding box center [282, 177] width 565 height 354
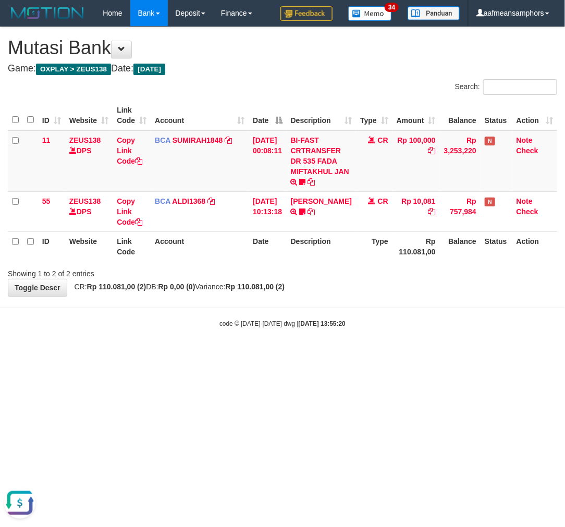
click at [325, 298] on body "Toggle navigation Home Bank Account List Load By Website Group [OXPLAY] ZEUS138…" at bounding box center [282, 177] width 565 height 354
click at [325, 299] on body "Toggle navigation Home Bank Account List Load By Website Group [OXPLAY] ZEUS138…" at bounding box center [282, 177] width 565 height 354
click at [331, 298] on body "Toggle navigation Home Bank Account List Load By Website Group [OXPLAY] ZEUS138…" at bounding box center [282, 177] width 565 height 354
click at [336, 297] on body "Toggle navigation Home Bank Account List Load By Website Group [OXPLAY] ZEUS138…" at bounding box center [282, 177] width 565 height 354
click at [352, 354] on html "Toggle navigation Home Bank Account List Load By Website Group [OXPLAY] ZEUS138…" at bounding box center [282, 177] width 565 height 354
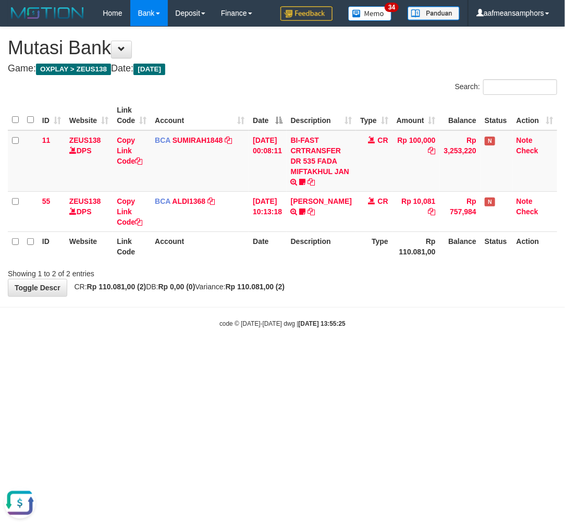
click at [363, 354] on html "Toggle navigation Home Bank Account List Load By Website Group [OXPLAY] ZEUS138…" at bounding box center [282, 177] width 565 height 354
click at [351, 354] on html "Toggle navigation Home Bank Account List Load By Website Group [OXPLAY] ZEUS138…" at bounding box center [282, 177] width 565 height 354
click at [350, 354] on html "Toggle navigation Home Bank Account List Load By Website Group [OXPLAY] ZEUS138…" at bounding box center [282, 177] width 565 height 354
click at [362, 354] on html "Toggle navigation Home Bank Account List Load By Website Group [OXPLAY] ZEUS138…" at bounding box center [282, 177] width 565 height 354
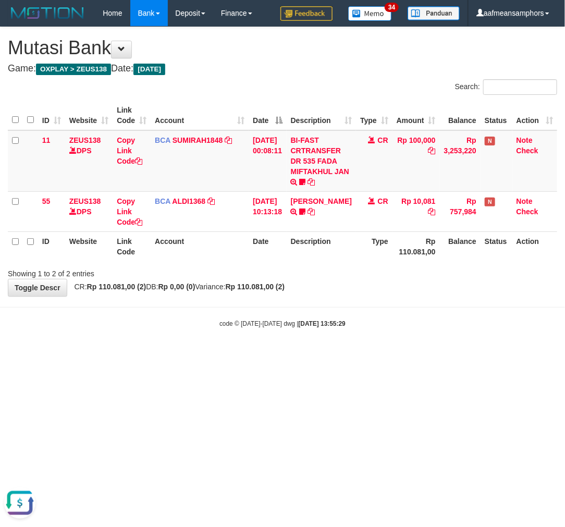
click at [366, 354] on html "Toggle navigation Home Bank Account List Load By Website Group [OXPLAY] ZEUS138…" at bounding box center [282, 177] width 565 height 354
click at [372, 354] on html "Toggle navigation Home Bank Account List Load By Website Group [OXPLAY] ZEUS138…" at bounding box center [282, 177] width 565 height 354
click at [371, 354] on html "Toggle navigation Home Bank Account List Load By Website Group [OXPLAY] ZEUS138…" at bounding box center [282, 177] width 565 height 354
click at [372, 354] on html "Toggle navigation Home Bank Account List Load By Website Group [OXPLAY] ZEUS138…" at bounding box center [282, 177] width 565 height 354
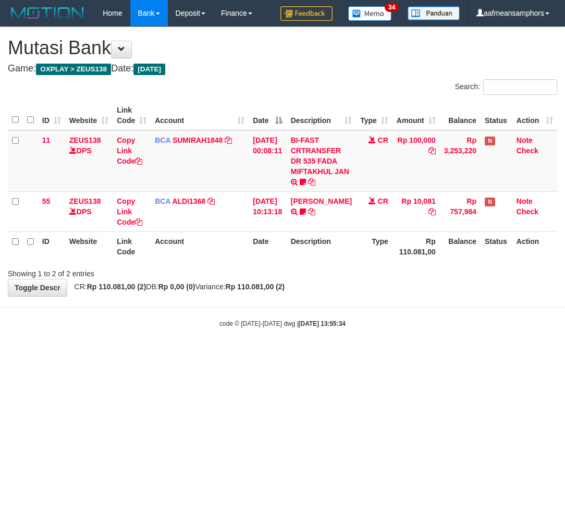
click at [369, 354] on html "Toggle navigation Home Bank Account List Load By Website Group [OXPLAY] ZEUS138…" at bounding box center [282, 177] width 565 height 354
drag, startPoint x: 0, startPoint y: 0, endPoint x: 384, endPoint y: 355, distance: 523.0
click at [385, 354] on html "Toggle navigation Home Bank Account List Load By Website Group [OXPLAY] ZEUS138…" at bounding box center [282, 177] width 565 height 354
click at [392, 351] on body "Toggle navigation Home Bank Account List Load By Website Group [OXPLAY] ZEUS138…" at bounding box center [282, 177] width 565 height 354
click at [348, 352] on body "Toggle navigation Home Bank Account List Load By Website Group [OXPLAY] ZEUS138…" at bounding box center [282, 177] width 565 height 354
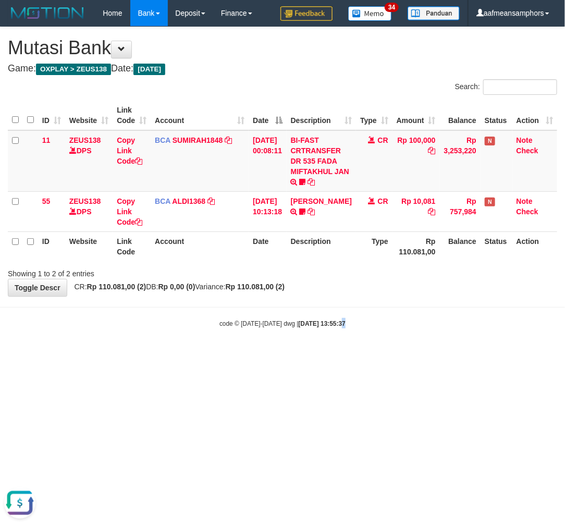
click at [331, 353] on body "Toggle navigation Home Bank Account List Load By Website Group [OXPLAY] ZEUS138…" at bounding box center [282, 177] width 565 height 354
click at [327, 354] on html "Toggle navigation Home Bank Account List Load By Website Group [OXPLAY] ZEUS138…" at bounding box center [282, 177] width 565 height 354
click at [326, 354] on html "Toggle navigation Home Bank Account List Load By Website Group [OXPLAY] ZEUS138…" at bounding box center [282, 177] width 565 height 354
click at [315, 354] on html "Toggle navigation Home Bank Account List Load By Website Group [OXPLAY] ZEUS138…" at bounding box center [282, 177] width 565 height 354
click at [311, 354] on html "Toggle navigation Home Bank Account List Load By Website Group [OXPLAY] ZEUS138…" at bounding box center [282, 177] width 565 height 354
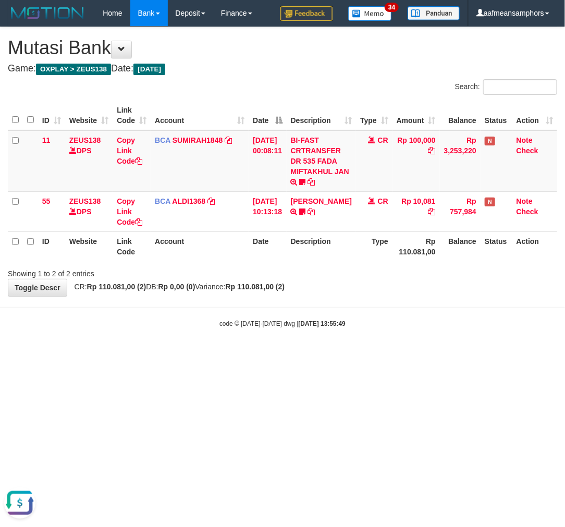
click at [312, 354] on html "Toggle navigation Home Bank Account List Load By Website Group [OXPLAY] ZEUS138…" at bounding box center [282, 177] width 565 height 354
click at [313, 354] on html "Toggle navigation Home Bank Account List Load By Website Group [OXPLAY] ZEUS138…" at bounding box center [282, 177] width 565 height 354
drag, startPoint x: 358, startPoint y: 410, endPoint x: 364, endPoint y: 413, distance: 6.5
click at [356, 354] on html "Toggle navigation Home Bank Account List Load By Website Group [OXPLAY] ZEUS138…" at bounding box center [282, 177] width 565 height 354
click at [360, 354] on html "Toggle navigation Home Bank Account List Load By Website Group [OXPLAY] ZEUS138…" at bounding box center [282, 177] width 565 height 354
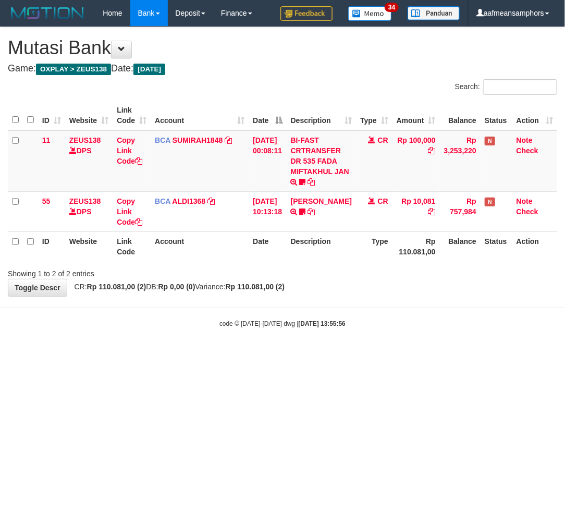
click at [361, 354] on html "Toggle navigation Home Bank Account List Load By Website Group [OXPLAY] ZEUS138…" at bounding box center [282, 177] width 565 height 354
click at [363, 354] on html "Toggle navigation Home Bank Account List Load By Website Group [OXPLAY] ZEUS138…" at bounding box center [282, 177] width 565 height 354
click at [366, 354] on html "Toggle navigation Home Bank Account List Load By Website Group [OXPLAY] ZEUS138…" at bounding box center [282, 177] width 565 height 354
click at [365, 354] on html "Toggle navigation Home Bank Account List Load By Website Group [OXPLAY] ZEUS138…" at bounding box center [282, 177] width 565 height 354
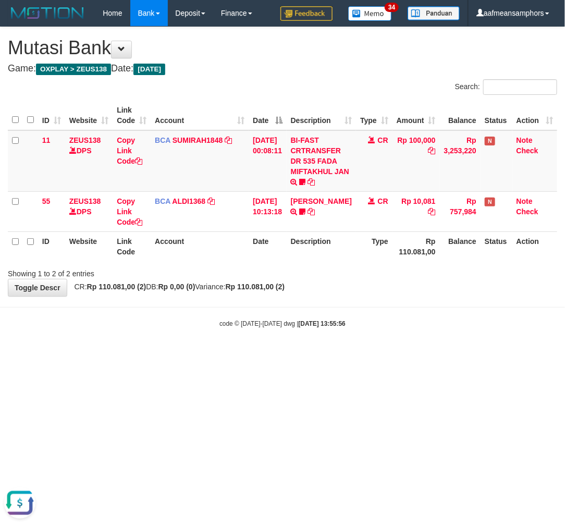
click at [364, 354] on html "Toggle navigation Home Bank Account List Load By Website Group [OXPLAY] ZEUS138…" at bounding box center [282, 177] width 565 height 354
drag, startPoint x: 0, startPoint y: 0, endPoint x: 363, endPoint y: 399, distance: 539.7
click at [363, 354] on html "Toggle navigation Home Bank Account List Load By Website Group [OXPLAY] ZEUS138…" at bounding box center [282, 177] width 565 height 354
drag, startPoint x: 0, startPoint y: 0, endPoint x: 358, endPoint y: 396, distance: 533.6
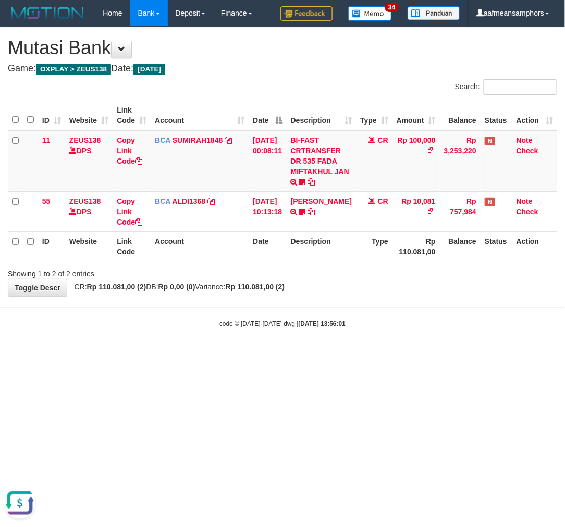
click at [358, 354] on html "Toggle navigation Home Bank Account List Load By Website Group [OXPLAY] ZEUS138…" at bounding box center [282, 177] width 565 height 354
click at [362, 354] on html "Toggle navigation Home Bank Account List Load By Website Group [OXPLAY] ZEUS138…" at bounding box center [282, 177] width 565 height 354
click at [364, 354] on html "Toggle navigation Home Bank Account List Load By Website Group [OXPLAY] ZEUS138…" at bounding box center [282, 177] width 565 height 354
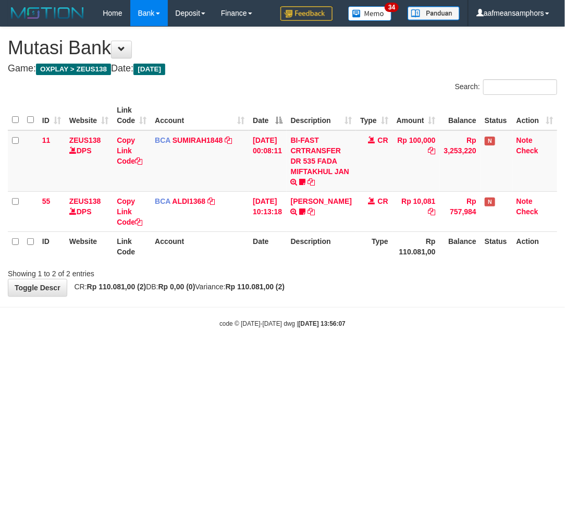
click at [364, 354] on html "Toggle navigation Home Bank Account List Load By Website Group [OXPLAY] ZEUS138…" at bounding box center [282, 177] width 565 height 354
click at [362, 354] on html "Toggle navigation Home Bank Account List Load By Website Group [OXPLAY] ZEUS138…" at bounding box center [282, 177] width 565 height 354
click at [363, 354] on html "Toggle navigation Home Bank Account List Load By Website Group [OXPLAY] ZEUS138…" at bounding box center [282, 177] width 565 height 354
click at [362, 354] on html "Toggle navigation Home Bank Account List Load By Website Group [OXPLAY] ZEUS138…" at bounding box center [282, 177] width 565 height 354
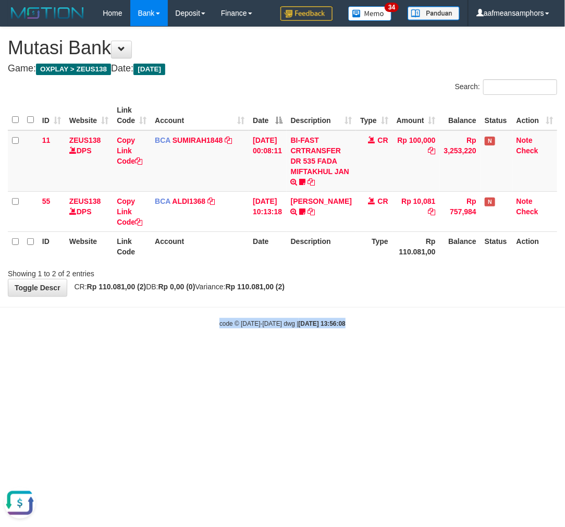
click at [363, 354] on html "Toggle navigation Home Bank Account List Load By Website Group [OXPLAY] ZEUS138…" at bounding box center [282, 177] width 565 height 354
click at [361, 354] on html "Toggle navigation Home Bank Account List Load By Website Group [OXPLAY] ZEUS138…" at bounding box center [282, 177] width 565 height 354
click at [358, 354] on html "Toggle navigation Home Bank Account List Load By Website Group [OXPLAY] ZEUS138…" at bounding box center [282, 177] width 565 height 354
drag, startPoint x: 358, startPoint y: 409, endPoint x: 352, endPoint y: 419, distance: 11.9
click at [352, 354] on html "Toggle navigation Home Bank Account List Load By Website Group [OXPLAY] ZEUS138…" at bounding box center [282, 177] width 565 height 354
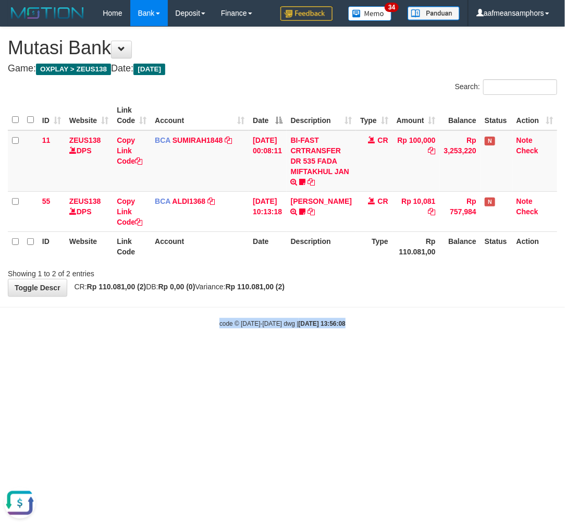
click at [351, 354] on html "Toggle navigation Home Bank Account List Load By Website Group [OXPLAY] ZEUS138…" at bounding box center [282, 177] width 565 height 354
click at [341, 354] on html "Toggle navigation Home Bank Account List Load By Website Group [OXPLAY] ZEUS138…" at bounding box center [282, 177] width 565 height 354
click at [350, 354] on html "Toggle navigation Home Bank Account List Load By Website Group [OXPLAY] ZEUS138…" at bounding box center [282, 177] width 565 height 354
click at [344, 354] on html "Toggle navigation Home Bank Account List Load By Website Group [OXPLAY] ZEUS138…" at bounding box center [282, 177] width 565 height 354
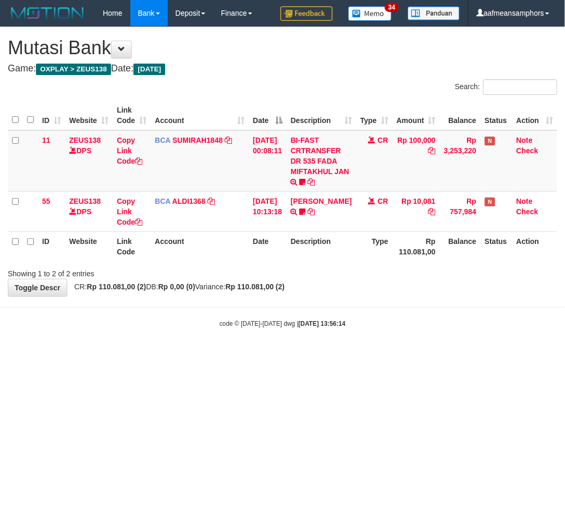
drag, startPoint x: 0, startPoint y: 0, endPoint x: 336, endPoint y: 411, distance: 530.4
click at [336, 354] on html "Toggle navigation Home Bank Account List Load By Website Group [OXPLAY] ZEUS138…" at bounding box center [282, 177] width 565 height 354
drag, startPoint x: 0, startPoint y: 0, endPoint x: 331, endPoint y: 411, distance: 527.4
click at [331, 354] on html "Toggle navigation Home Bank Account List Load By Website Group [OXPLAY] ZEUS138…" at bounding box center [282, 177] width 565 height 354
click at [328, 354] on html "Toggle navigation Home Bank Account List Load By Website Group [OXPLAY] ZEUS138…" at bounding box center [282, 177] width 565 height 354
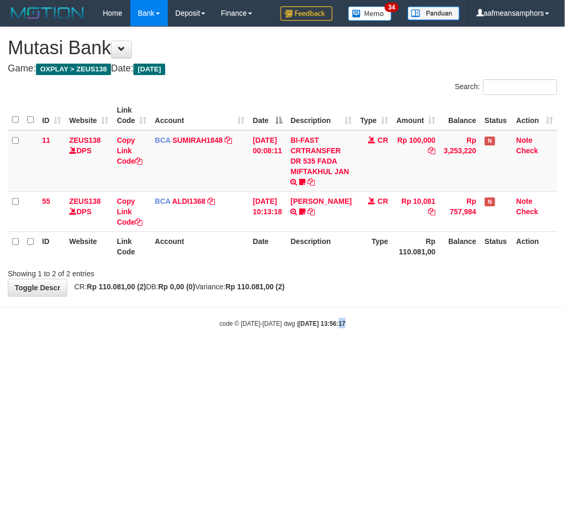
click at [329, 354] on html "Toggle navigation Home Bank Account List Load By Website Group [OXPLAY] ZEUS138…" at bounding box center [282, 177] width 565 height 354
click at [335, 354] on html "Toggle navigation Home Bank Account List Load By Website Group [OXPLAY] ZEUS138…" at bounding box center [282, 177] width 565 height 354
click at [338, 354] on html "Toggle navigation Home Bank Account List Load By Website Group [OXPLAY] ZEUS138…" at bounding box center [282, 177] width 565 height 354
click at [340, 354] on html "Toggle navigation Home Bank Account List Load By Website Group [OXPLAY] ZEUS138…" at bounding box center [282, 177] width 565 height 354
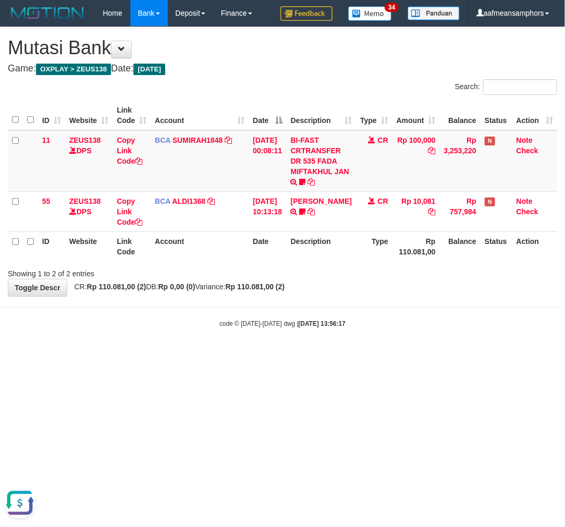
click at [340, 354] on html "Toggle navigation Home Bank Account List Load By Website Group [OXPLAY] ZEUS138…" at bounding box center [282, 177] width 565 height 354
click at [343, 354] on html "Toggle navigation Home Bank Account List Load By Website Group [OXPLAY] ZEUS138…" at bounding box center [282, 177] width 565 height 354
click at [342, 354] on html "Toggle navigation Home Bank Account List Load By Website Group [OXPLAY] ZEUS138…" at bounding box center [282, 177] width 565 height 354
click html "Toggle navigation Home Bank Account List Load By Website Group [OXPLAY] ZEUS138…"
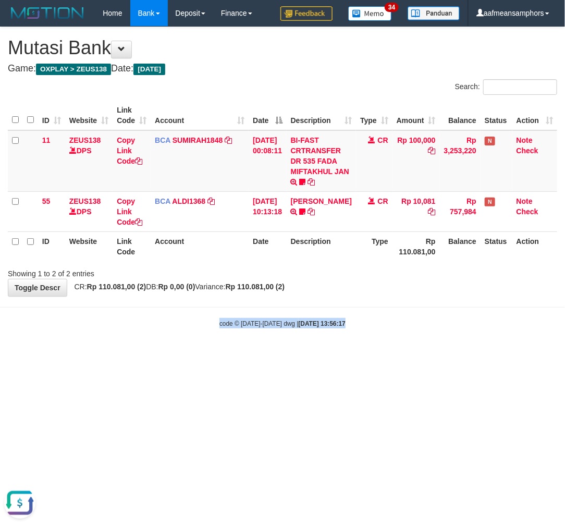
click html "Toggle navigation Home Bank Account List Load By Website Group [OXPLAY] ZEUS138…"
click at [337, 354] on html "Toggle navigation Home Bank Account List Load By Website Group [OXPLAY] ZEUS138…" at bounding box center [282, 177] width 565 height 354
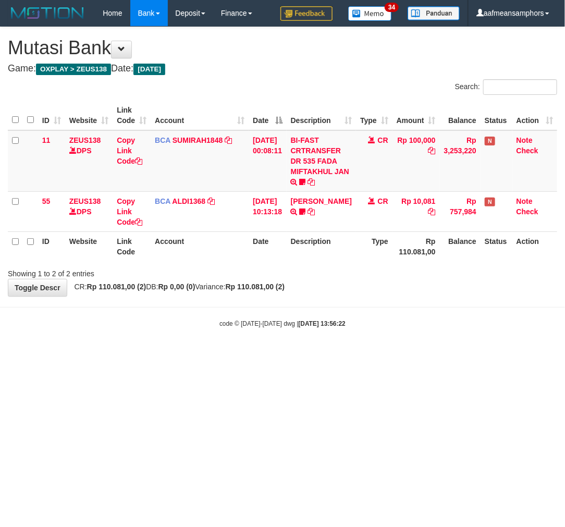
click at [337, 354] on html "Toggle navigation Home Bank Account List Load By Website Group [OXPLAY] ZEUS138…" at bounding box center [282, 177] width 565 height 354
click at [335, 354] on html "Toggle navigation Home Bank Account List Load By Website Group [OXPLAY] ZEUS138…" at bounding box center [282, 177] width 565 height 354
click at [331, 354] on html "Toggle navigation Home Bank Account List Load By Website Group [OXPLAY] ZEUS138…" at bounding box center [282, 177] width 565 height 354
click at [421, 354] on html "Toggle navigation Home Bank Account List Load By Website Group [OXPLAY] ZEUS138…" at bounding box center [282, 177] width 565 height 354
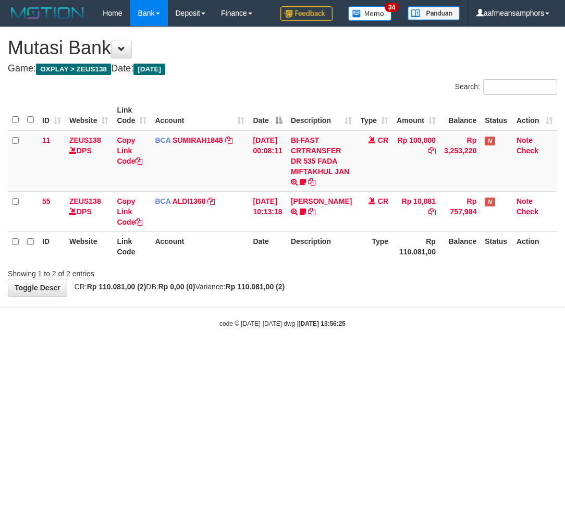
click at [422, 354] on html "Toggle navigation Home Bank Account List Load By Website Group [OXPLAY] ZEUS138…" at bounding box center [282, 177] width 565 height 354
click at [424, 354] on html "Toggle navigation Home Bank Account List Load By Website Group [OXPLAY] ZEUS138…" at bounding box center [282, 177] width 565 height 354
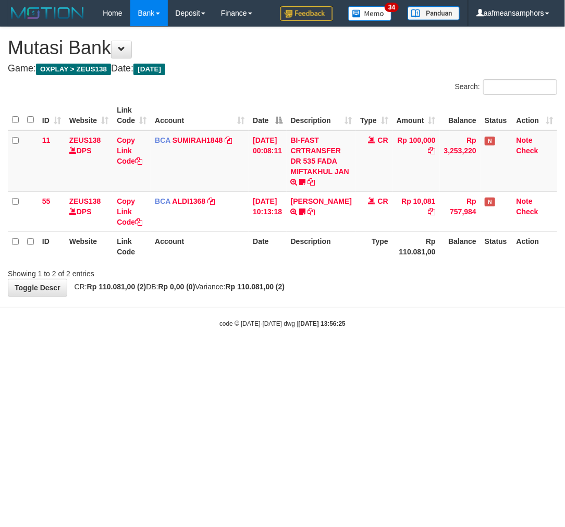
click at [424, 354] on html "Toggle navigation Home Bank Account List Load By Website Group [OXPLAY] ZEUS138…" at bounding box center [282, 177] width 565 height 354
click at [422, 354] on html "Toggle navigation Home Bank Account List Load By Website Group [OXPLAY] ZEUS138…" at bounding box center [282, 177] width 565 height 354
click at [359, 354] on html "Toggle navigation Home Bank Account List Load By Website Group [OXPLAY] ZEUS138…" at bounding box center [282, 177] width 565 height 354
click at [363, 354] on html "Toggle navigation Home Bank Account List Load By Website Group [OXPLAY] ZEUS138…" at bounding box center [282, 177] width 565 height 354
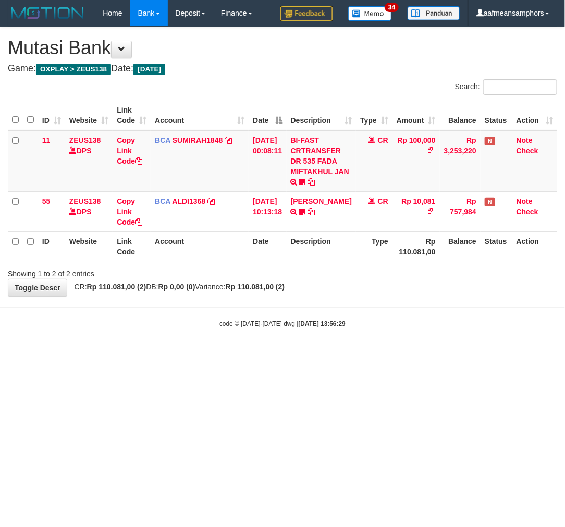
drag, startPoint x: 0, startPoint y: 0, endPoint x: 366, endPoint y: 393, distance: 536.9
click at [362, 354] on html "Toggle navigation Home Bank Account List Load By Website Group [OXPLAY] ZEUS138…" at bounding box center [282, 177] width 565 height 354
click at [363, 354] on html "Toggle navigation Home Bank Account List Load By Website Group [OXPLAY] ZEUS138…" at bounding box center [282, 177] width 565 height 354
drag, startPoint x: 279, startPoint y: 416, endPoint x: 287, endPoint y: 410, distance: 10.1
click at [280, 354] on html "Toggle navigation Home Bank Account List Load By Website Group [OXPLAY] ZEUS138…" at bounding box center [282, 177] width 565 height 354
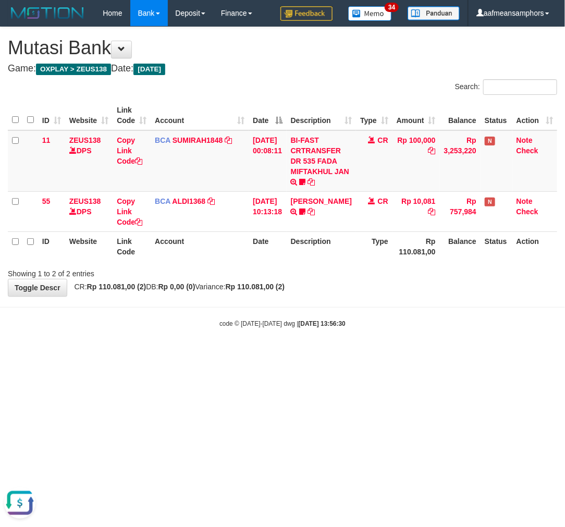
click at [330, 354] on html "Toggle navigation Home Bank Account List Load By Website Group [OXPLAY] ZEUS138…" at bounding box center [282, 177] width 565 height 354
click at [350, 354] on html "Toggle navigation Home Bank Account List Load By Website Group [OXPLAY] ZEUS138…" at bounding box center [282, 177] width 565 height 354
click at [378, 354] on html "Toggle navigation Home Bank Account List Load By Website Group [OXPLAY] ZEUS138…" at bounding box center [282, 177] width 565 height 354
drag, startPoint x: 0, startPoint y: 0, endPoint x: 392, endPoint y: 405, distance: 563.9
click at [379, 354] on html "Toggle navigation Home Bank Account List Load By Website Group [OXPLAY] ZEUS138…" at bounding box center [282, 177] width 565 height 354
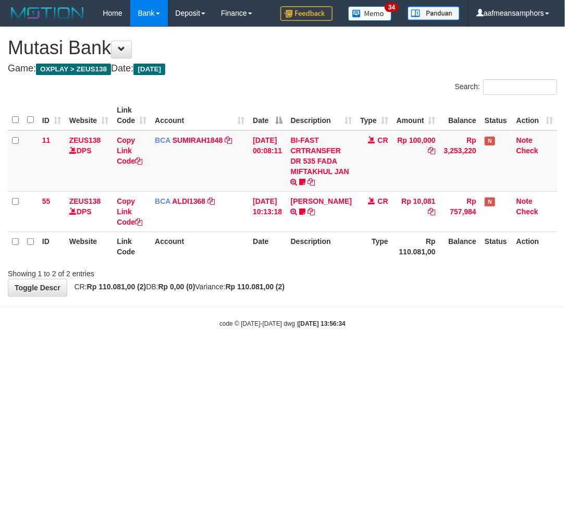
click at [388, 354] on html "Toggle navigation Home Bank Account List Load By Website Group [OXPLAY] ZEUS138…" at bounding box center [282, 177] width 565 height 354
drag, startPoint x: 0, startPoint y: 0, endPoint x: 389, endPoint y: 410, distance: 565.5
click at [387, 354] on html "Toggle navigation Home Bank Account List Load By Website Group [OXPLAY] ZEUS138…" at bounding box center [282, 177] width 565 height 354
click at [399, 354] on html "Toggle navigation Home Bank Account List Load By Website Group [OXPLAY] ZEUS138…" at bounding box center [282, 177] width 565 height 354
drag, startPoint x: 382, startPoint y: 387, endPoint x: 377, endPoint y: 389, distance: 5.6
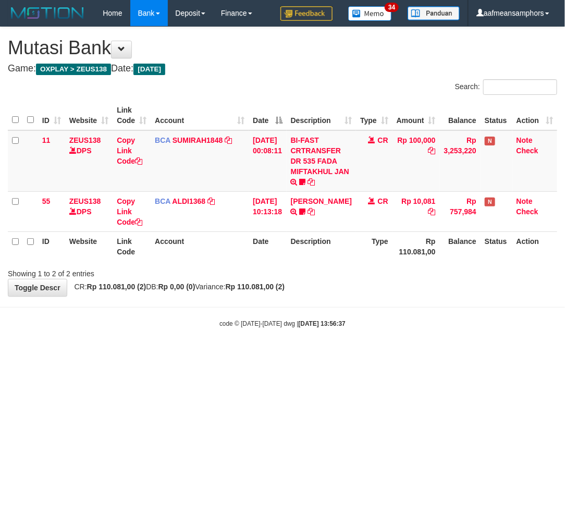
click at [374, 354] on html "Toggle navigation Home Bank Account List Load By Website Group [OXPLAY] ZEUS138…" at bounding box center [282, 177] width 565 height 354
click at [388, 354] on html "Toggle navigation Home Bank Account List Load By Website Group [OXPLAY] ZEUS138…" at bounding box center [282, 177] width 565 height 354
click at [341, 354] on html "Toggle navigation Home Bank Account List Load By Website Group [OXPLAY] ZEUS138…" at bounding box center [282, 177] width 565 height 354
click at [367, 354] on html "Toggle navigation Home Bank Account List Load By Website Group [OXPLAY] ZEUS138…" at bounding box center [282, 177] width 565 height 354
click at [372, 354] on html "Toggle navigation Home Bank Account List Load By Website Group [OXPLAY] ZEUS138…" at bounding box center [282, 177] width 565 height 354
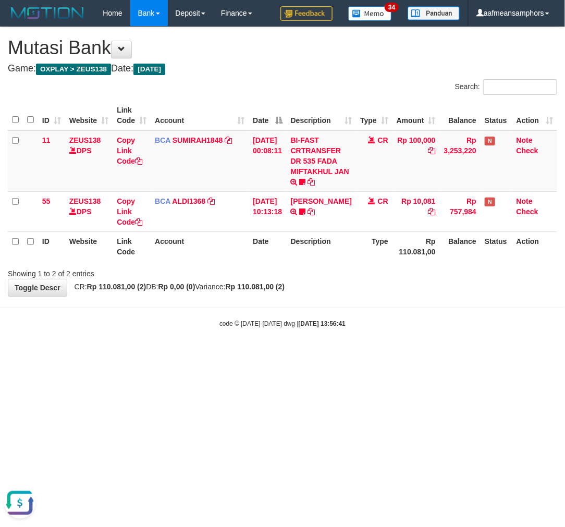
click at [282, 354] on html "Toggle navigation Home Bank Account List Load By Website Group [OXPLAY] ZEUS138…" at bounding box center [282, 177] width 565 height 354
click at [286, 354] on html "Toggle navigation Home Bank Account List Load By Website Group [OXPLAY] ZEUS138…" at bounding box center [282, 177] width 565 height 354
click at [275, 354] on html "Toggle navigation Home Bank Account List Load By Website Group [OXPLAY] ZEUS138…" at bounding box center [282, 177] width 565 height 354
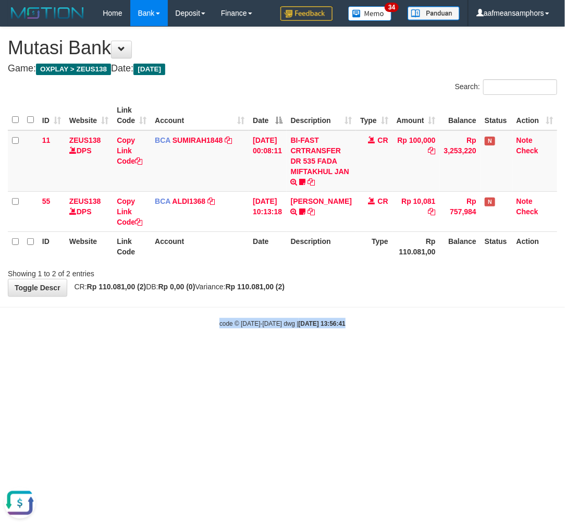
click at [278, 354] on html "Toggle navigation Home Bank Account List Load By Website Group [OXPLAY] ZEUS138…" at bounding box center [282, 177] width 565 height 354
click at [288, 354] on html "Toggle navigation Home Bank Account List Load By Website Group [OXPLAY] ZEUS138…" at bounding box center [282, 177] width 565 height 354
drag, startPoint x: 0, startPoint y: 0, endPoint x: 285, endPoint y: 399, distance: 490.5
click at [285, 354] on html "Toggle navigation Home Bank Account List Load By Website Group [OXPLAY] ZEUS138…" at bounding box center [282, 177] width 565 height 354
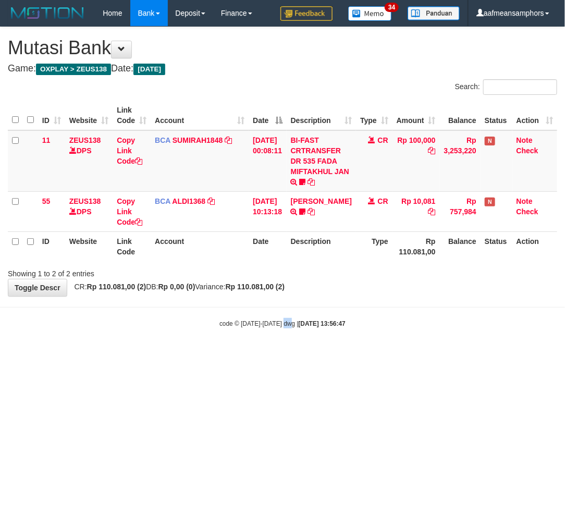
click at [295, 354] on html "Toggle navigation Home Bank Account List Load By Website Group [OXPLAY] ZEUS138…" at bounding box center [282, 177] width 565 height 354
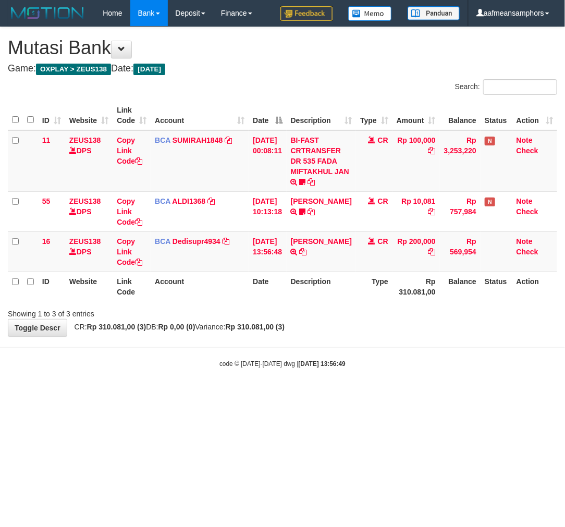
drag, startPoint x: 0, startPoint y: 0, endPoint x: 299, endPoint y: 399, distance: 498.1
click at [299, 395] on body "Toggle navigation Home Bank Account List Load By Website Group [OXPLAY] ZEUS138…" at bounding box center [282, 197] width 565 height 395
drag, startPoint x: 301, startPoint y: 272, endPoint x: 367, endPoint y: 333, distance: 89.6
click at [301, 255] on icon at bounding box center [303, 251] width 7 height 7
click at [345, 395] on html "Toggle navigation Home Bank Account List Load By Website Group [OXPLAY] ZEUS138…" at bounding box center [282, 197] width 565 height 395
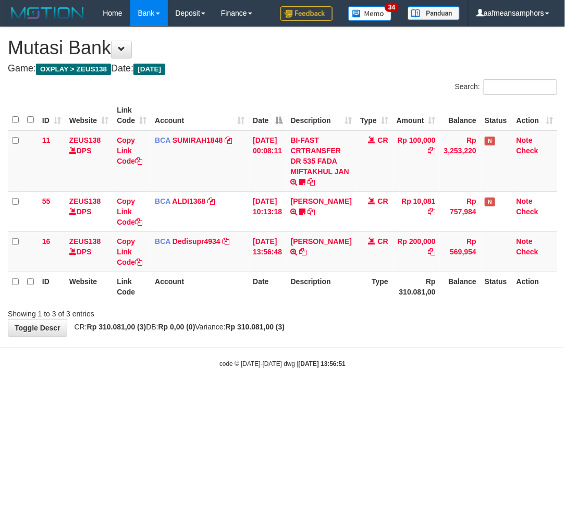
click at [344, 395] on html "Toggle navigation Home Bank Account List Load By Website Group [OXPLAY] ZEUS138…" at bounding box center [282, 197] width 565 height 395
click at [408, 395] on html "Toggle navigation Home Bank Account List Load By Website Group [OXPLAY] ZEUS138…" at bounding box center [282, 197] width 565 height 395
click at [405, 395] on html "Toggle navigation Home Bank Account List Load By Website Group [OXPLAY] ZEUS138…" at bounding box center [282, 197] width 565 height 395
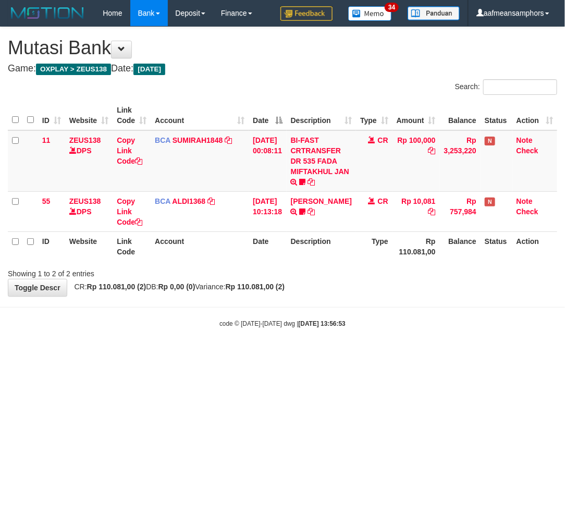
click at [404, 354] on html "Toggle navigation Home Bank Account List Load By Website Group [OXPLAY] ZEUS138…" at bounding box center [282, 177] width 565 height 354
click at [403, 354] on html "Toggle navigation Home Bank Account List Load By Website Group [OXPLAY] ZEUS138…" at bounding box center [282, 177] width 565 height 354
click at [405, 354] on html "Toggle navigation Home Bank Account List Load By Website Group [OXPLAY] ZEUS138…" at bounding box center [282, 177] width 565 height 354
click at [403, 354] on html "Toggle navigation Home Bank Account List Load By Website Group [OXPLAY] ZEUS138…" at bounding box center [282, 177] width 565 height 354
click at [301, 343] on body "Toggle navigation Home Bank Account List Load By Website Group [OXPLAY] ZEUS138…" at bounding box center [282, 177] width 565 height 354
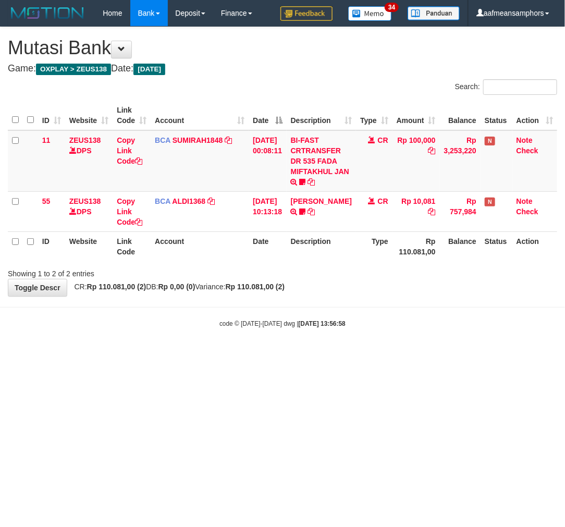
click at [357, 354] on html "Toggle navigation Home Bank Account List Load By Website Group [OXPLAY] ZEUS138…" at bounding box center [282, 177] width 565 height 354
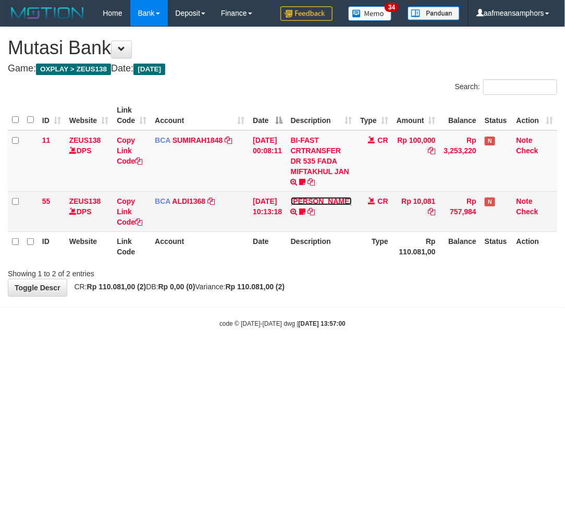
drag, startPoint x: 306, startPoint y: 210, endPoint x: 314, endPoint y: 230, distance: 21.3
click at [306, 205] on link "[PERSON_NAME]" at bounding box center [321, 201] width 61 height 8
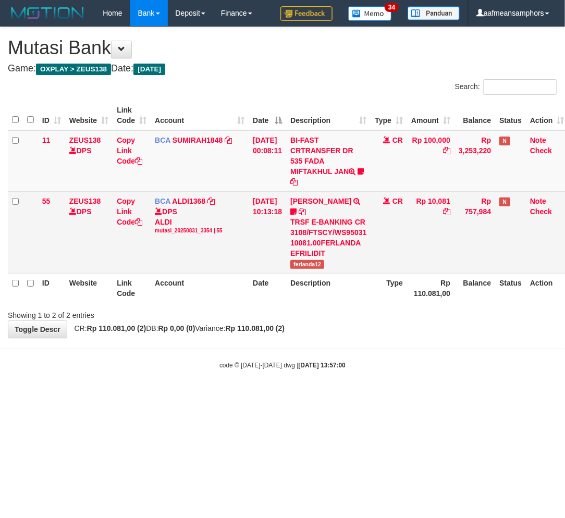
click at [310, 266] on span "ferlanda12" at bounding box center [307, 264] width 34 height 9
copy span "ferlanda12"
